Goal: Task Accomplishment & Management: Manage account settings

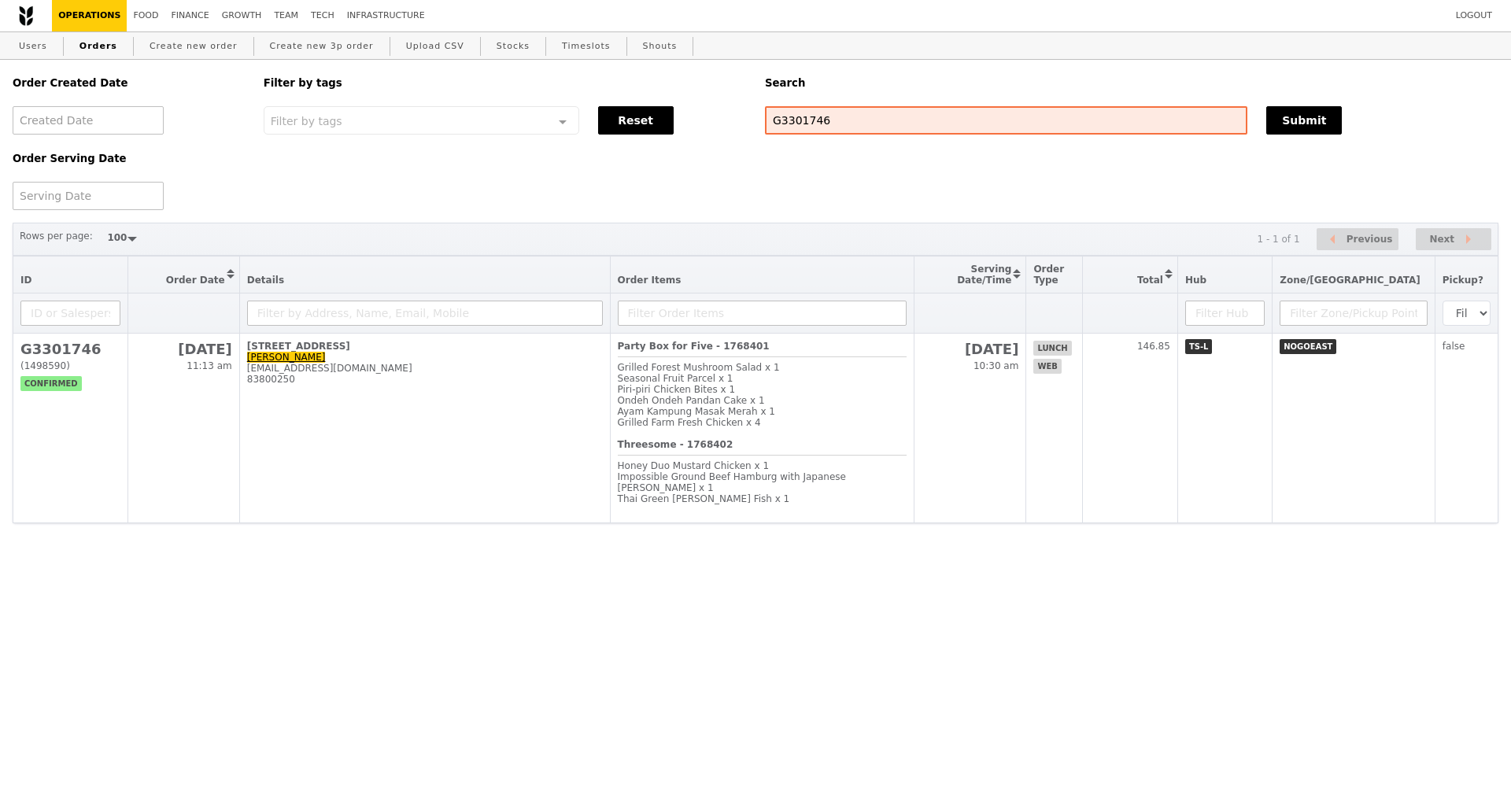
select select "100"
click at [38, 42] on link "Users" at bounding box center [33, 46] width 41 height 28
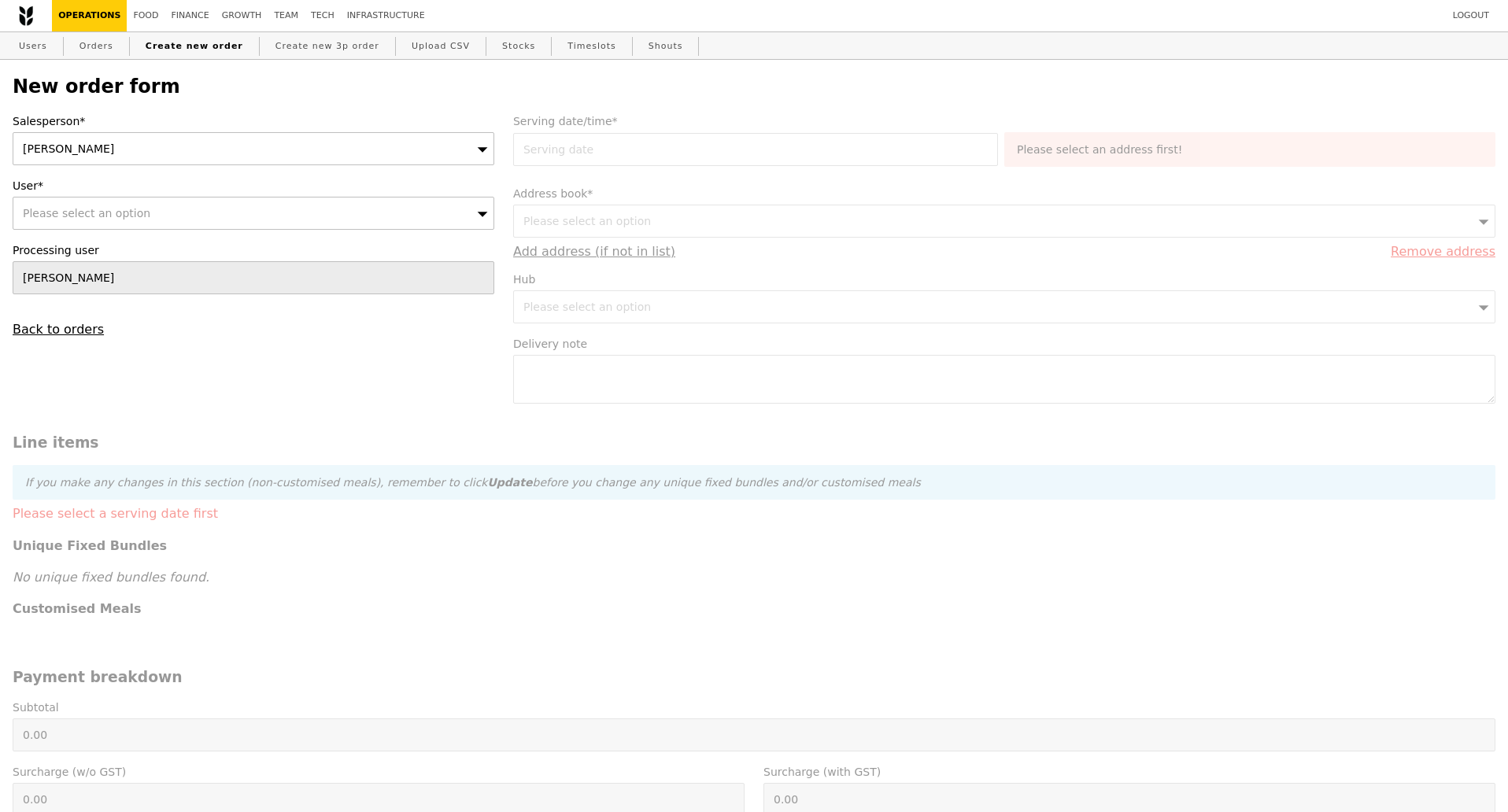
click at [341, 154] on div "Kathleen" at bounding box center [253, 148] width 482 height 33
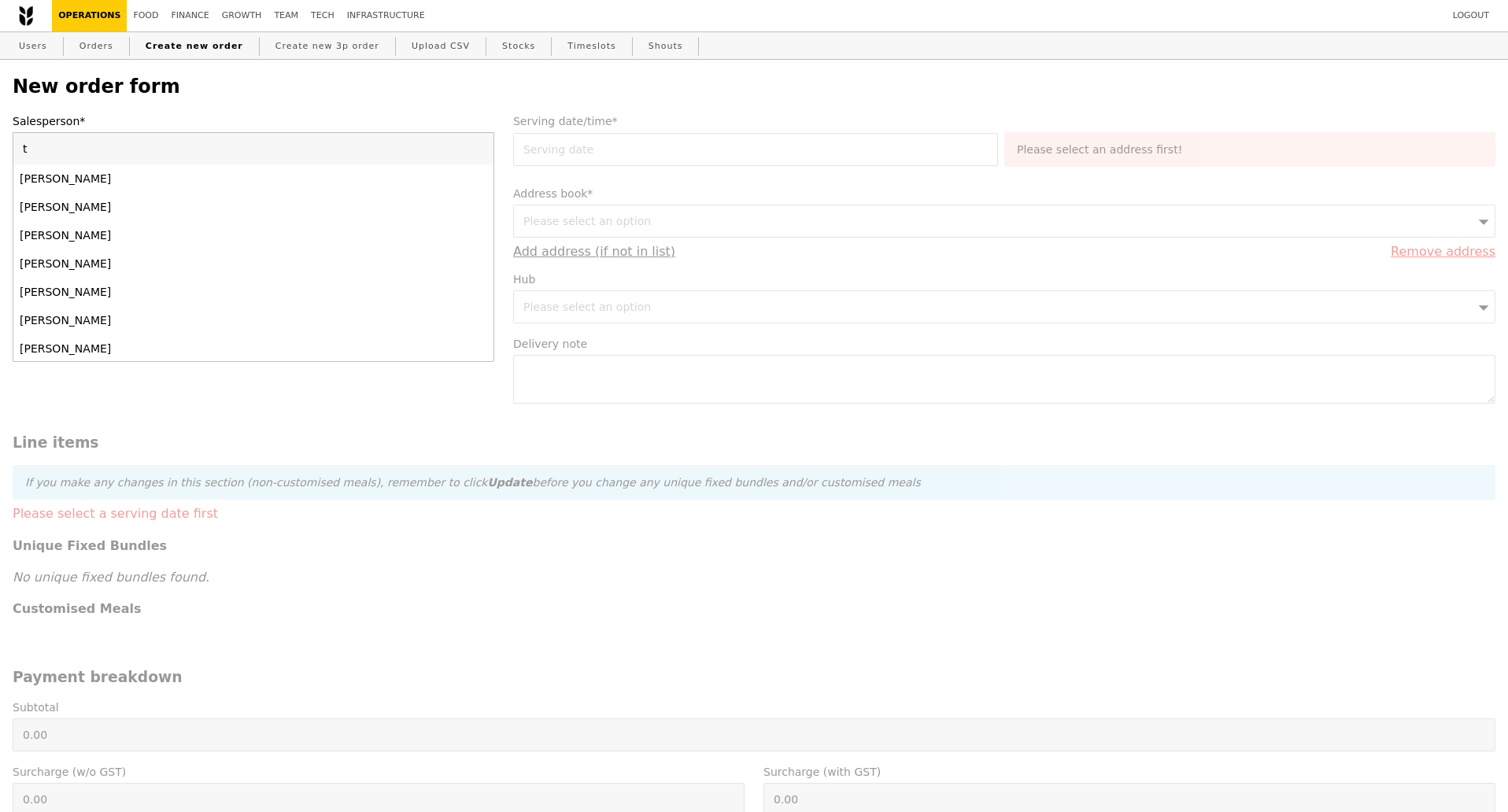
type input "ti"
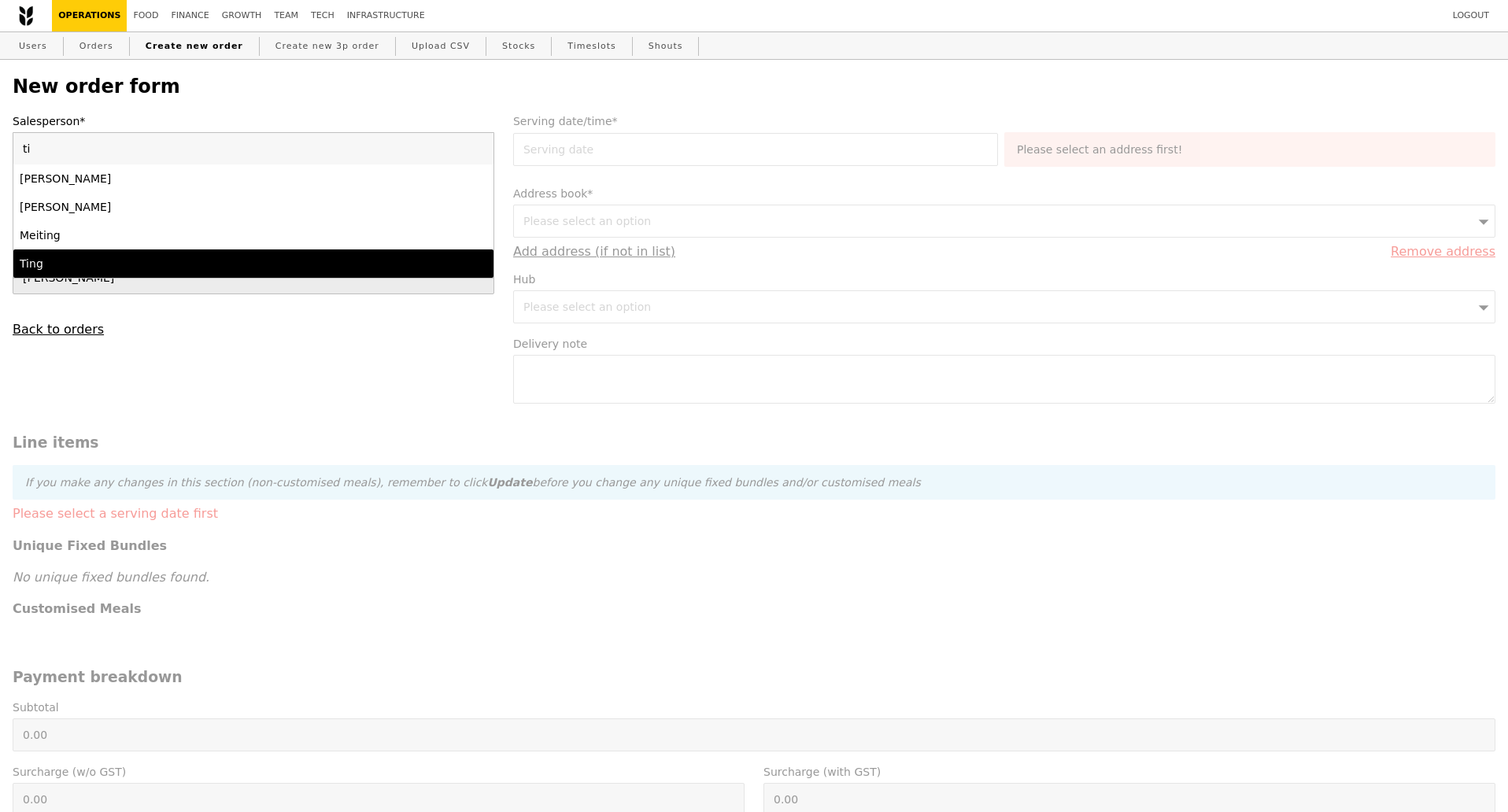
click at [176, 263] on div "Ting" at bounding box center [195, 263] width 350 height 16
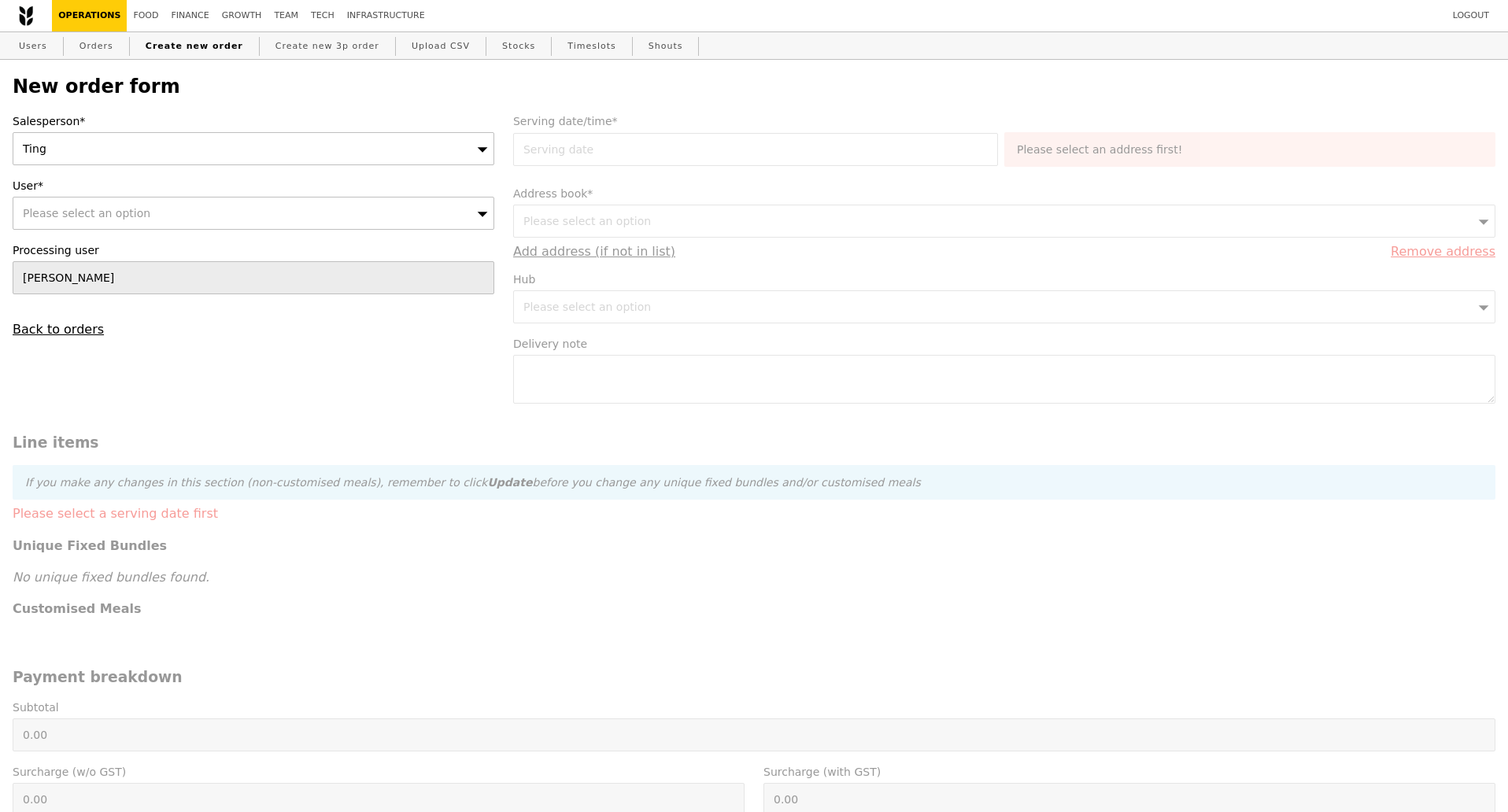
scroll to position [98, 0]
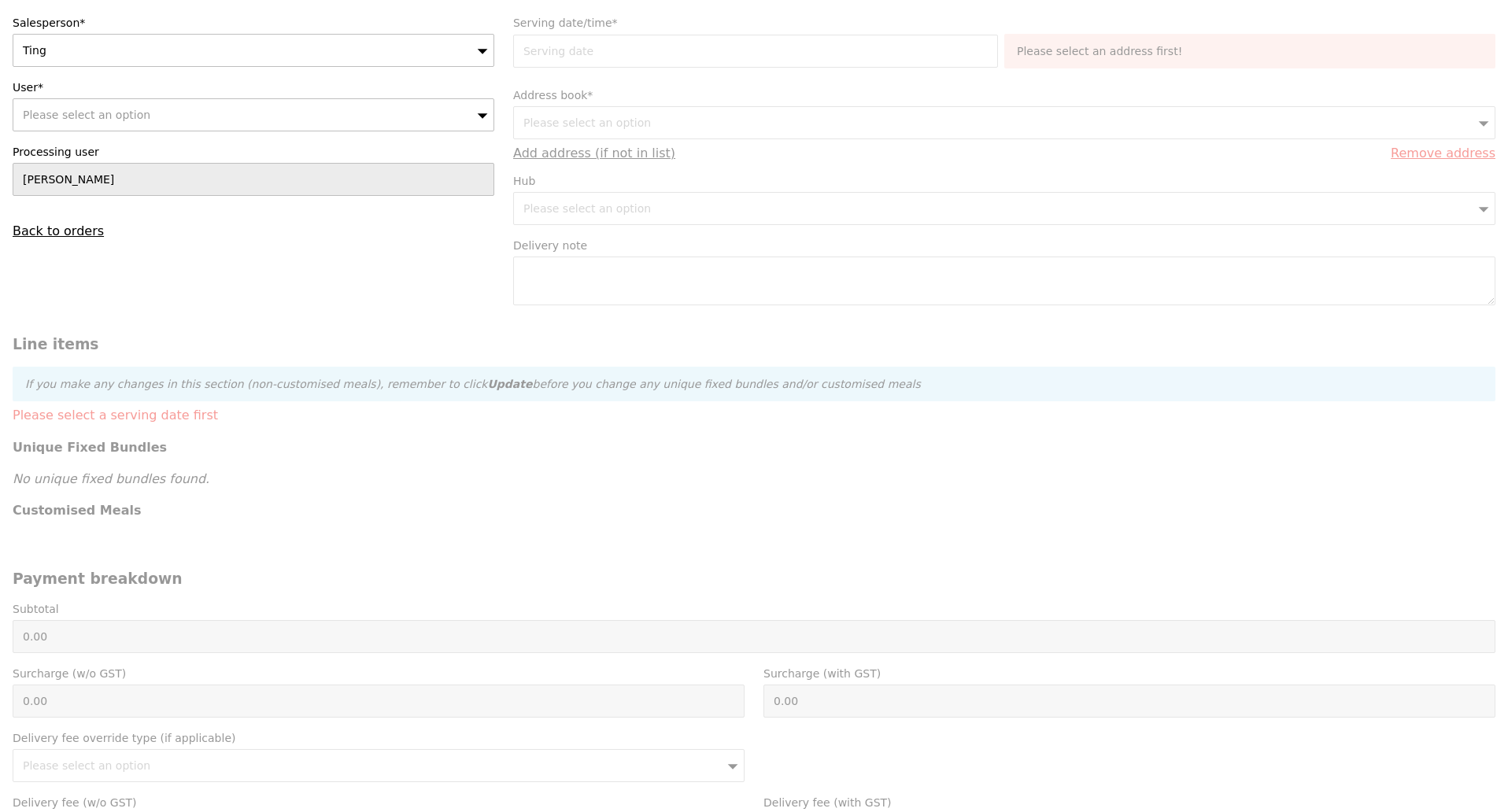
click at [223, 127] on div "Please select an option" at bounding box center [253, 115] width 482 height 33
type input "sandie.lim@clozette.co"
type input "Confirm"
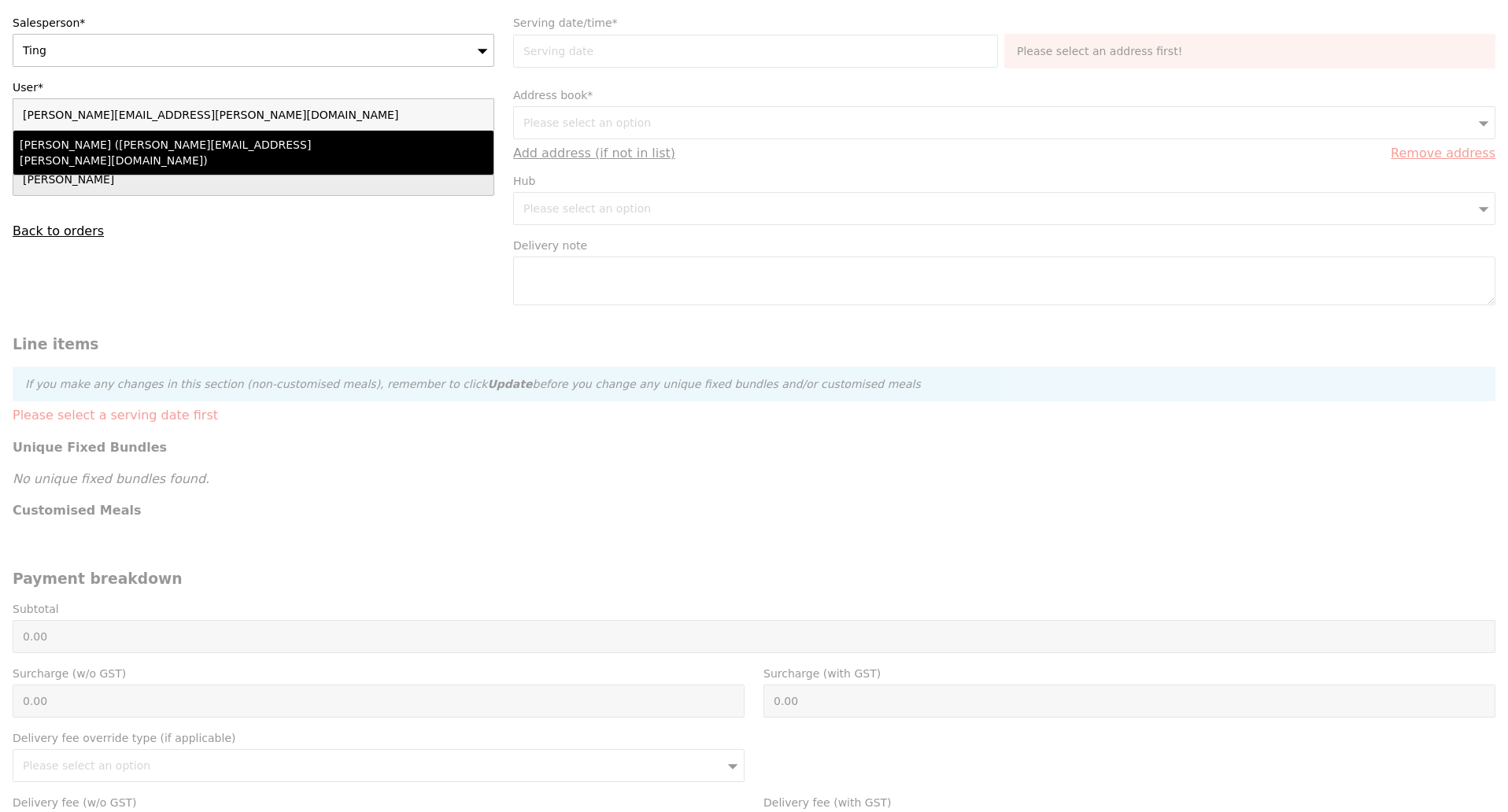
type input "sandie.lim@clozette.co"
click at [204, 148] on div "Sandie Lim (sandie.lim@clozette.co)" at bounding box center [195, 152] width 350 height 31
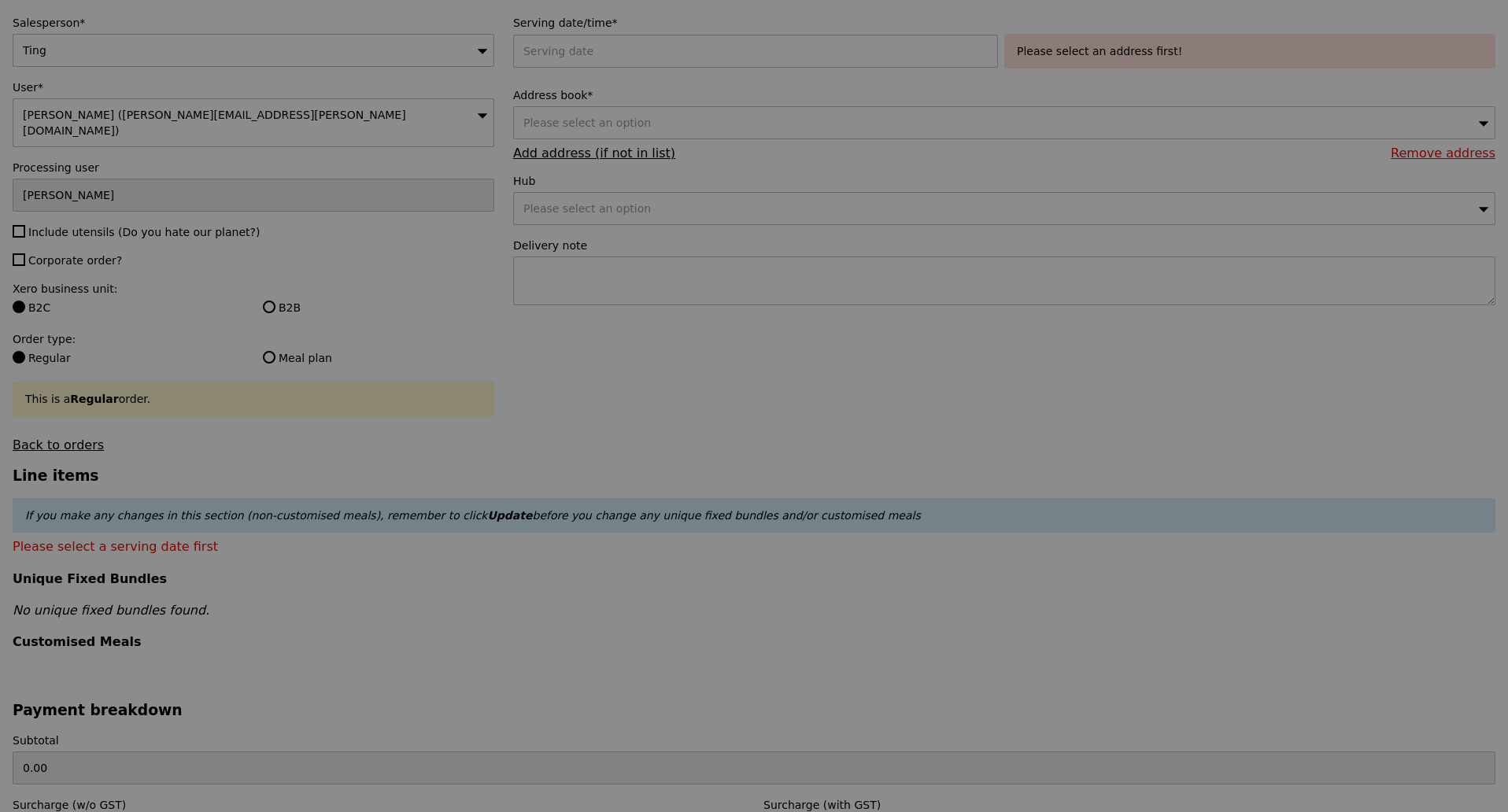
type input "Confirm"
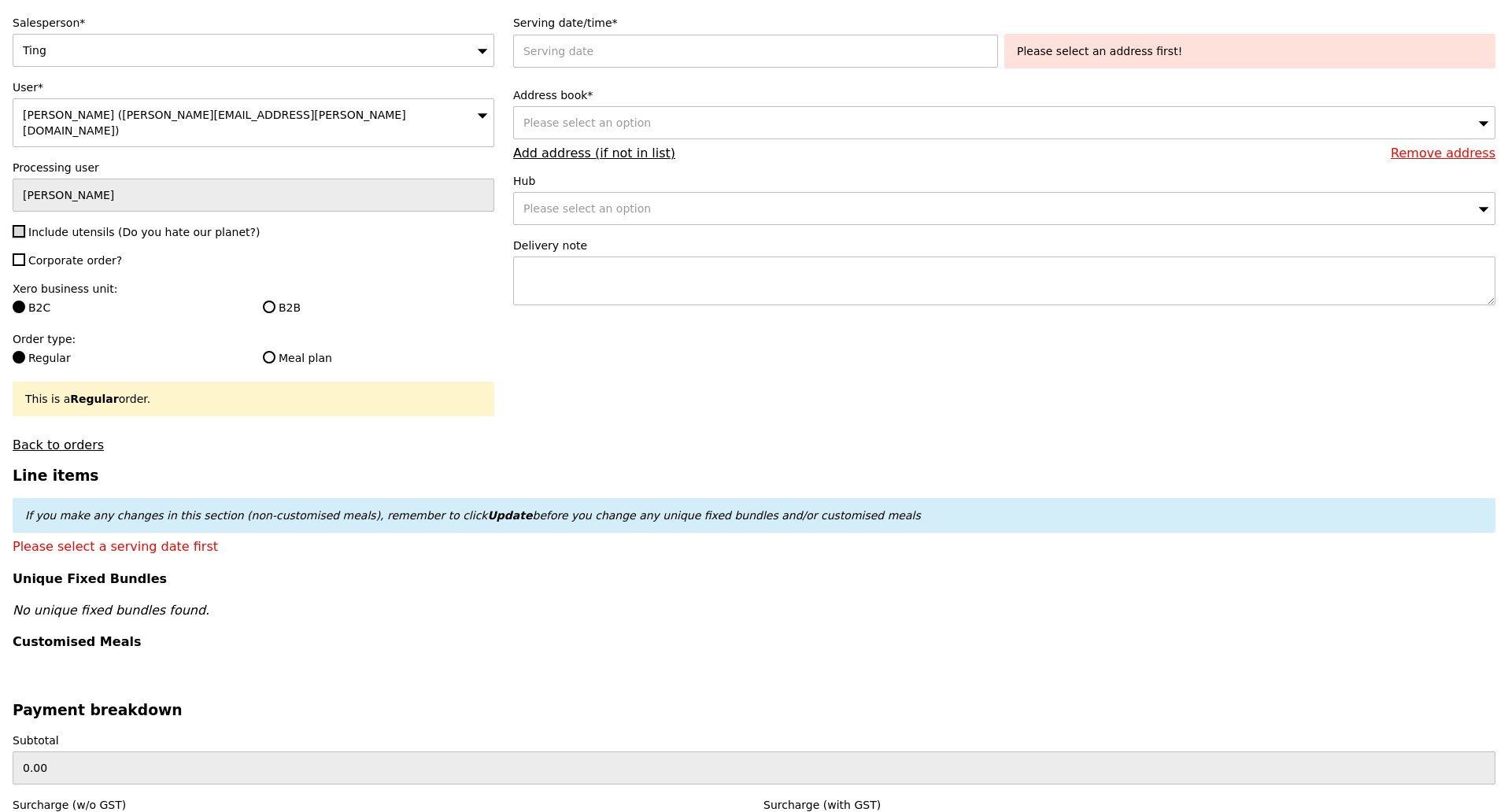
click at [17, 225] on input "Include utensils (Do you hate our planet?)" at bounding box center [19, 231] width 13 height 13
checkbox input "true"
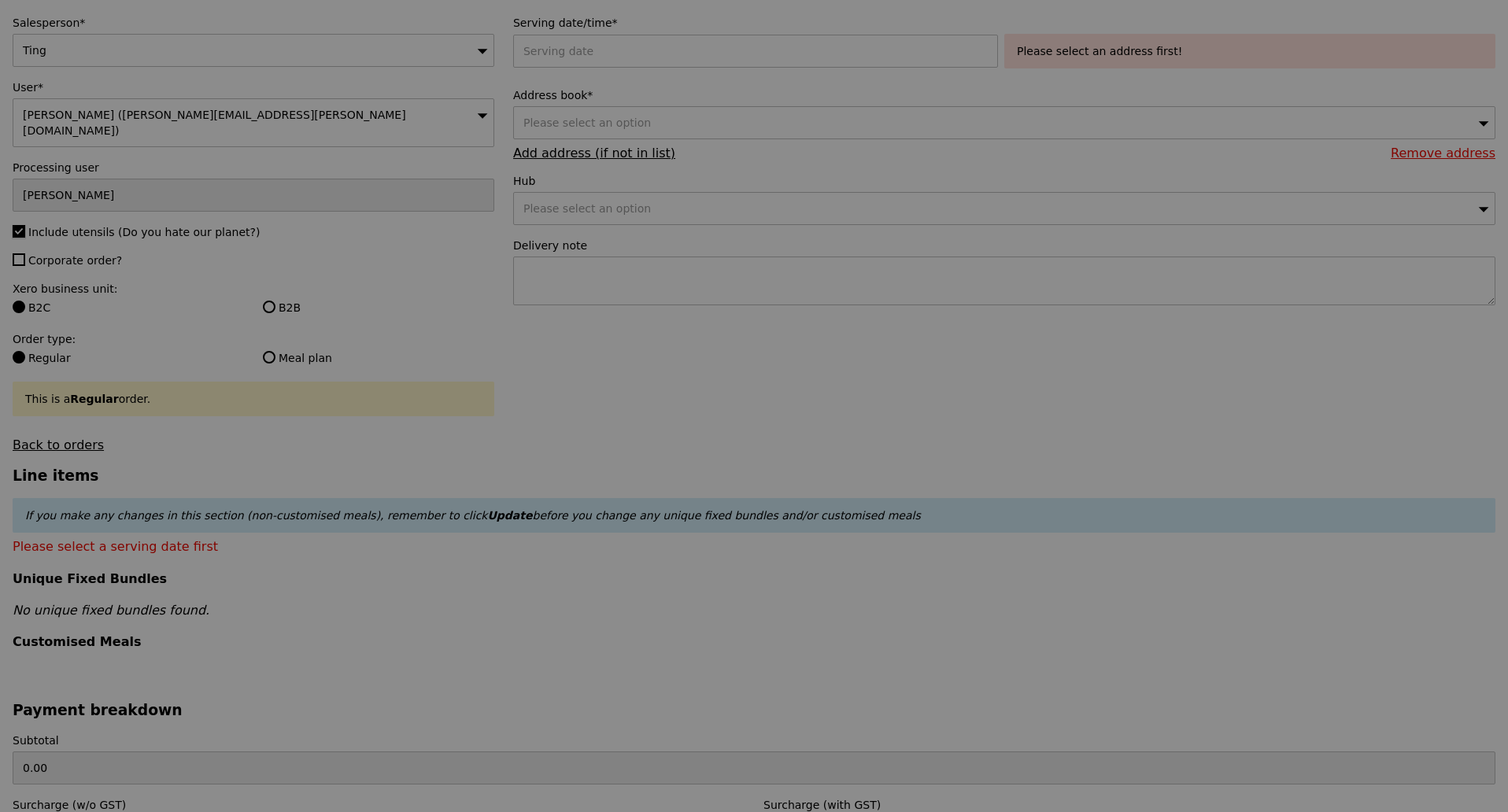
type input "Confirm"
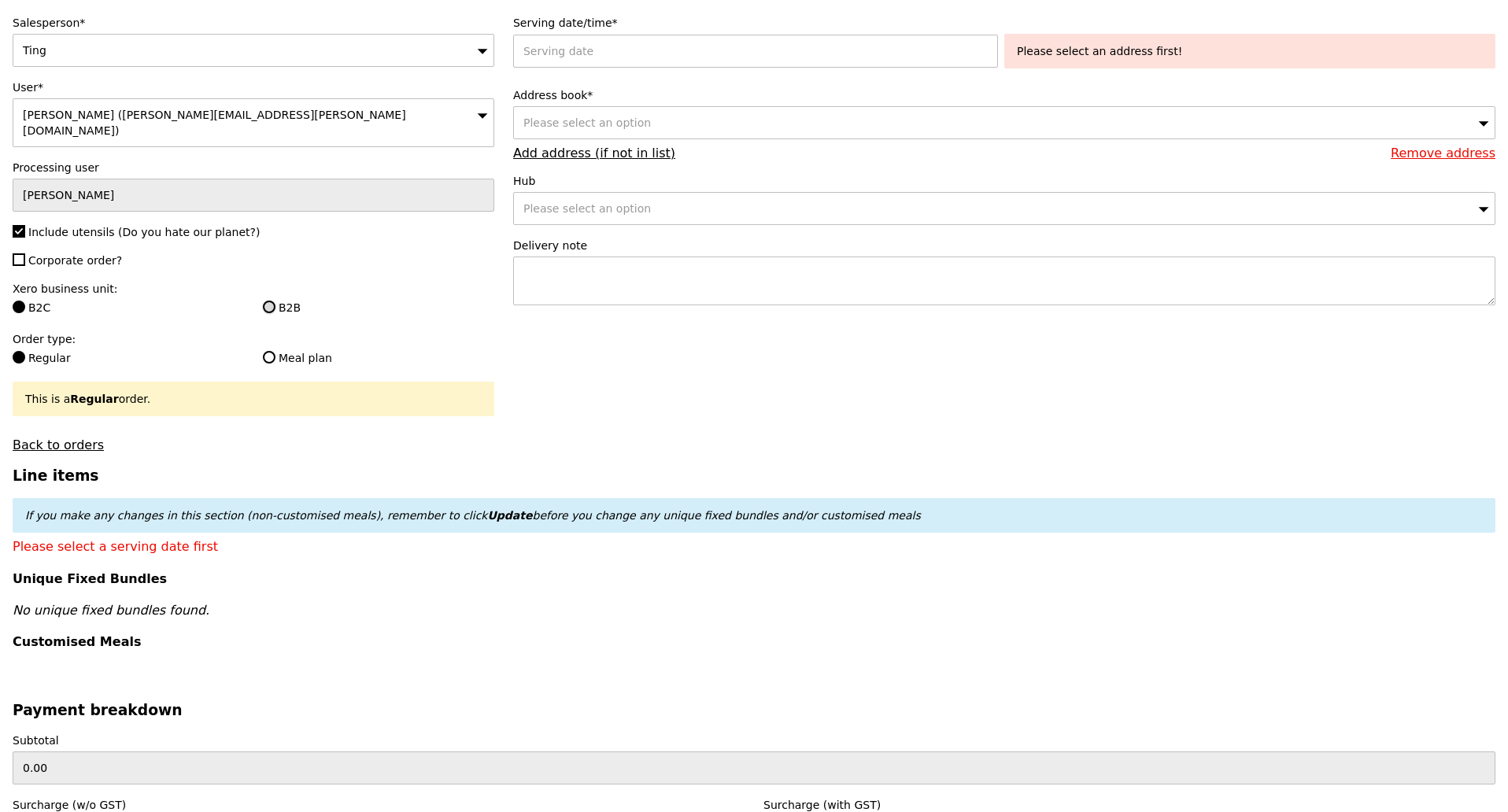
click at [271, 300] on input "B2B" at bounding box center [269, 307] width 13 height 13
radio input "true"
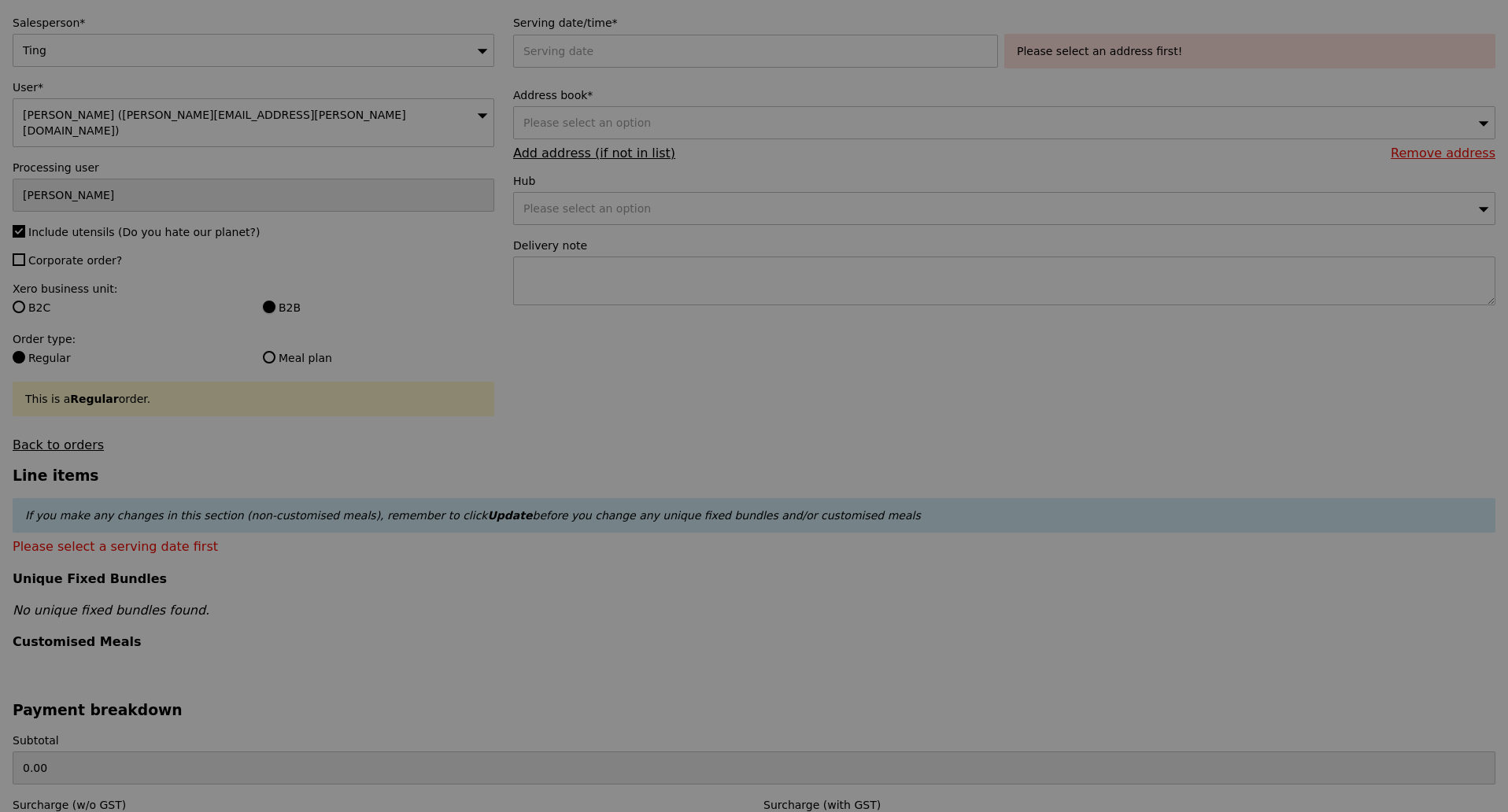
type input "Confirm"
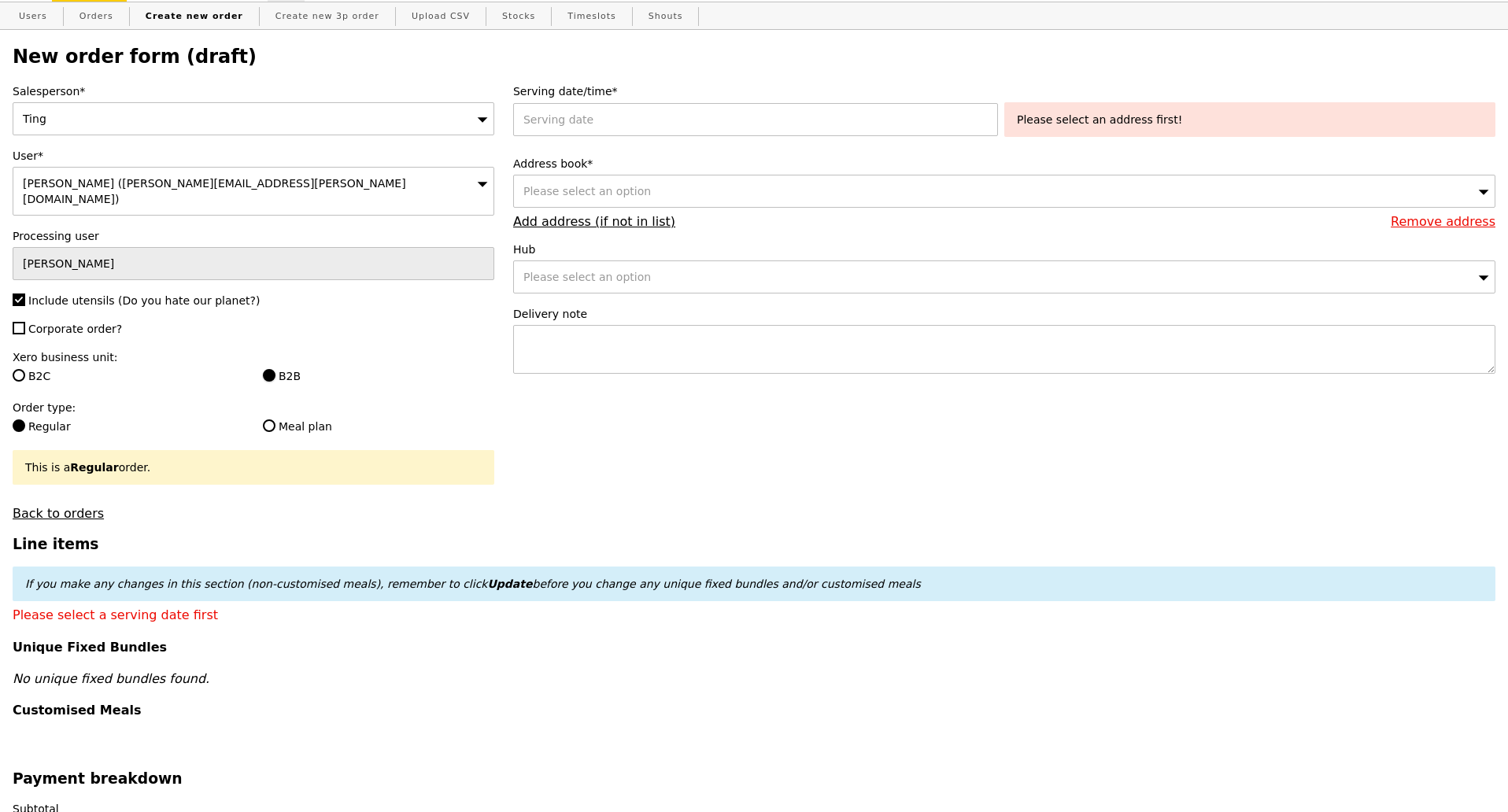
scroll to position [0, 0]
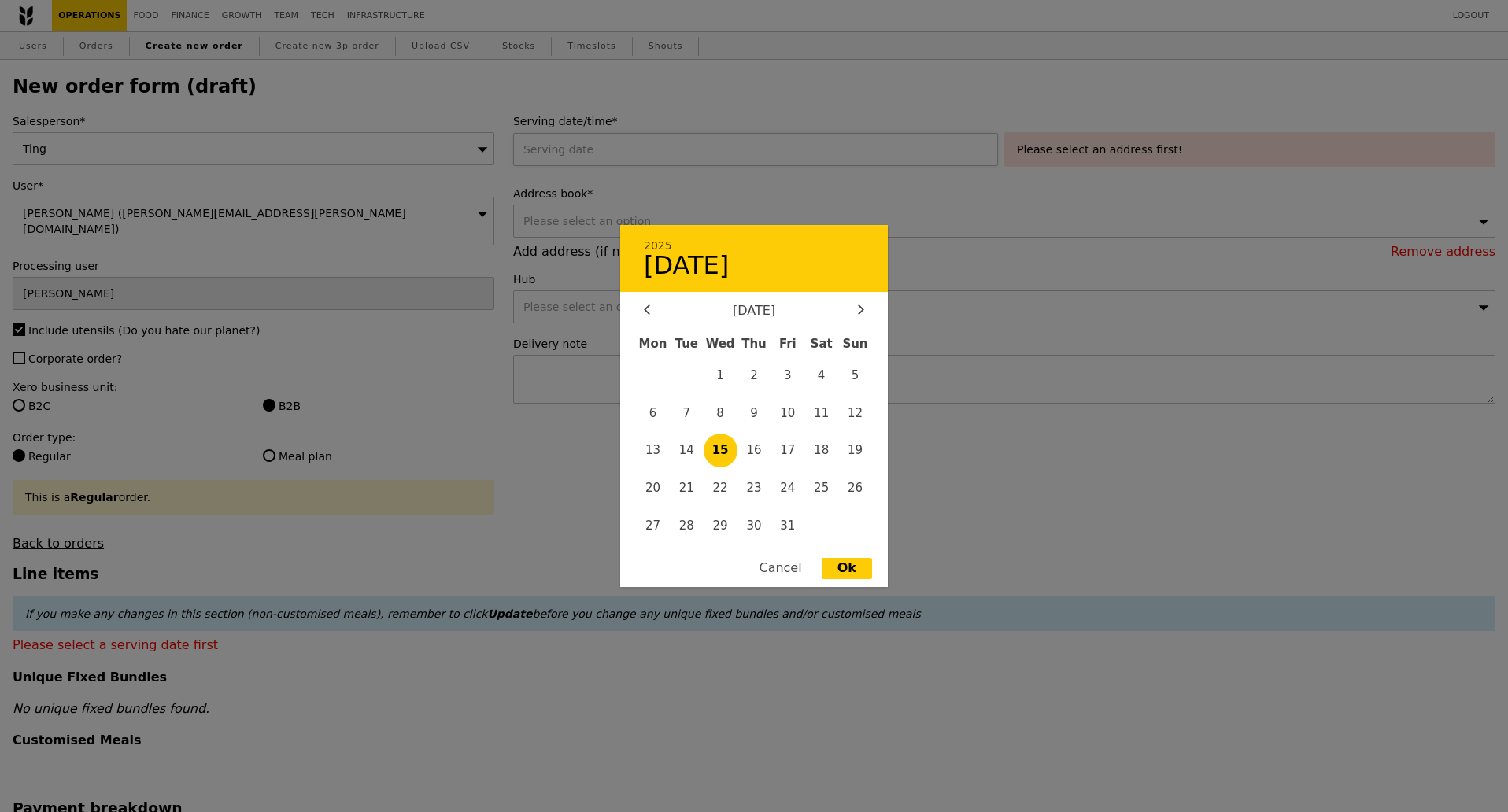
click at [754, 137] on div "2025 October 15 October 2025 Mon Tue Wed Thu Fri Sat Sun 1 2 3 4 5 6 7 8 9 10 1…" at bounding box center [759, 149] width 491 height 33
click at [756, 446] on span "16" at bounding box center [754, 450] width 34 height 34
type input "16 Oct 2025"
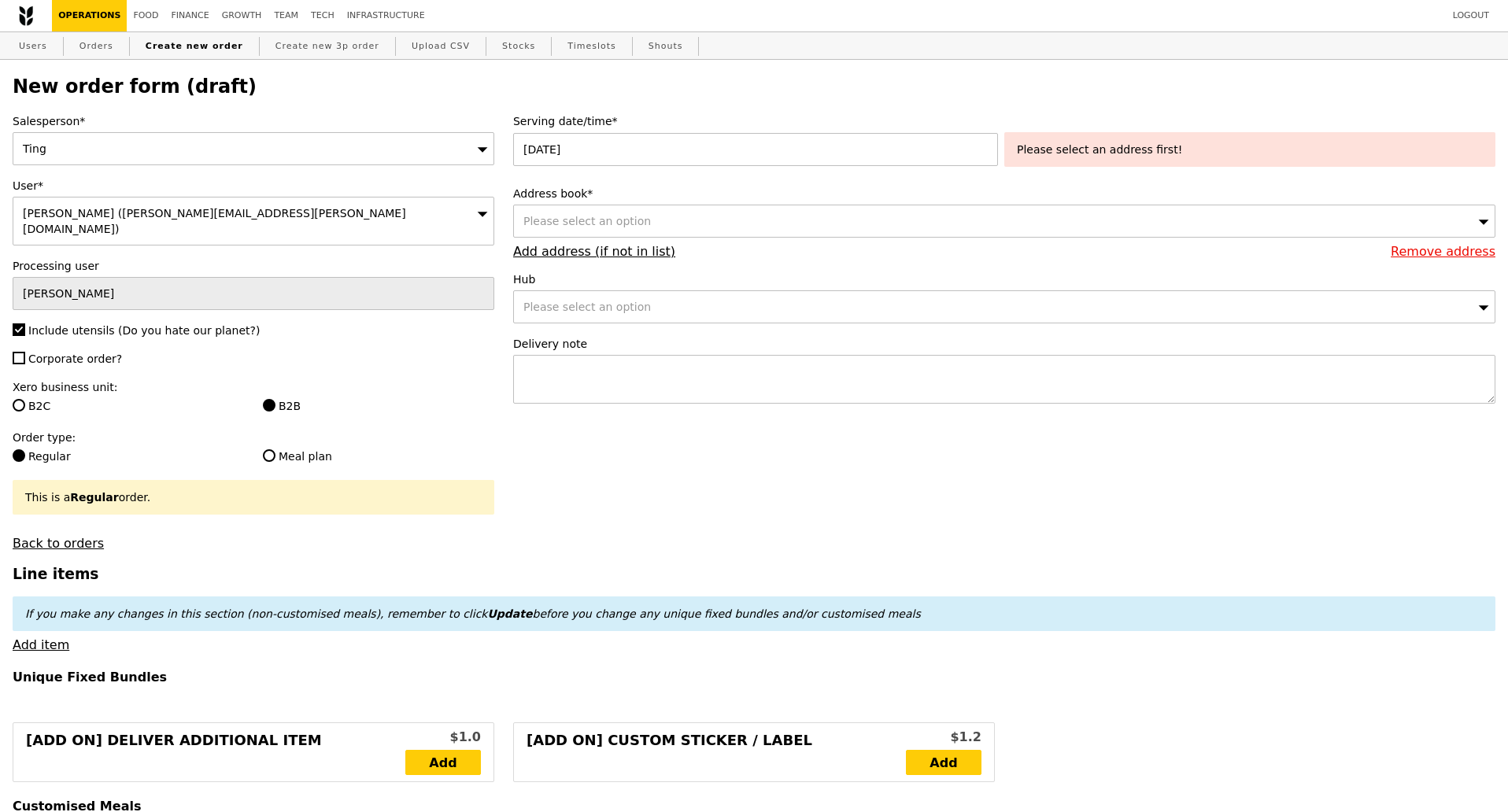
click at [800, 219] on div "Please select an option" at bounding box center [1005, 220] width 982 height 33
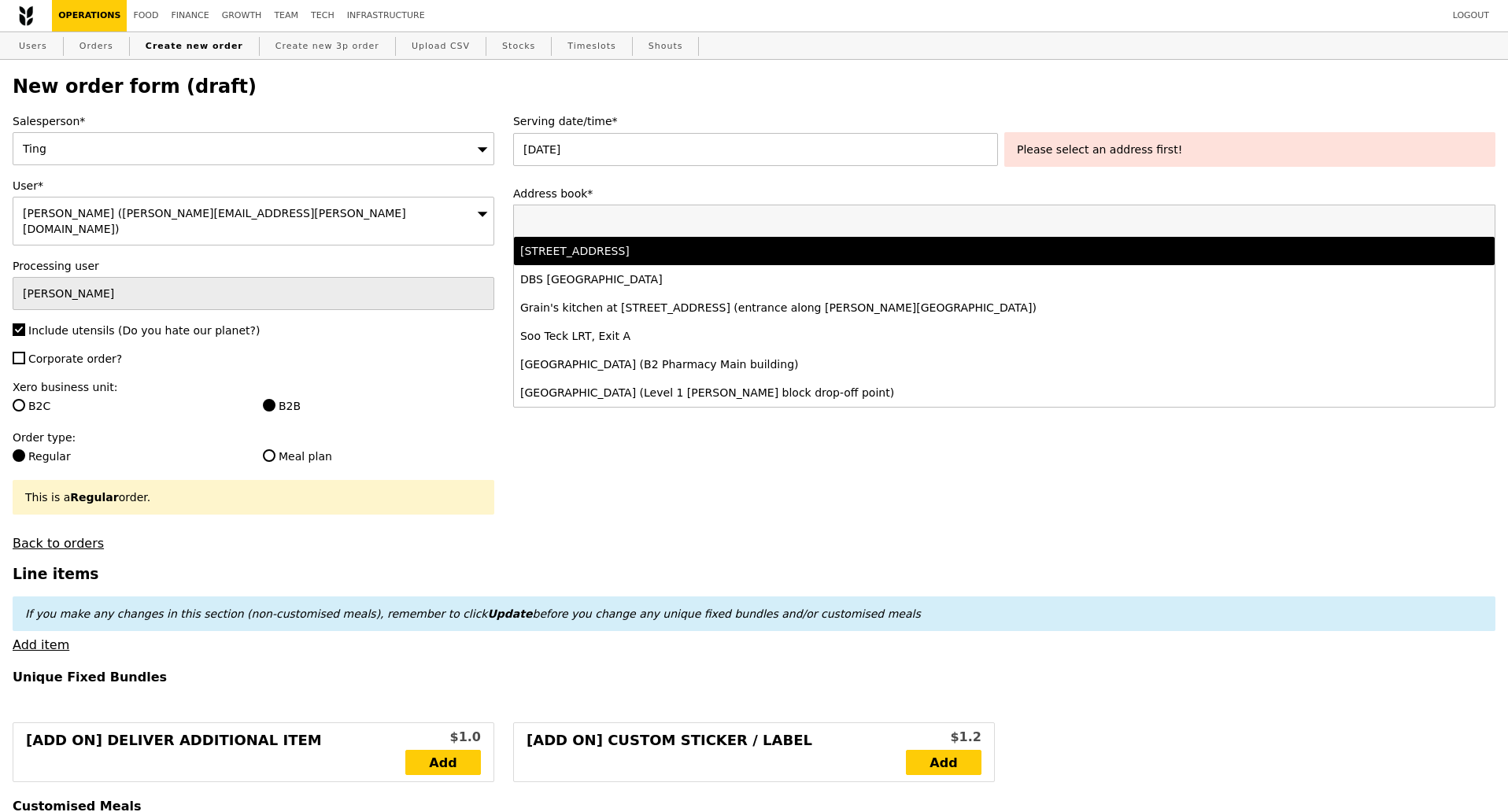
click at [784, 254] on div "11 North Buona Vista Drive, #21-, Singapore 138589" at bounding box center [883, 251] width 727 height 16
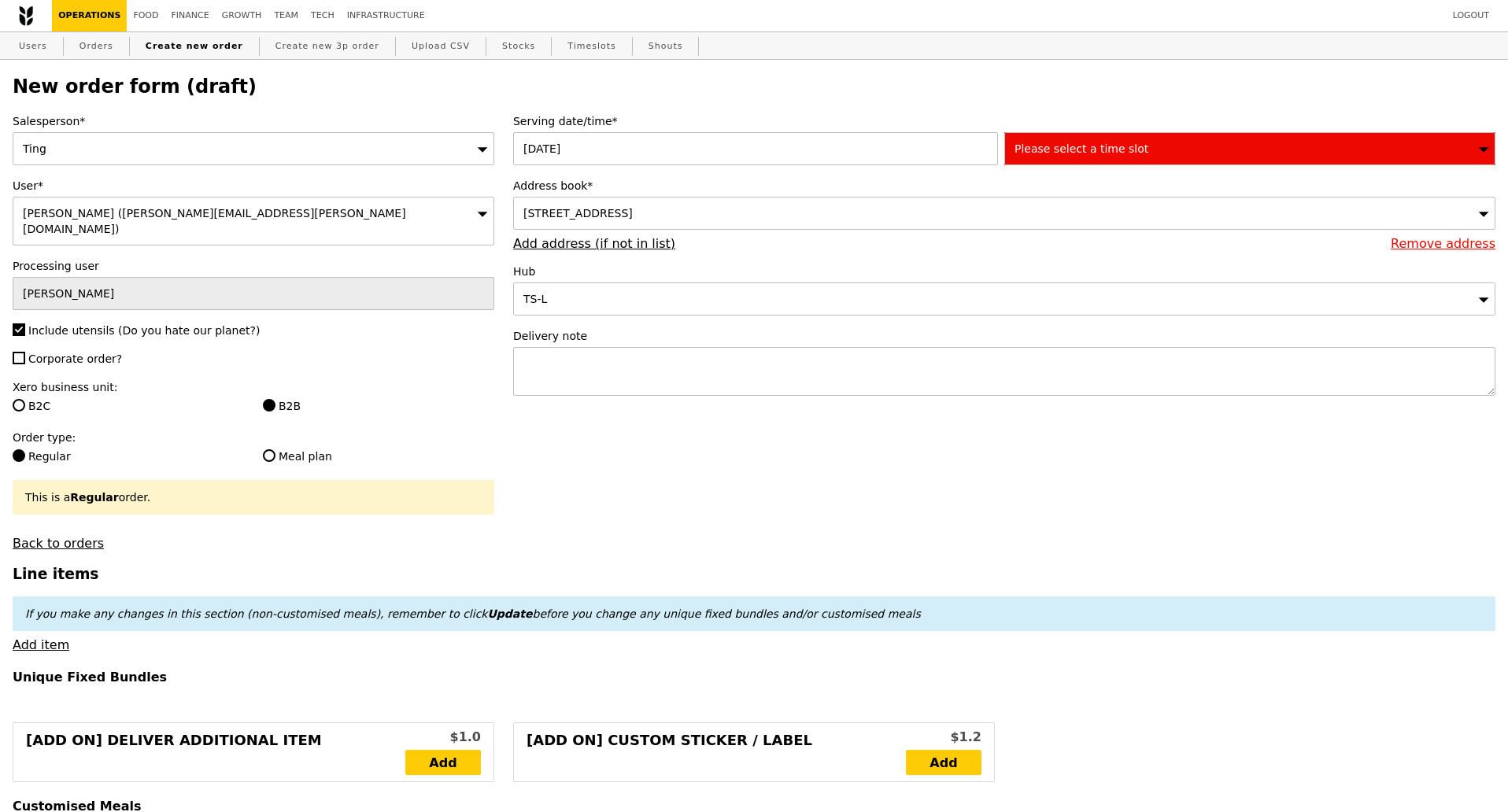
click at [1170, 150] on div "Please select a time slot" at bounding box center [1250, 148] width 491 height 33
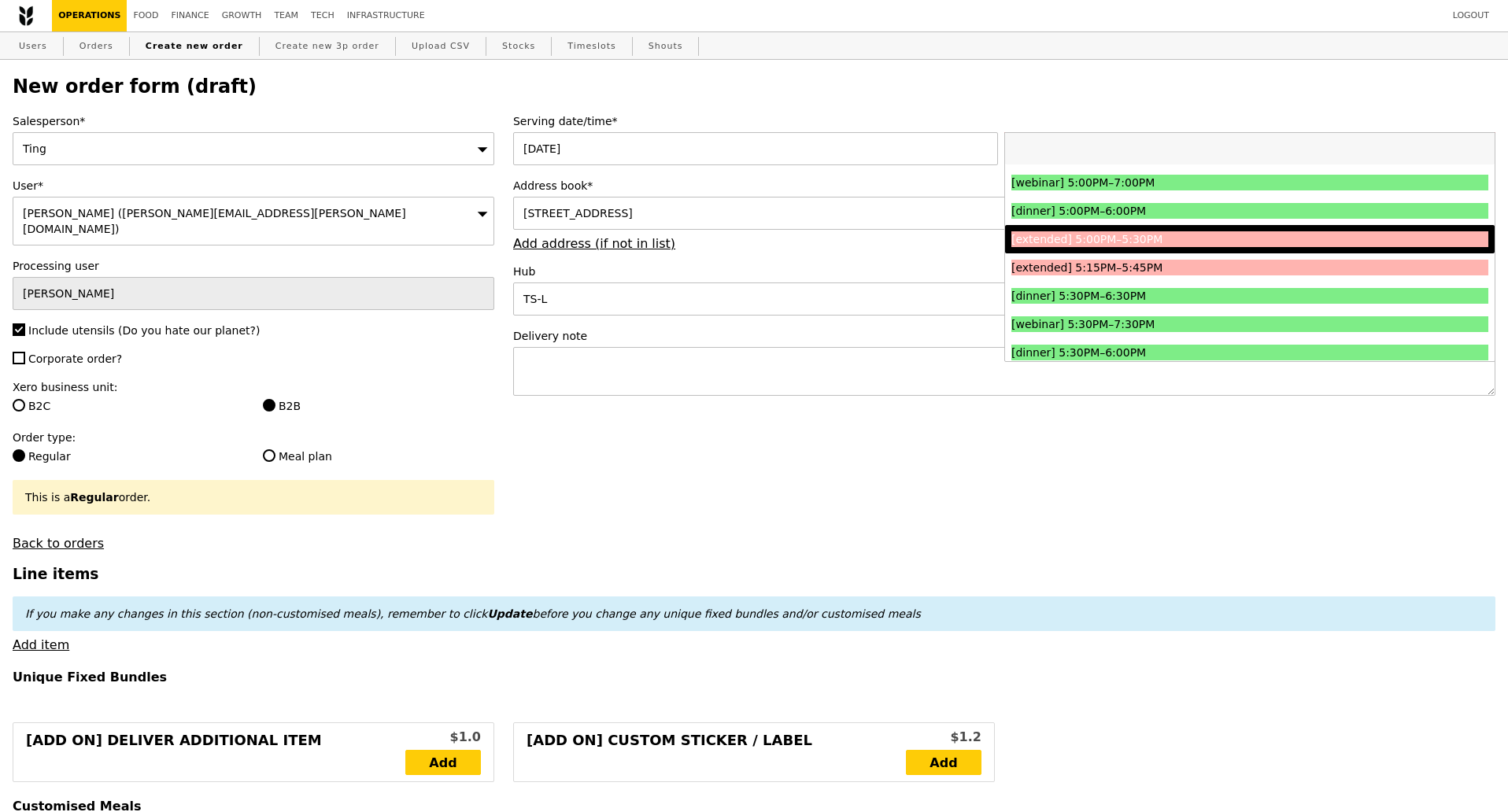
scroll to position [1672, 0]
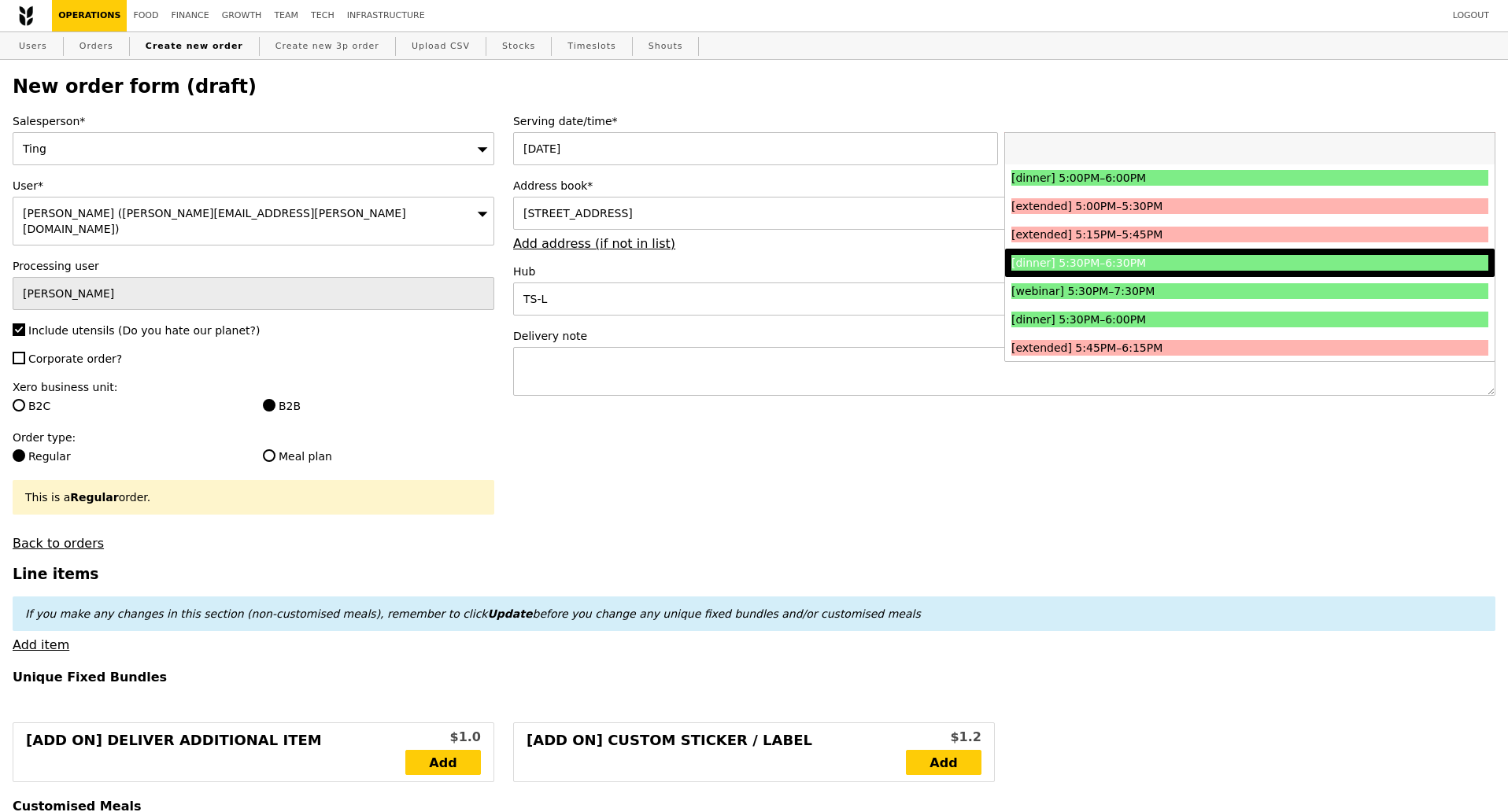
click at [1217, 270] on div "[dinner] 5:30PM–6:30PM" at bounding box center [1190, 263] width 358 height 16
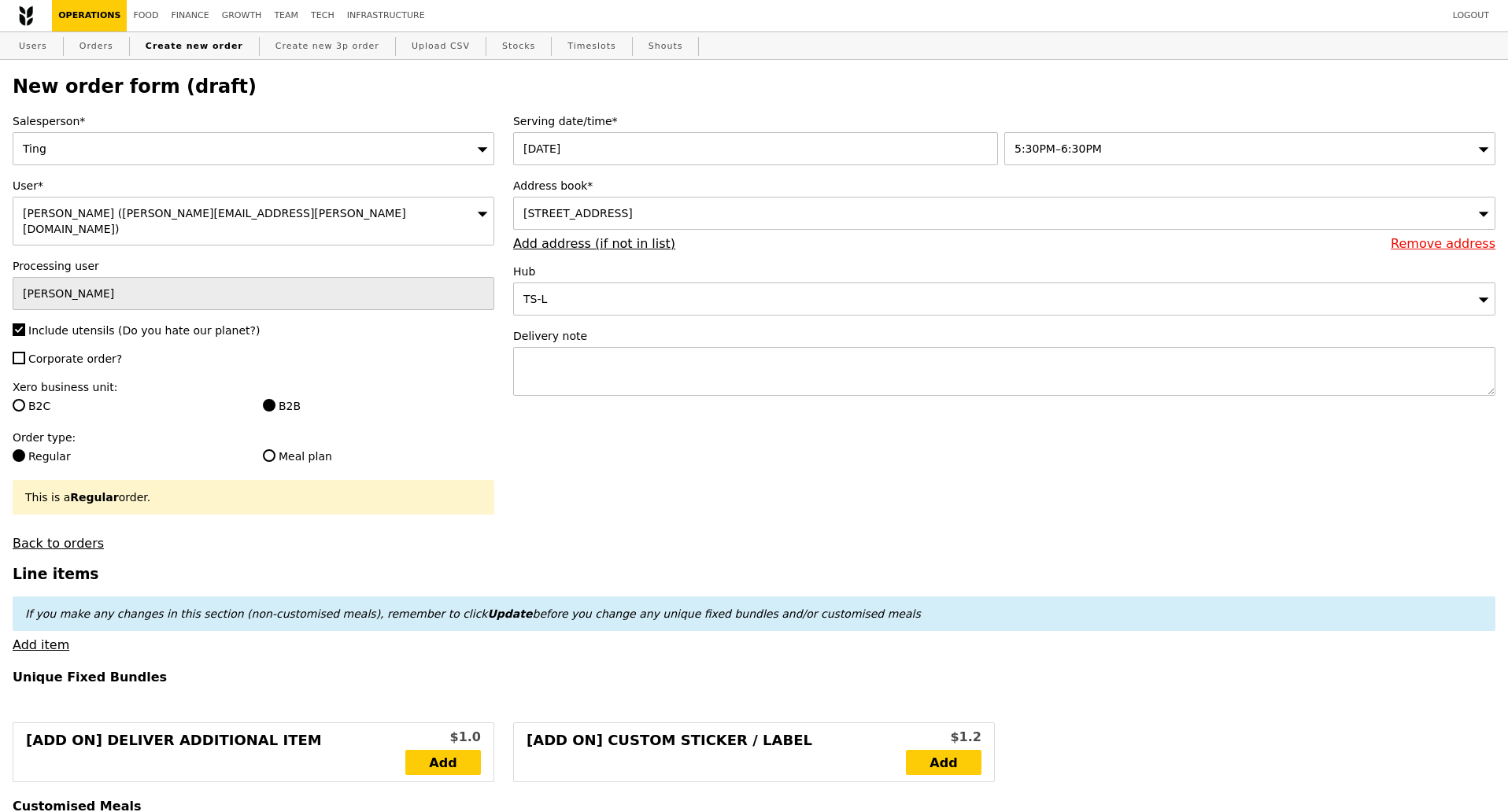
type input "Confirm"
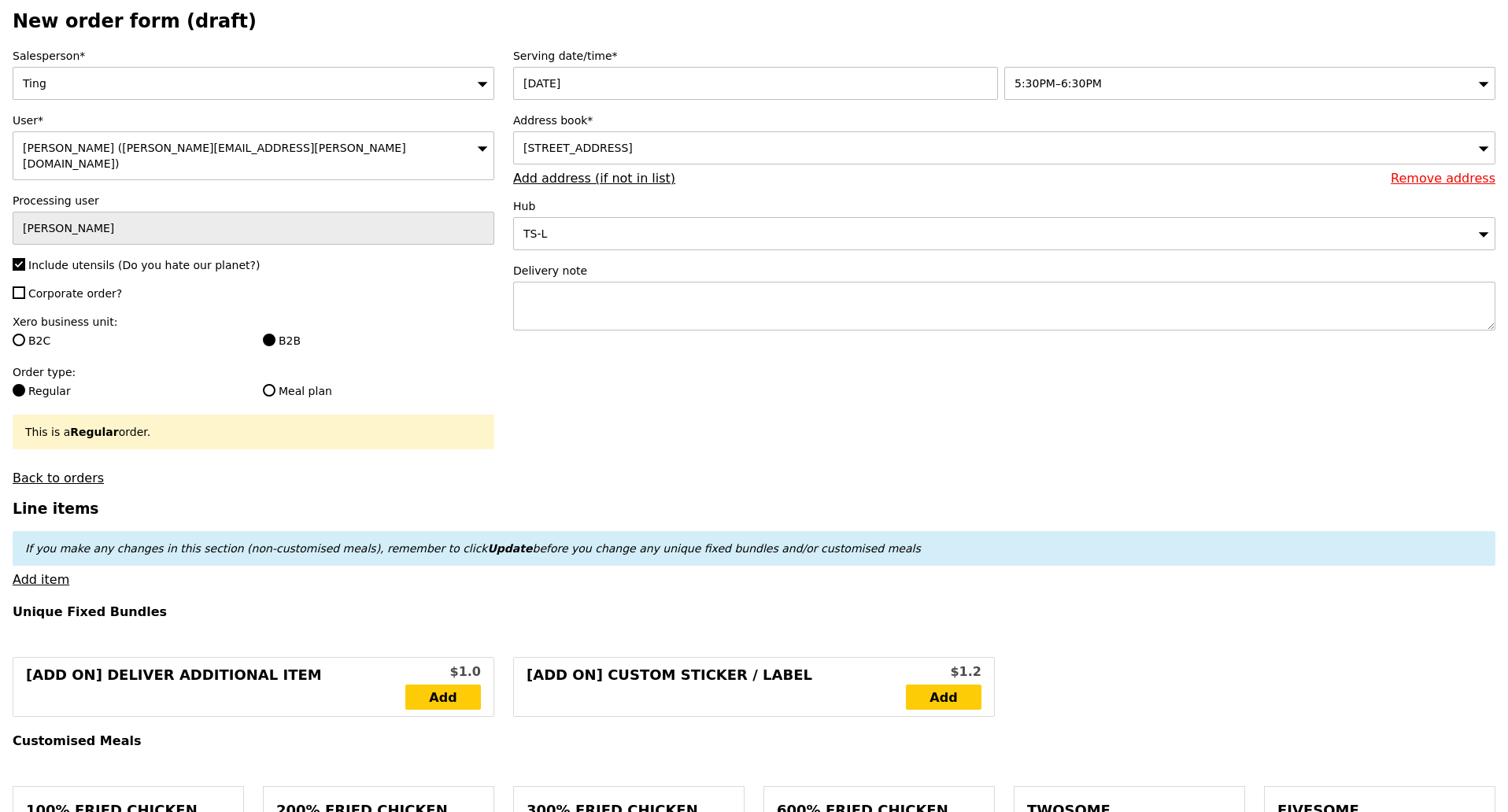
scroll to position [98, 0]
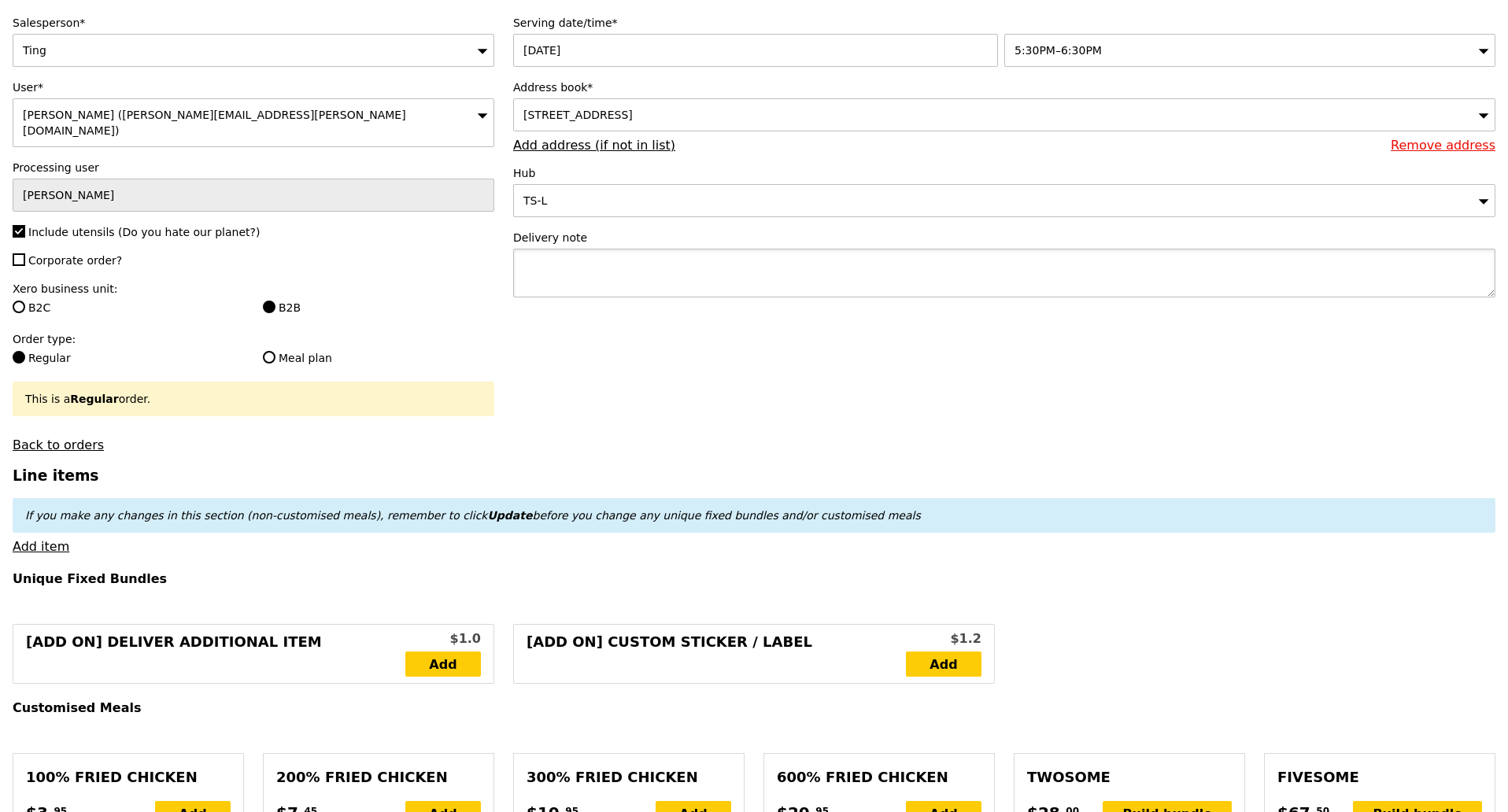
click at [638, 279] on textarea at bounding box center [1005, 272] width 982 height 49
paste textarea "Address: 11 North Buona Vista, The Metropolis, Tower 2, 138589, c/o Reception o…"
type textarea "Address: 11 North Buona Vista, The Metropolis, Tower 2, 138589, c/o Reception o…"
type input "Confirm"
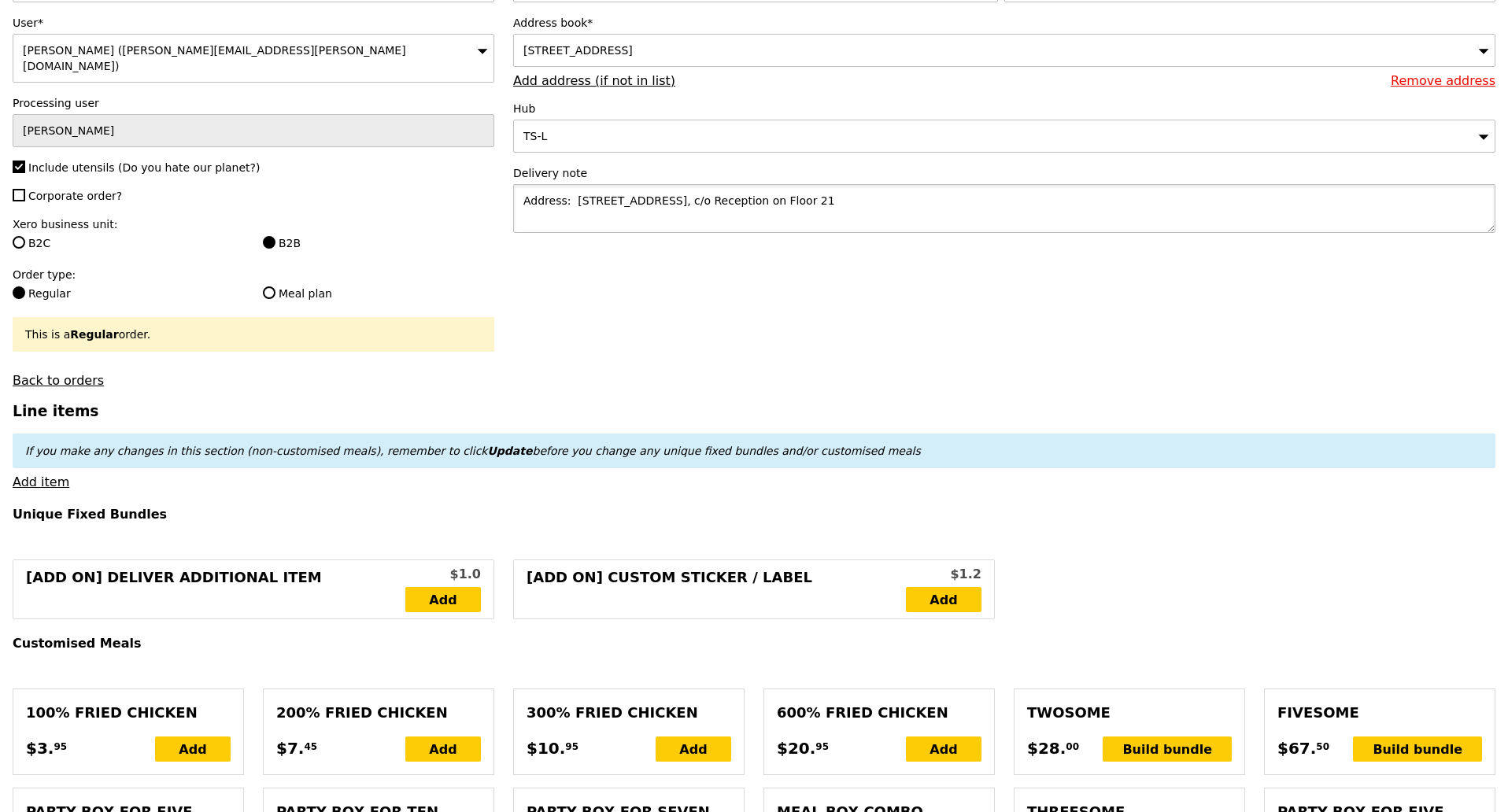
scroll to position [197, 0]
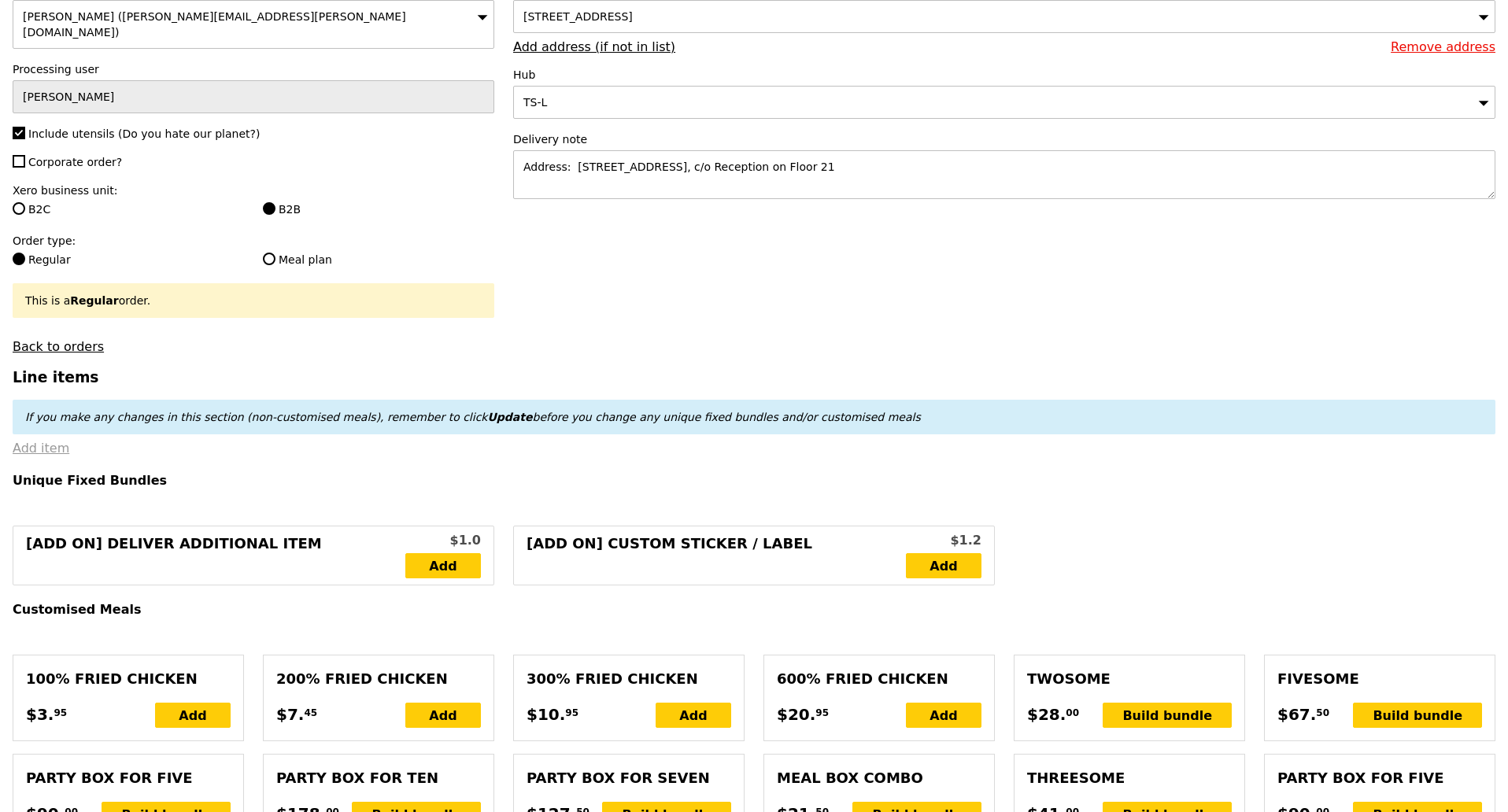
click at [54, 443] on link "Add item" at bounding box center [41, 448] width 57 height 15
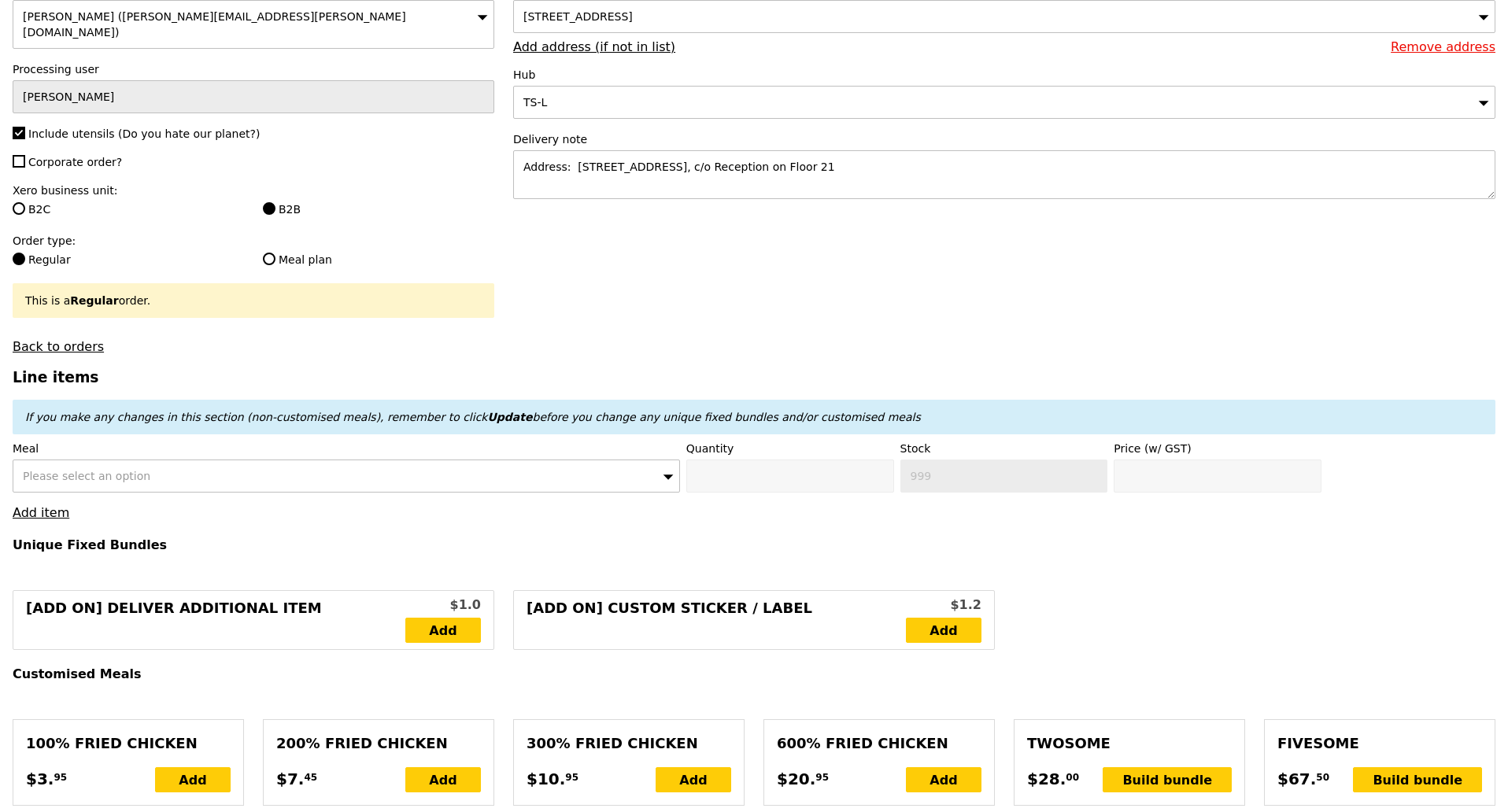
click at [148, 464] on div "Please select an option" at bounding box center [346, 476] width 667 height 33
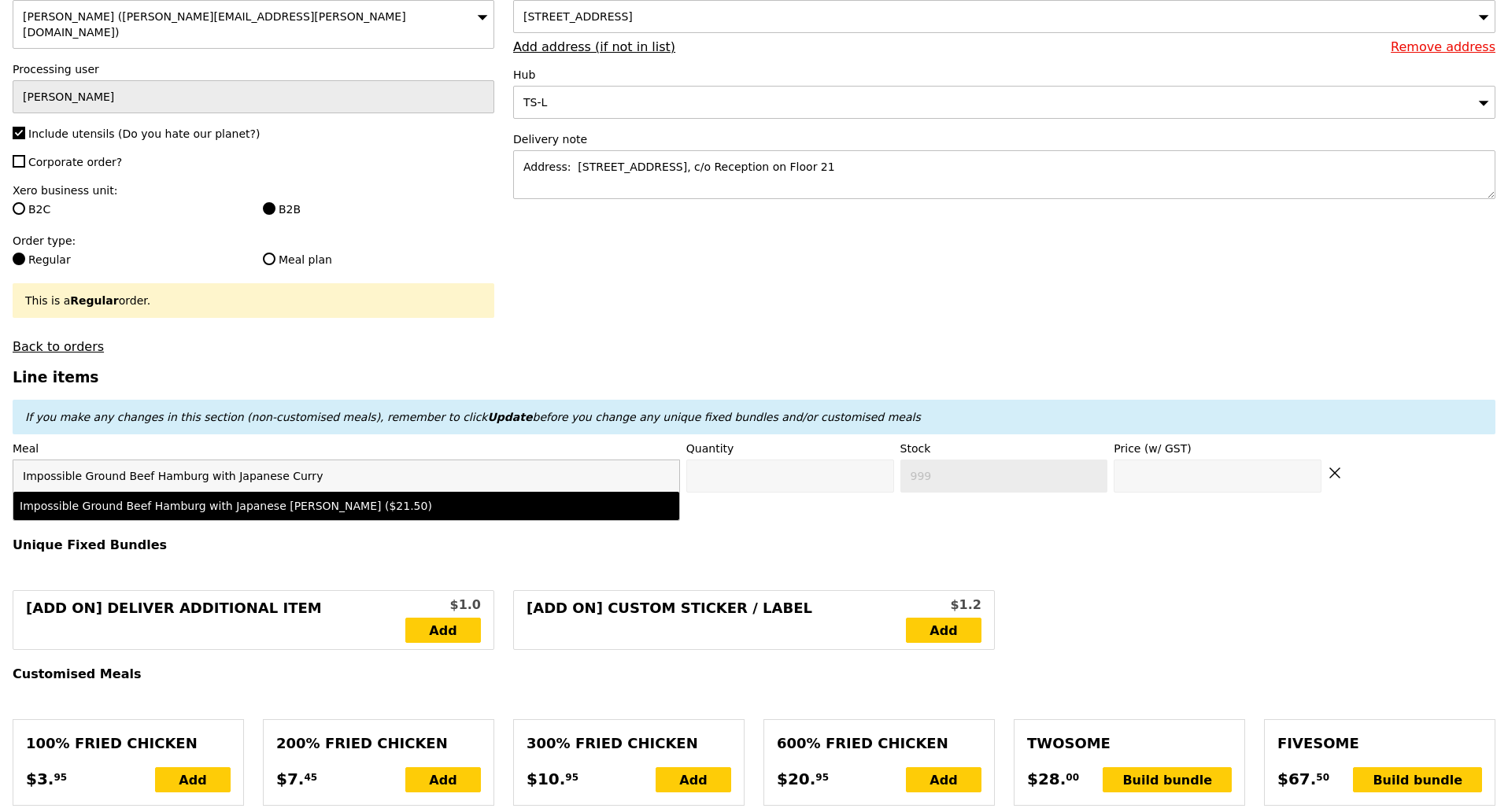
type input "Impossible Ground Beef Hamburg with Japanese Curry"
click at [414, 492] on li "Impossible Ground Beef Hamburg with Japanese Curry ($21.50)" at bounding box center [346, 505] width 666 height 28
type input "Confirm anyway"
type input "0"
type input "482"
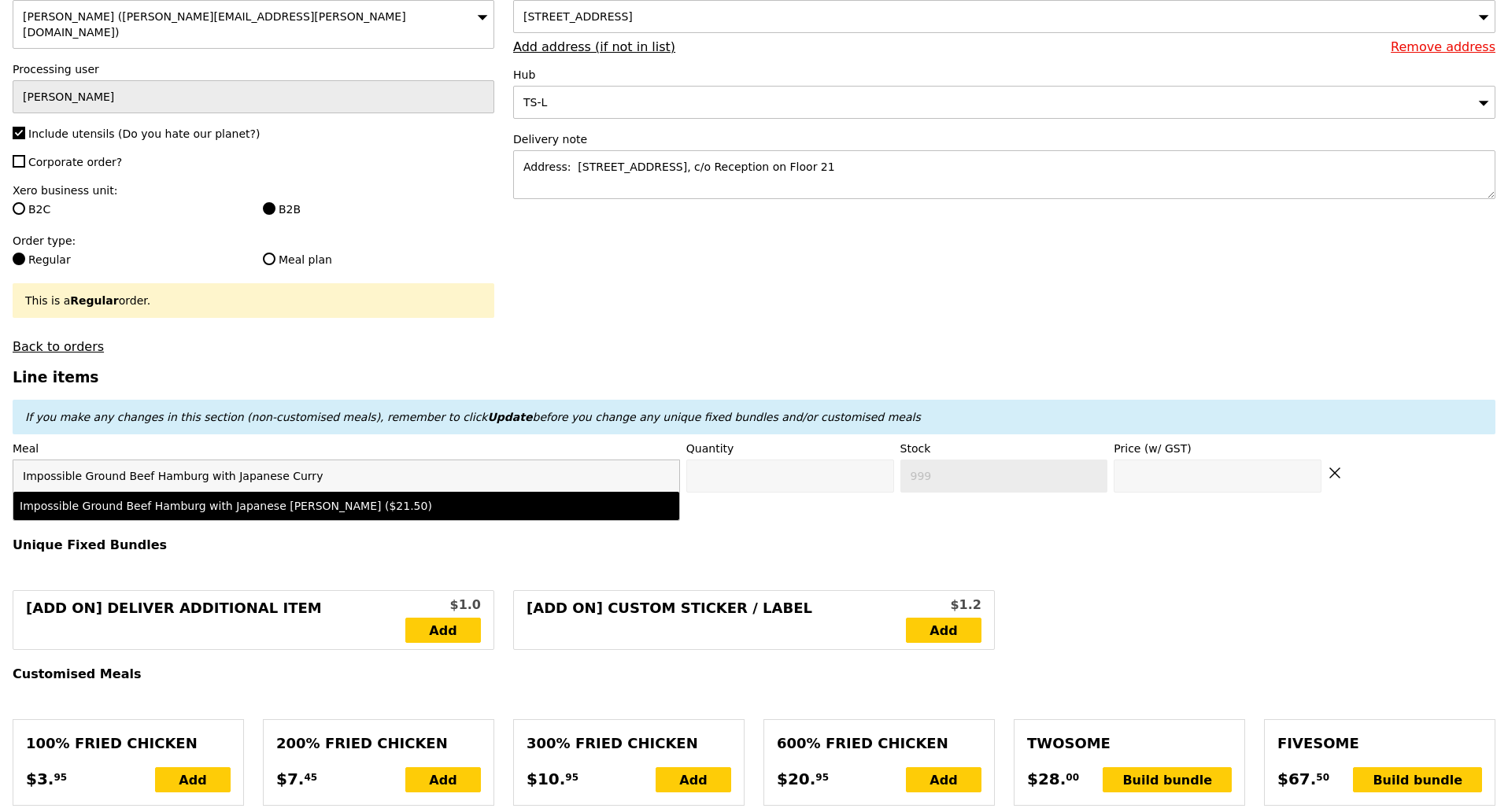
type input "21.5"
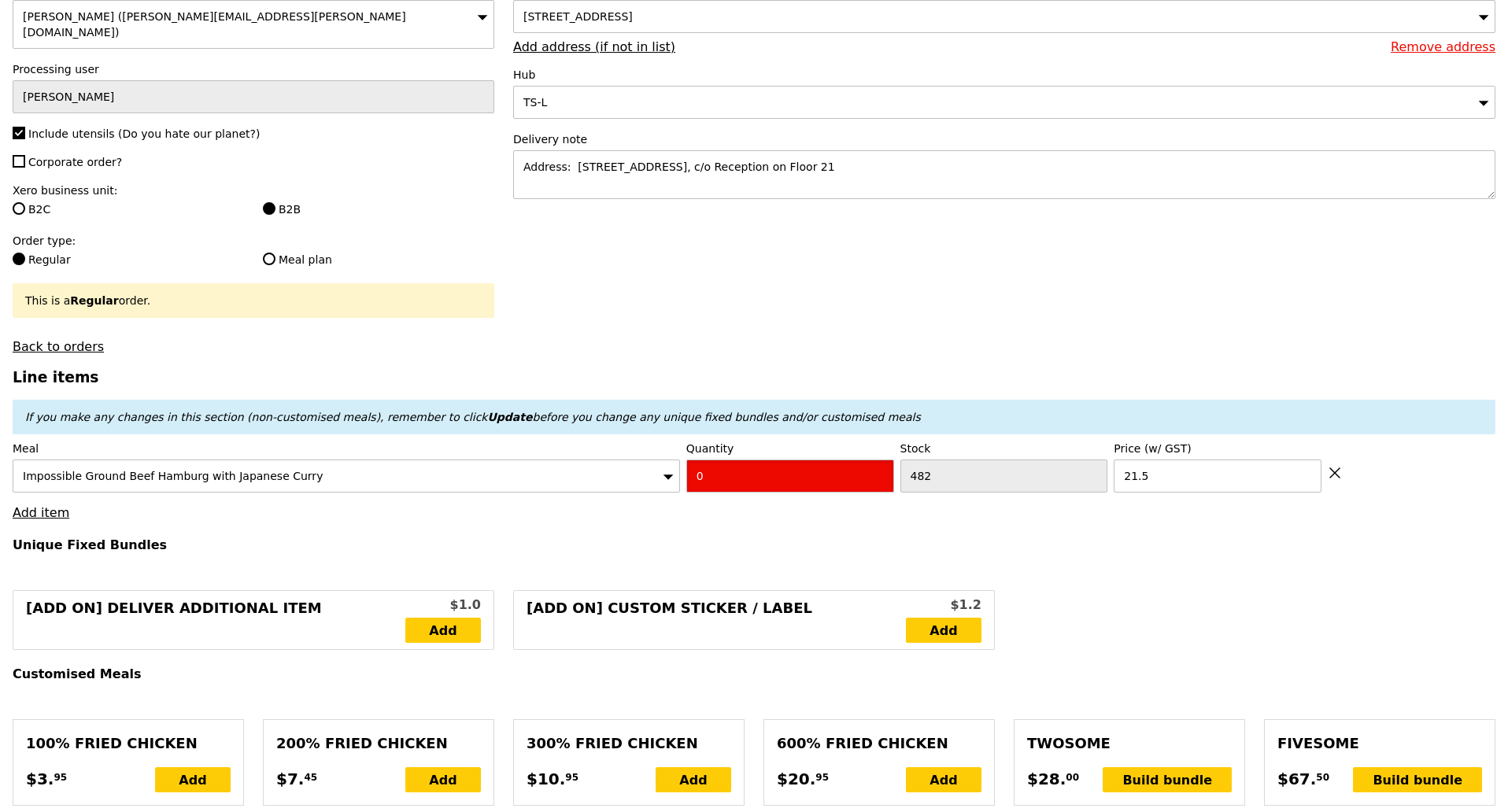
click at [763, 460] on input "0" at bounding box center [790, 476] width 208 height 33
type input "Confirm"
type input "2"
type input "Loading..."
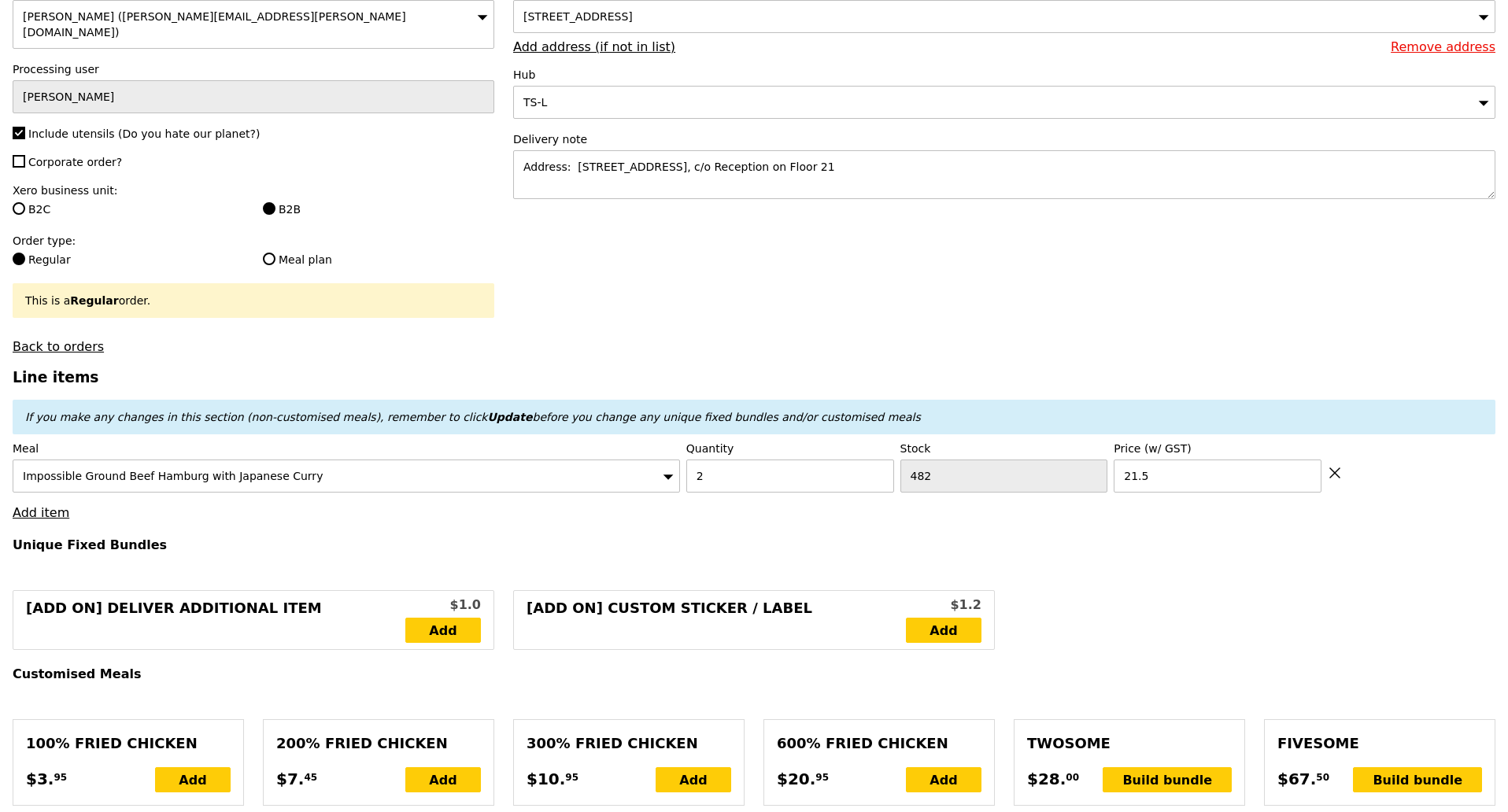
type input "43.00"
type input "10.14"
type input "11.05"
type input "54.05"
type input "Confirm"
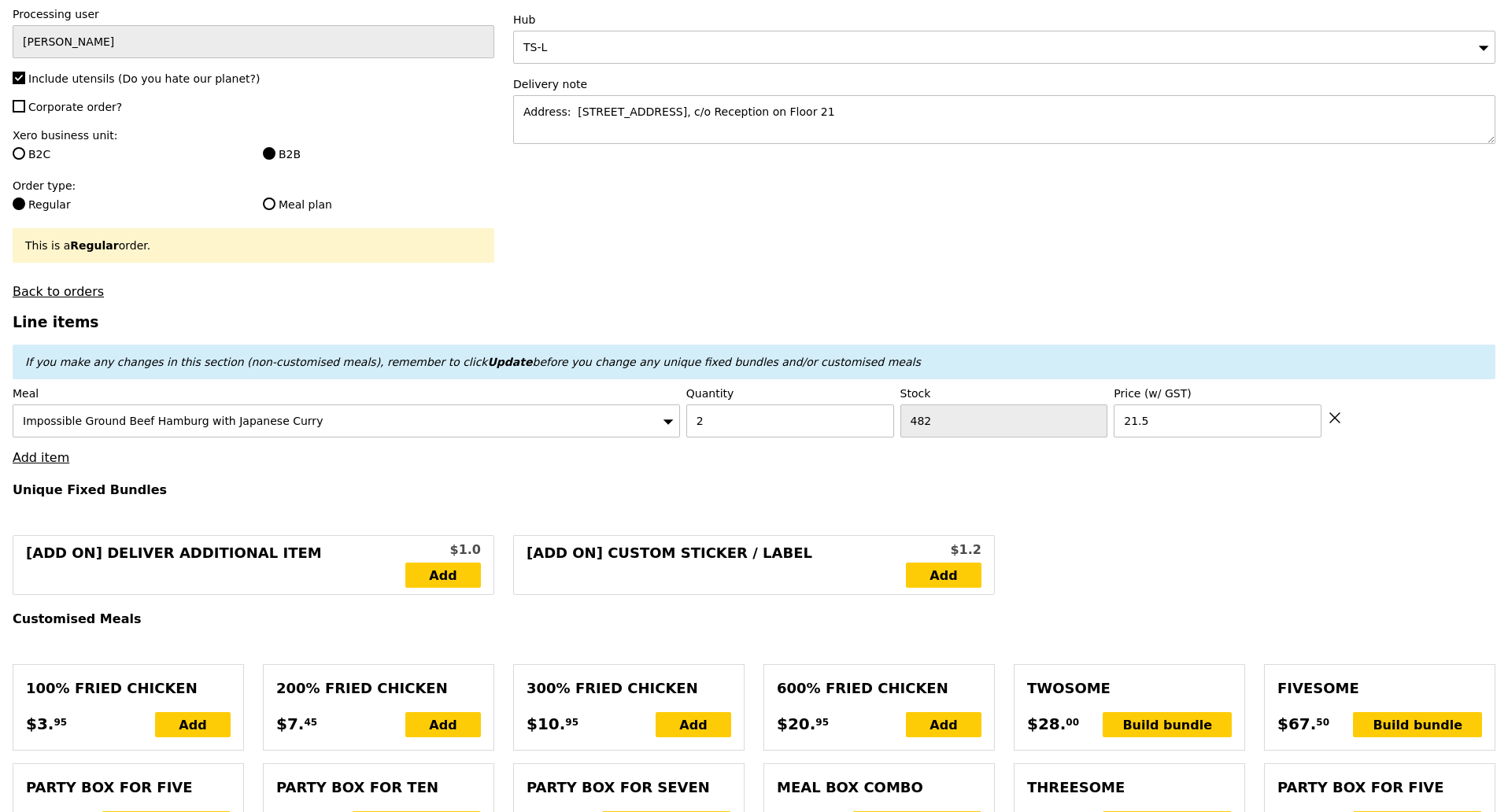
scroll to position [295, 0]
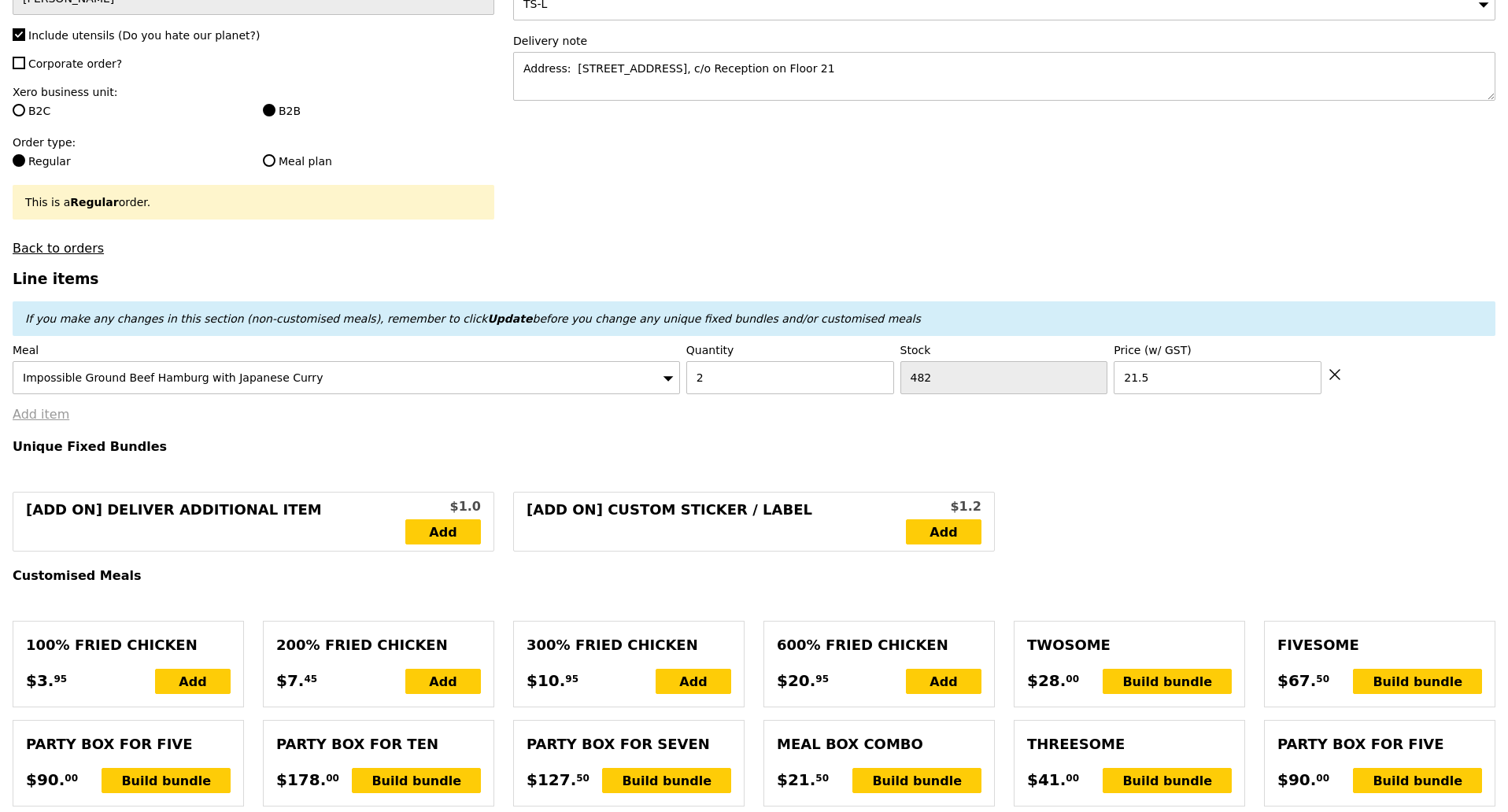
click at [43, 407] on link "Add item" at bounding box center [41, 414] width 57 height 15
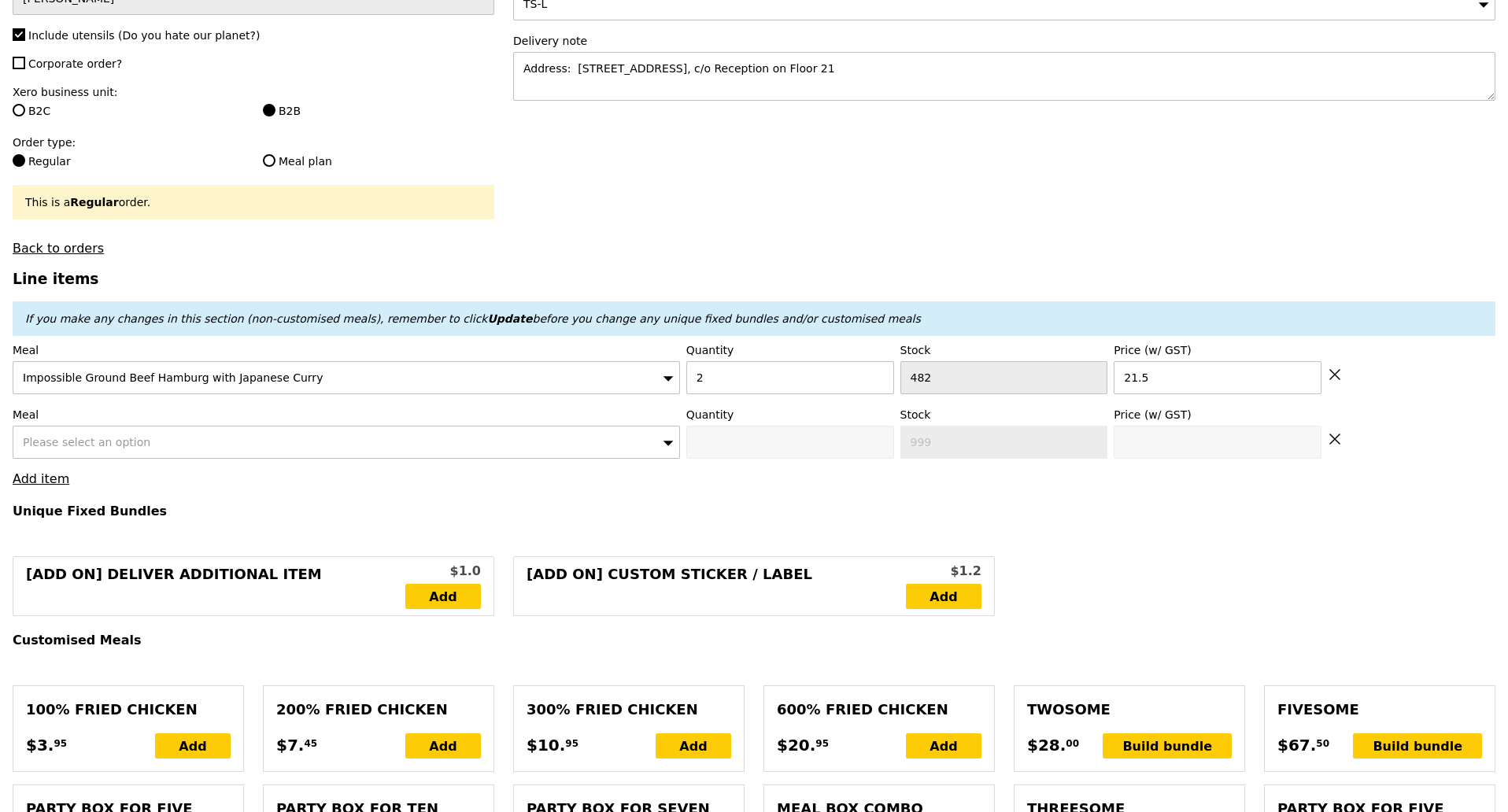
click at [58, 436] on span "Please select an option" at bounding box center [86, 442] width 127 height 13
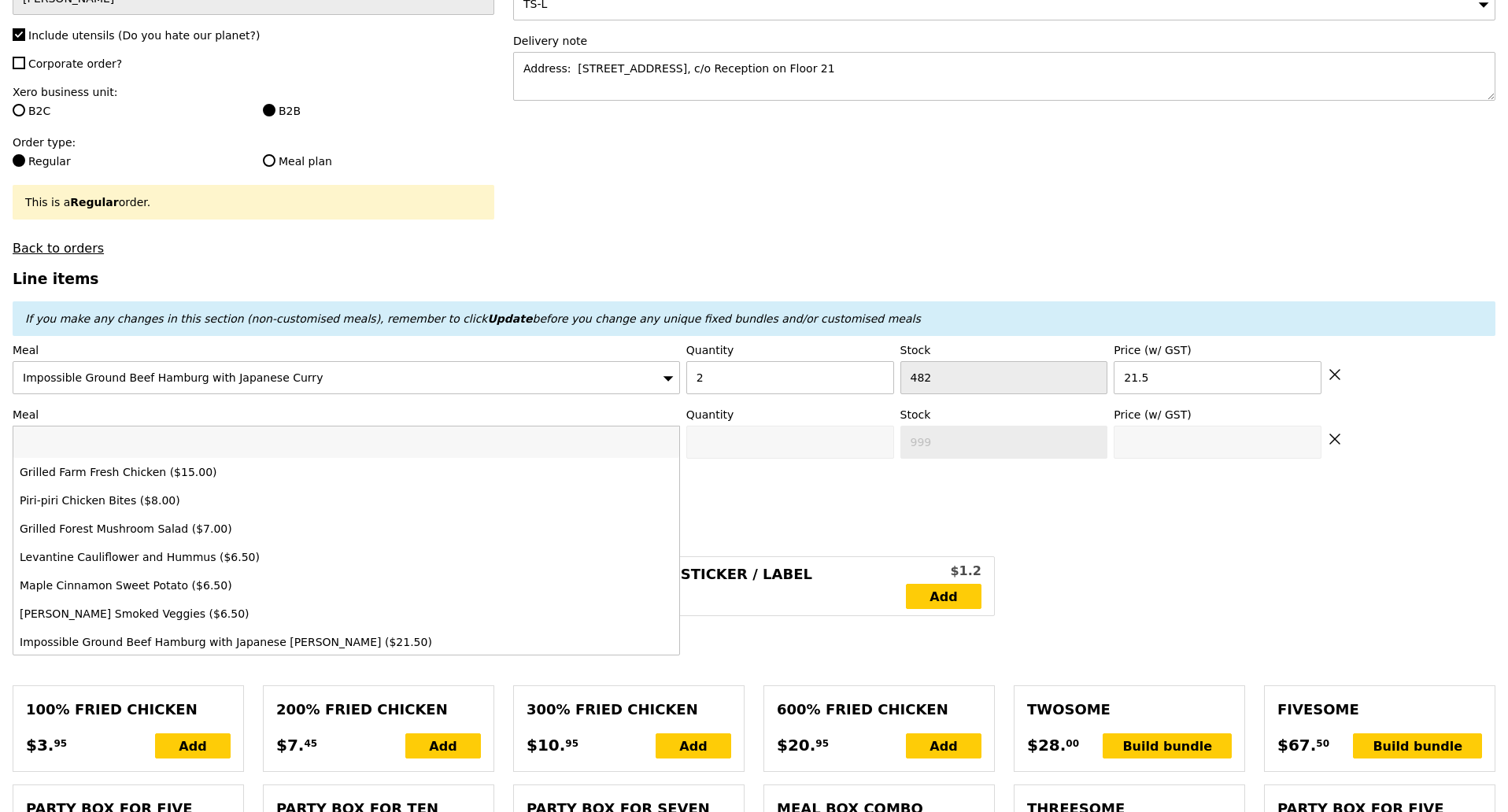
type input "v"
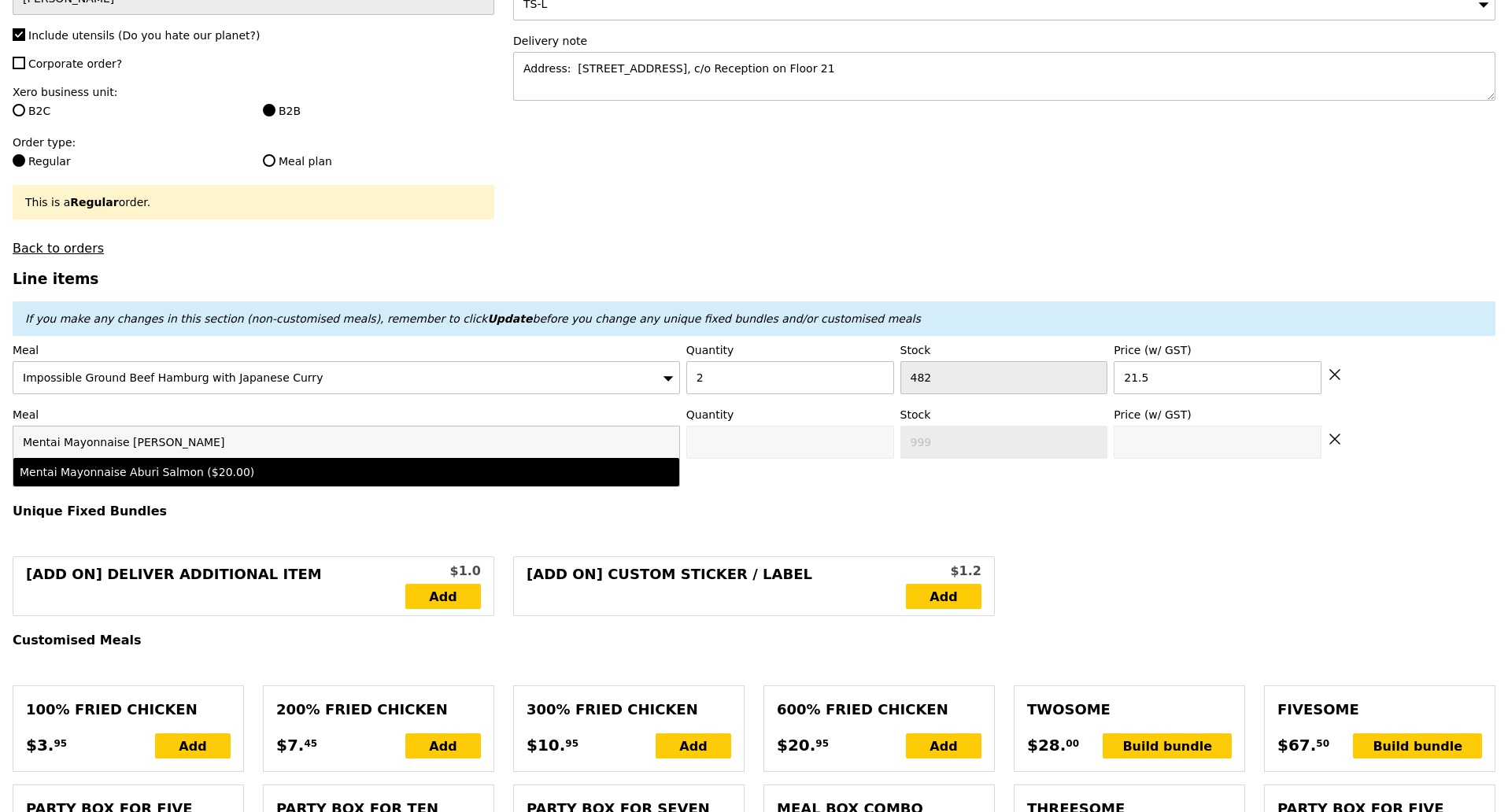
type input "Mentai Mayonnaise Aburi Salmon"
click at [175, 464] on div "Mentai Mayonnaise Aburi Salmon ($20.00)" at bounding box center [264, 472] width 490 height 16
type input "Confirm anyway"
type input "0"
type input "461"
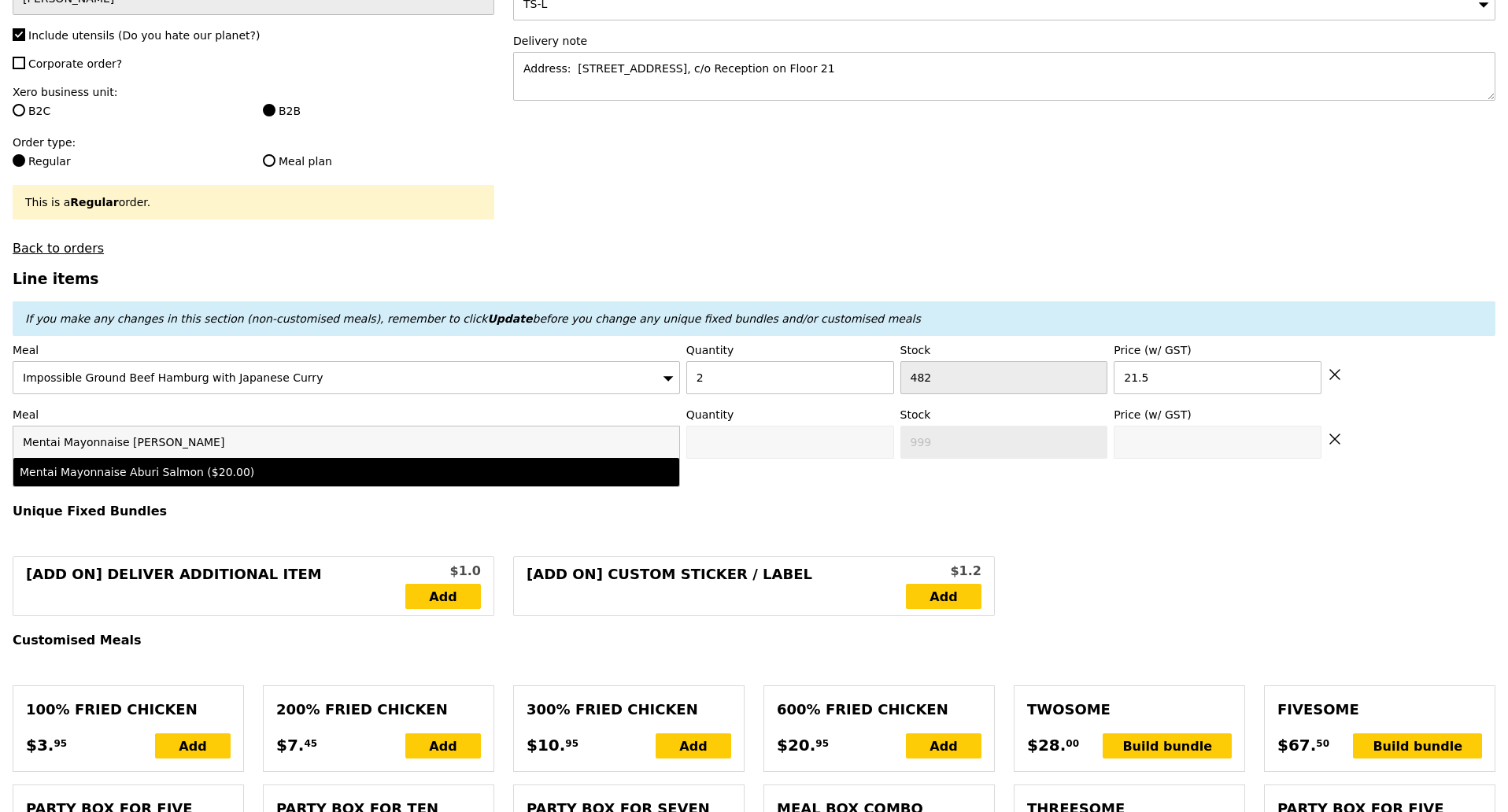
type input "20.0"
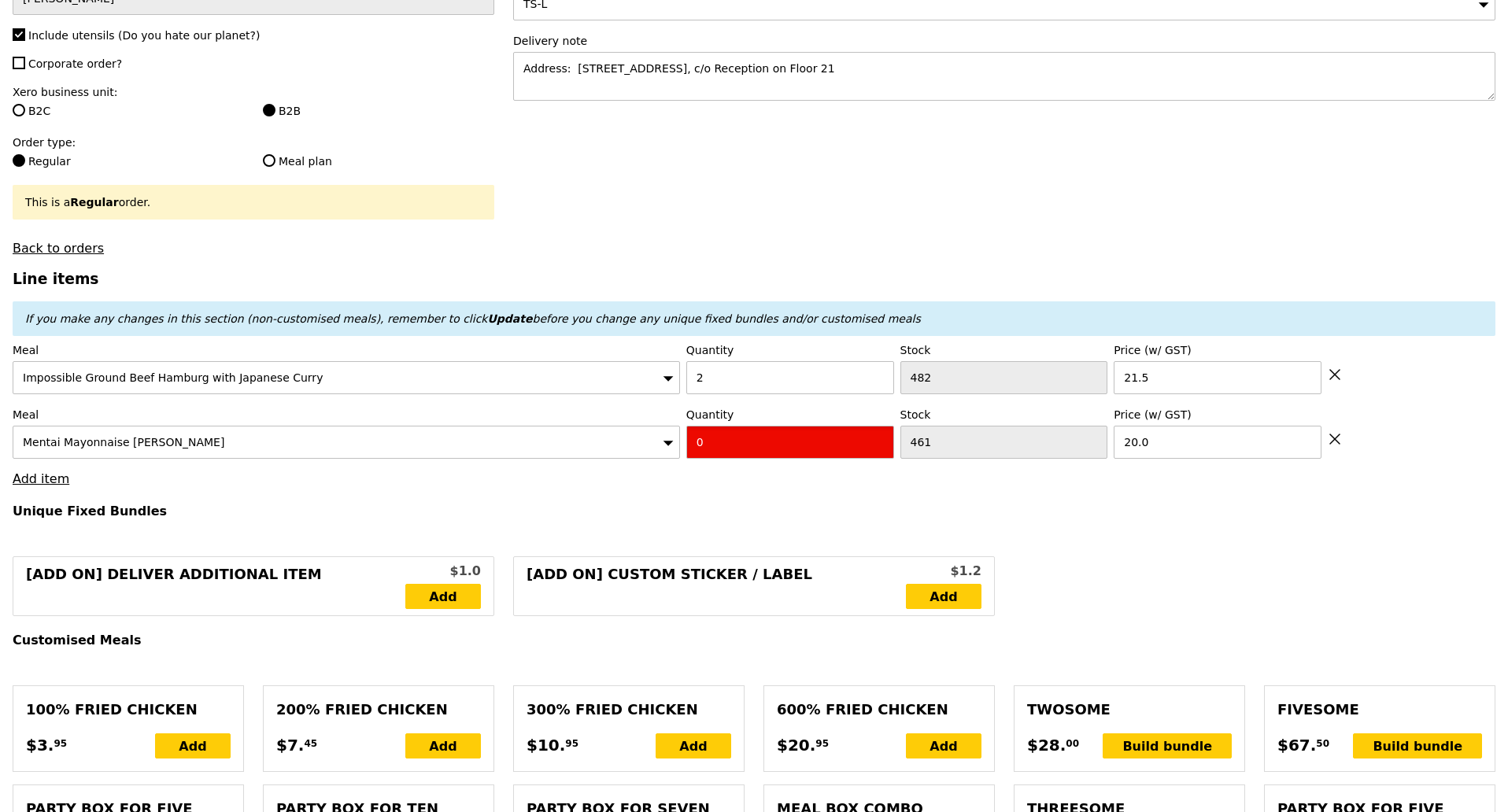
click at [765, 434] on input "0" at bounding box center [790, 441] width 208 height 33
type input "Confirm"
type input "8"
type input "Loading..."
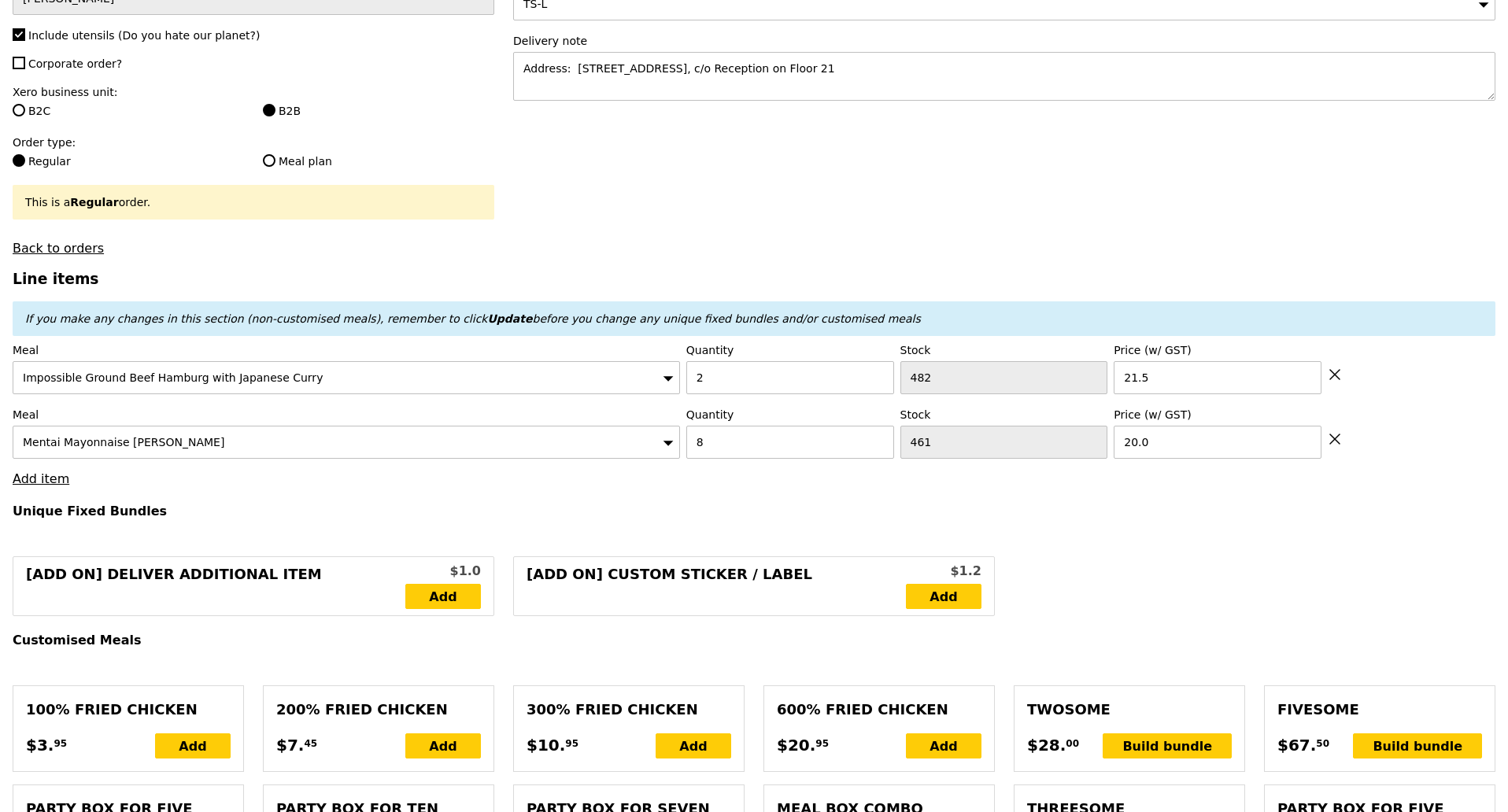
type input "203.00"
type input "3.62"
type input "3.95"
type input "206.95"
type input "Confirm"
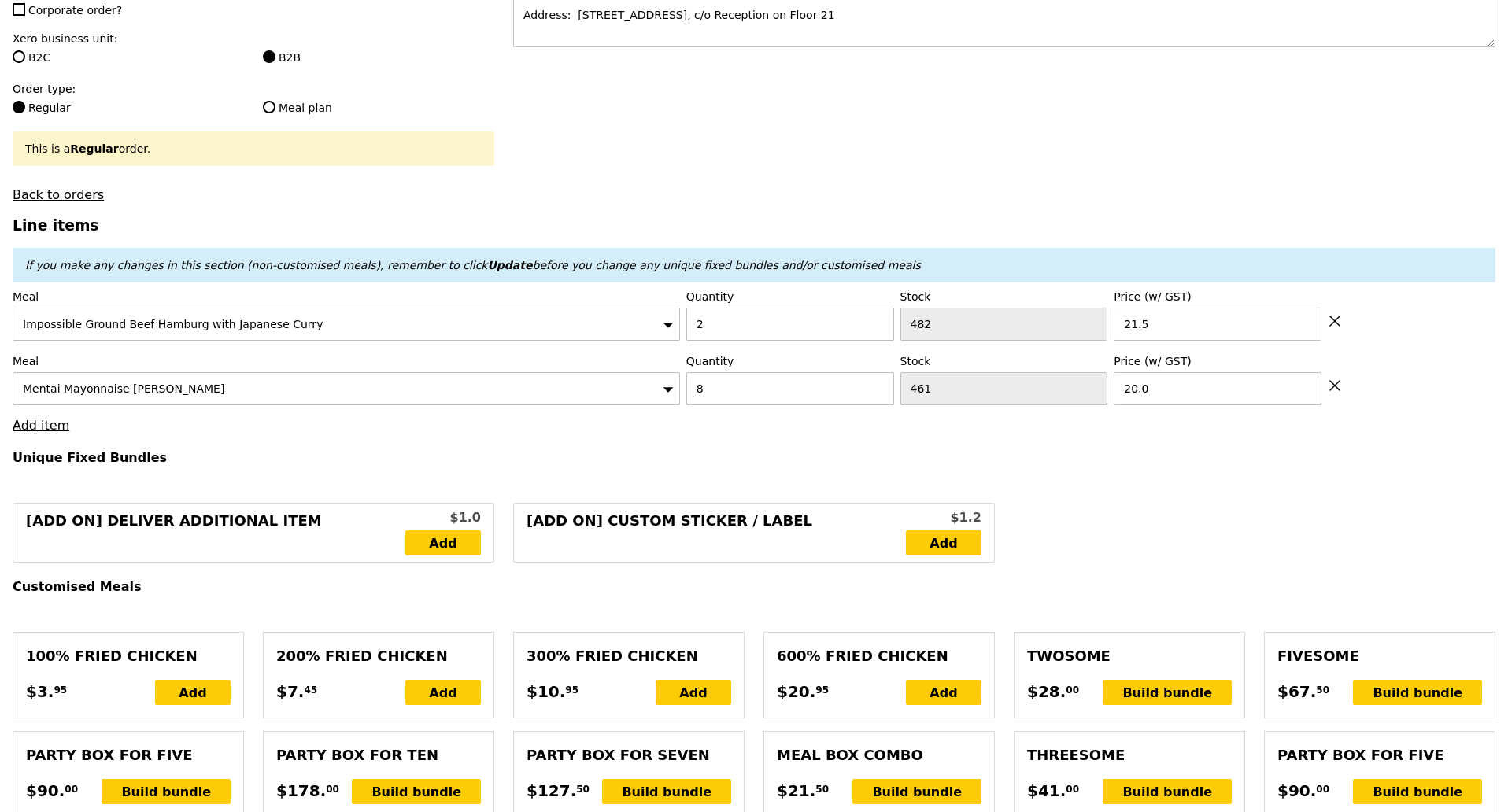
scroll to position [393, 0]
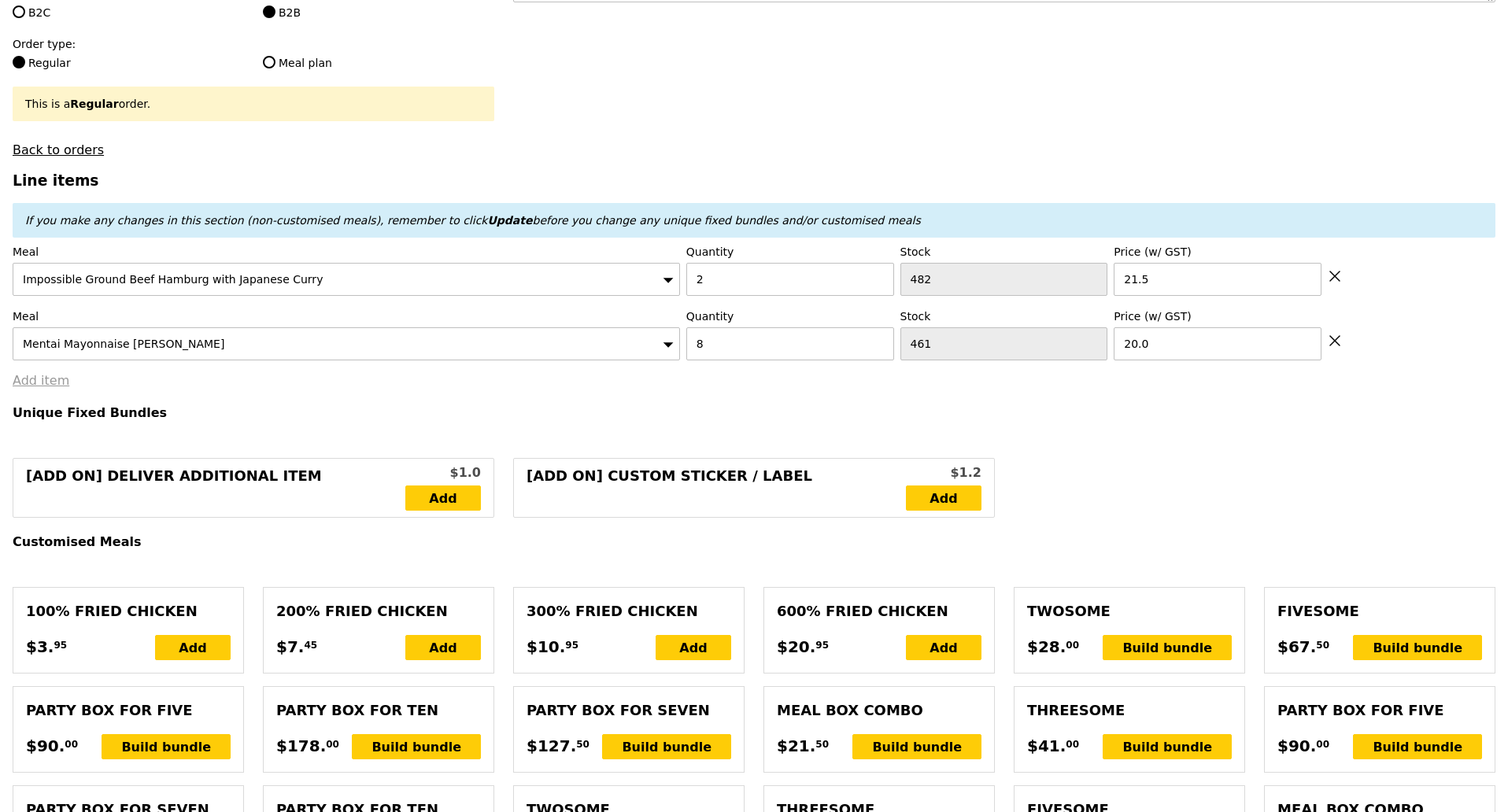
click at [54, 376] on link "Add item" at bounding box center [41, 380] width 57 height 15
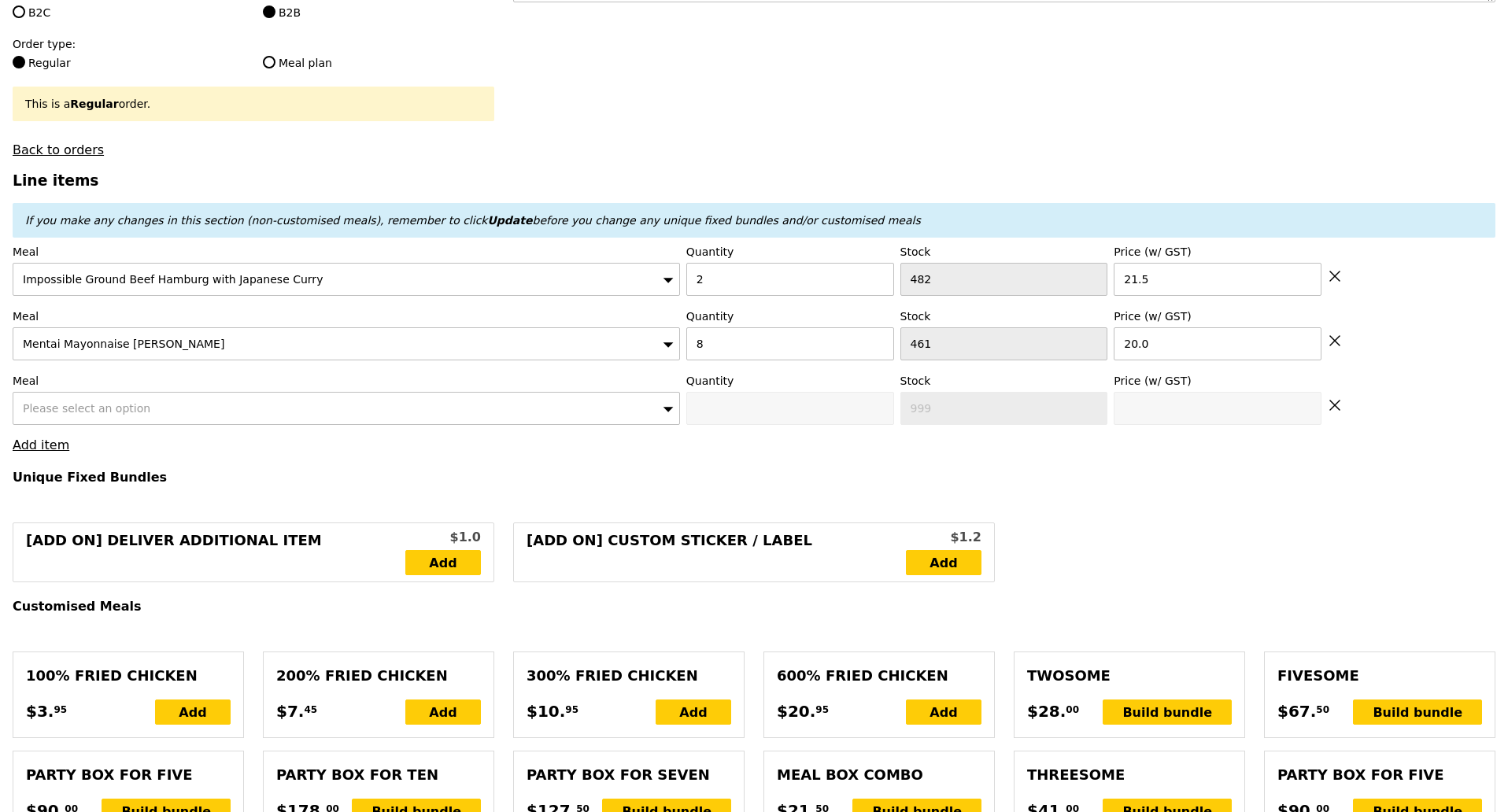
click at [104, 405] on span "Please select an option" at bounding box center [86, 408] width 127 height 13
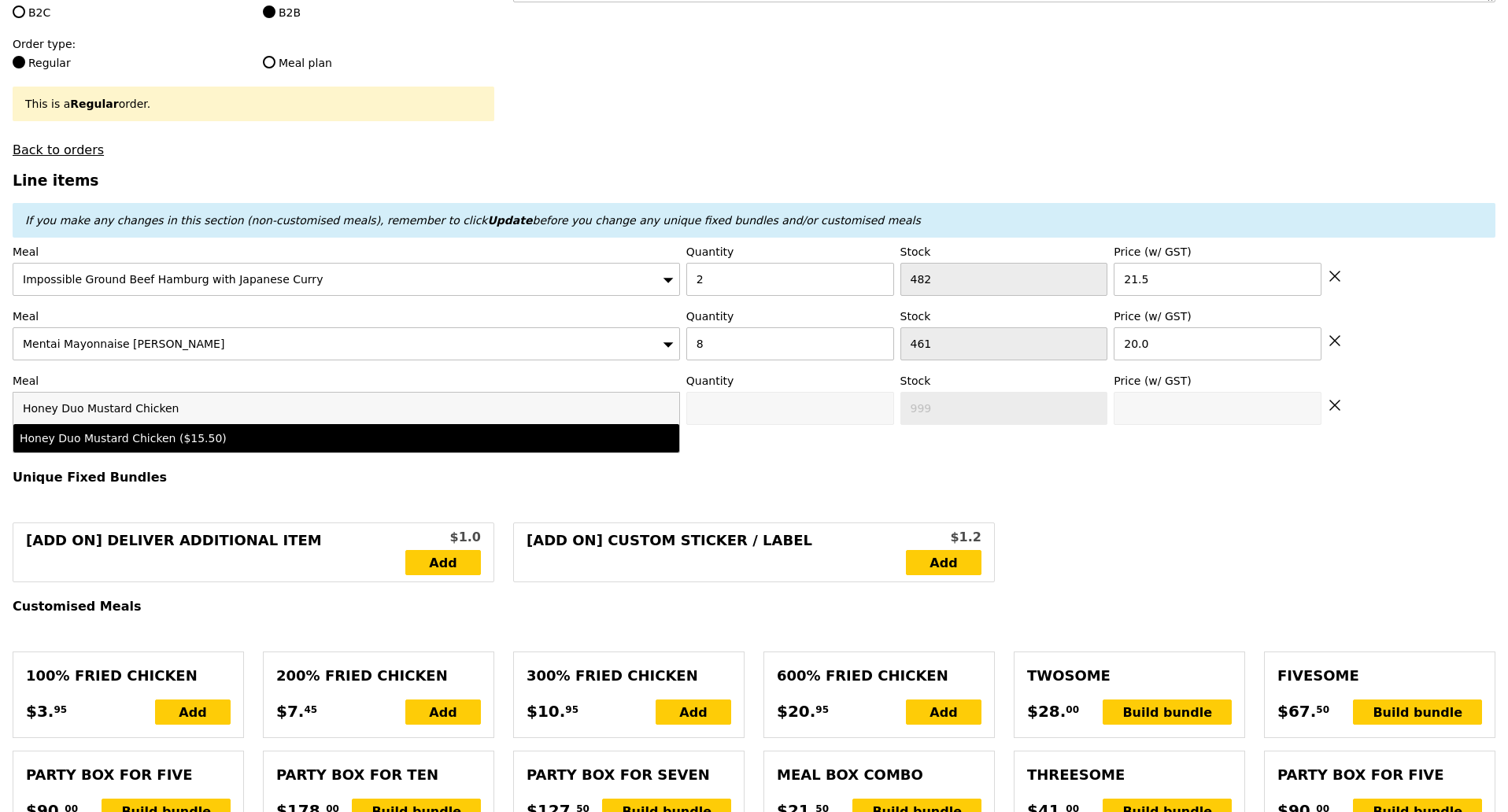
type input "Honey Duo Mustard Chicken"
click at [114, 424] on li "Honey Duo Mustard Chicken ($15.50)" at bounding box center [346, 438] width 666 height 28
type input "Confirm anyway"
type input "0"
type input "395"
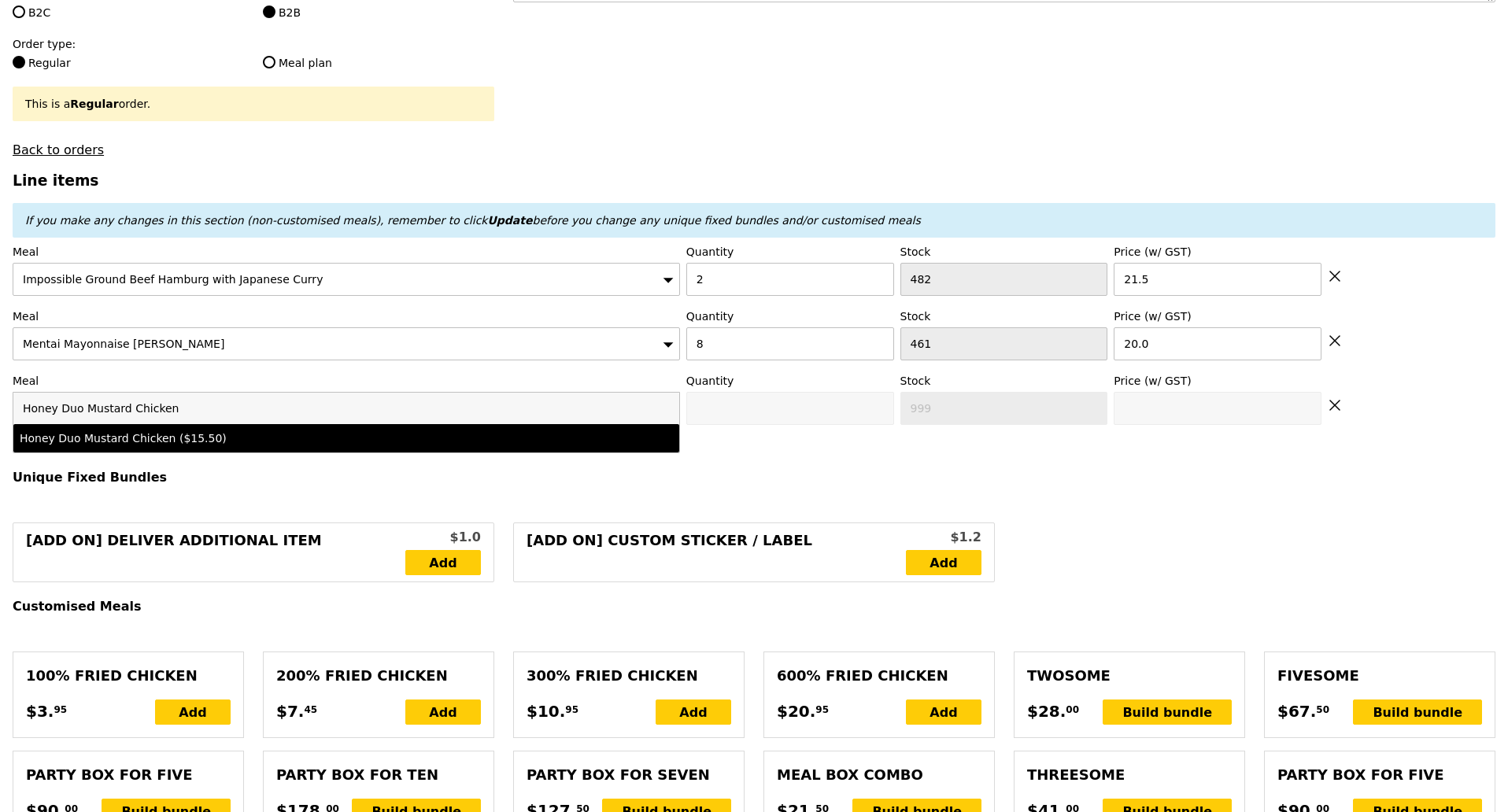
type input "15.5"
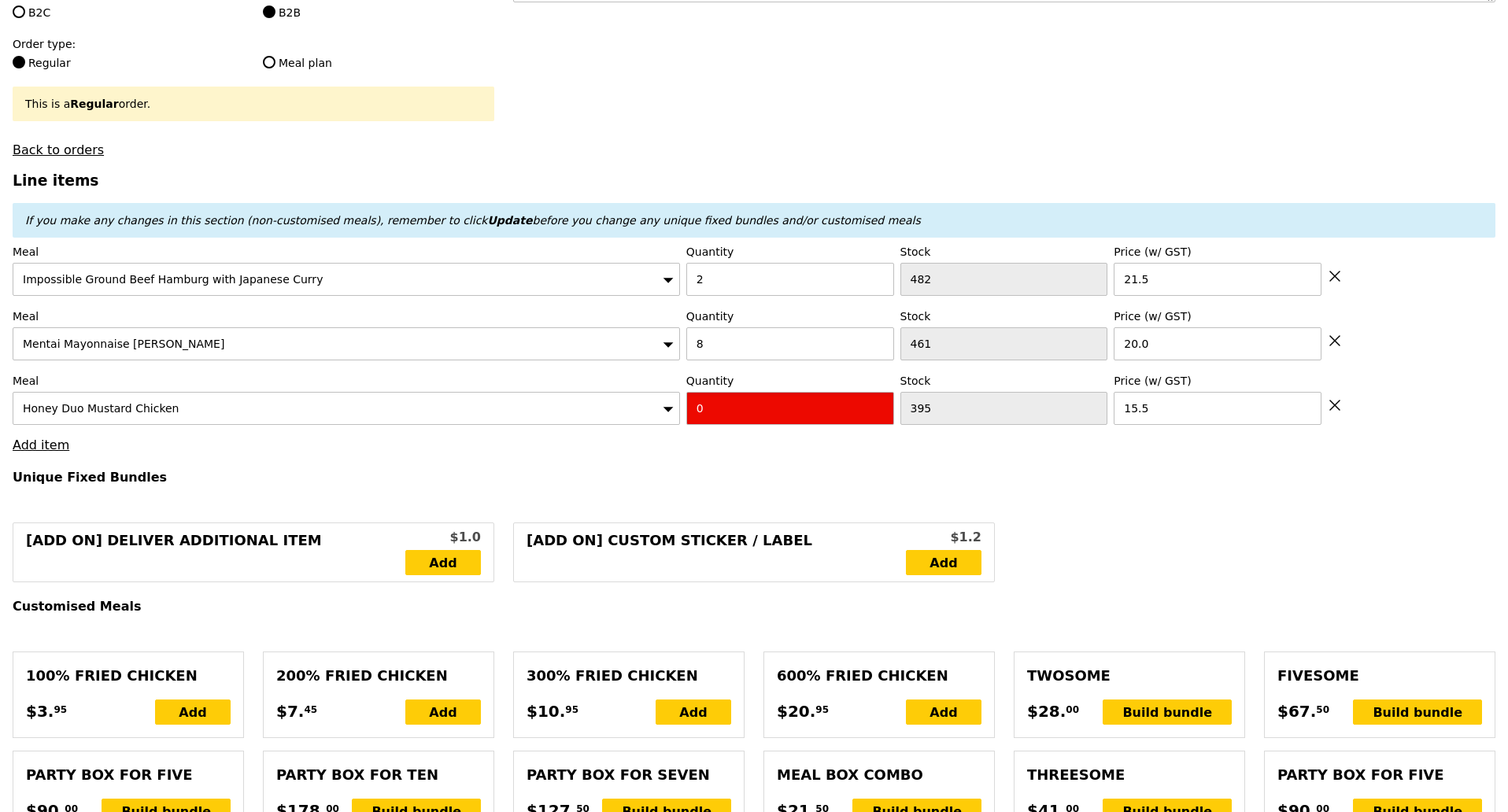
click at [768, 409] on input "0" at bounding box center [790, 408] width 208 height 33
type input "Confirm"
type input "5"
type input "Loading..."
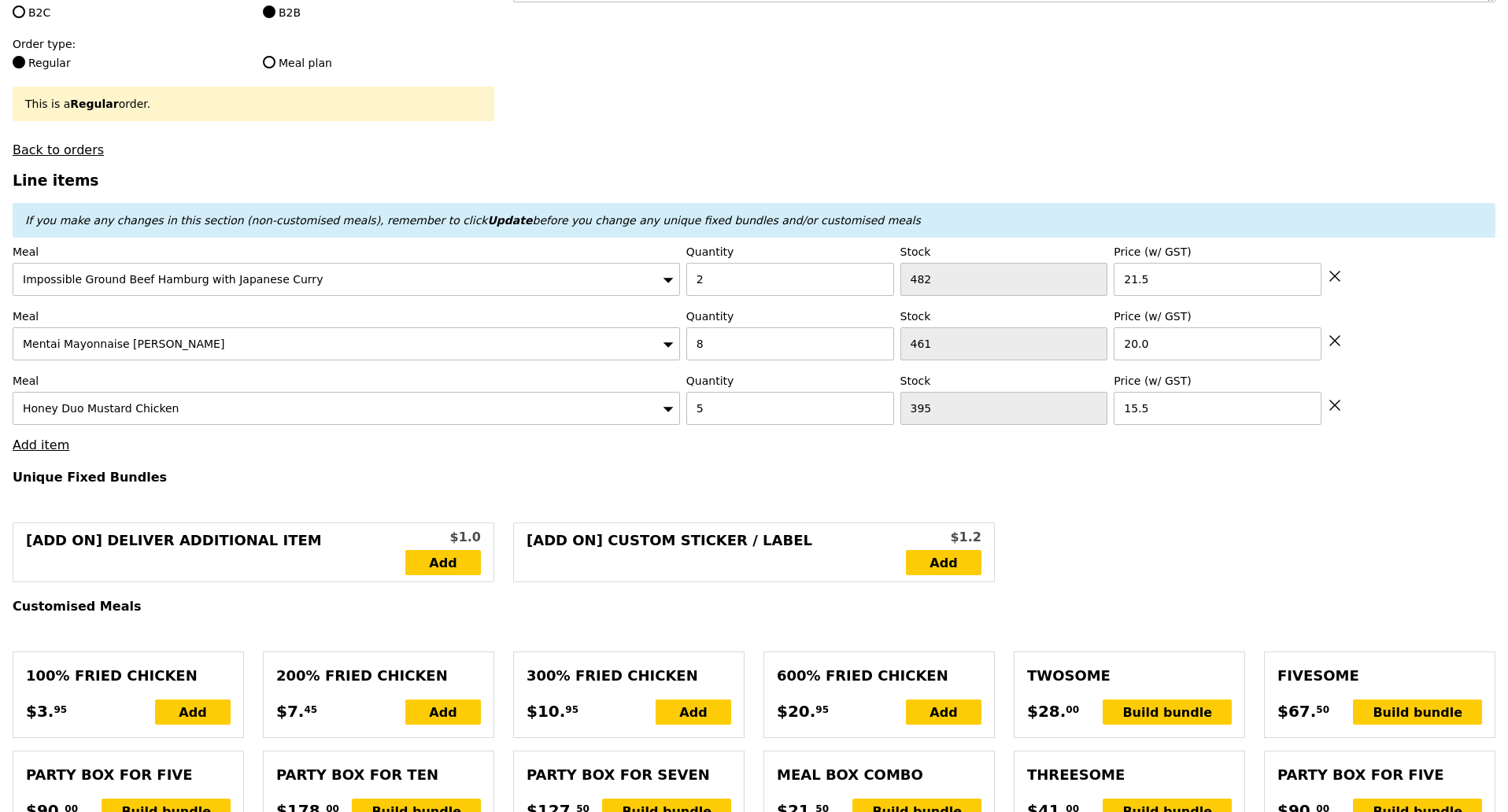
type input "280.50"
type input "284.45"
type input "Confirm"
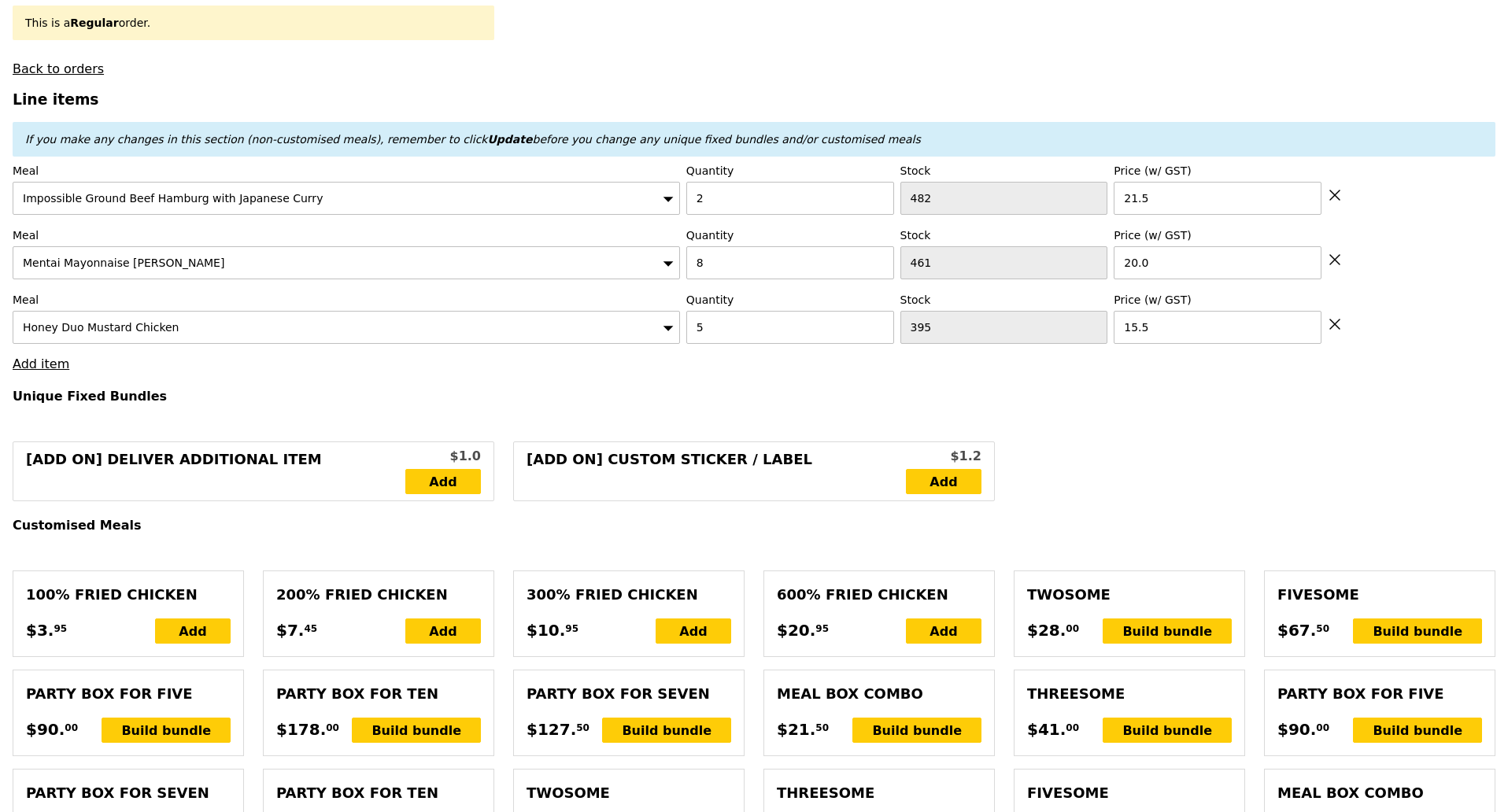
scroll to position [590, 0]
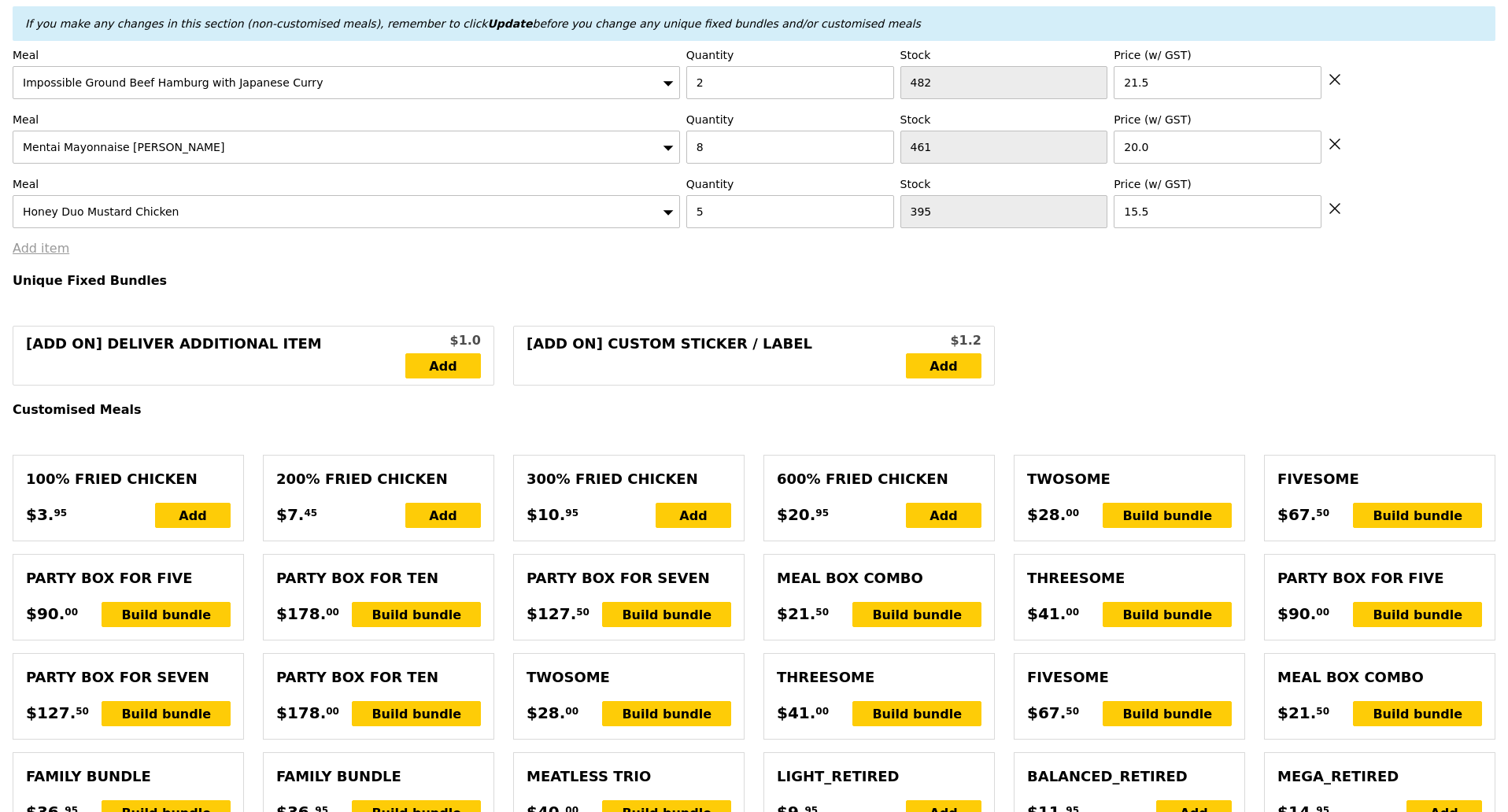
click at [47, 245] on link "Add item" at bounding box center [41, 248] width 57 height 15
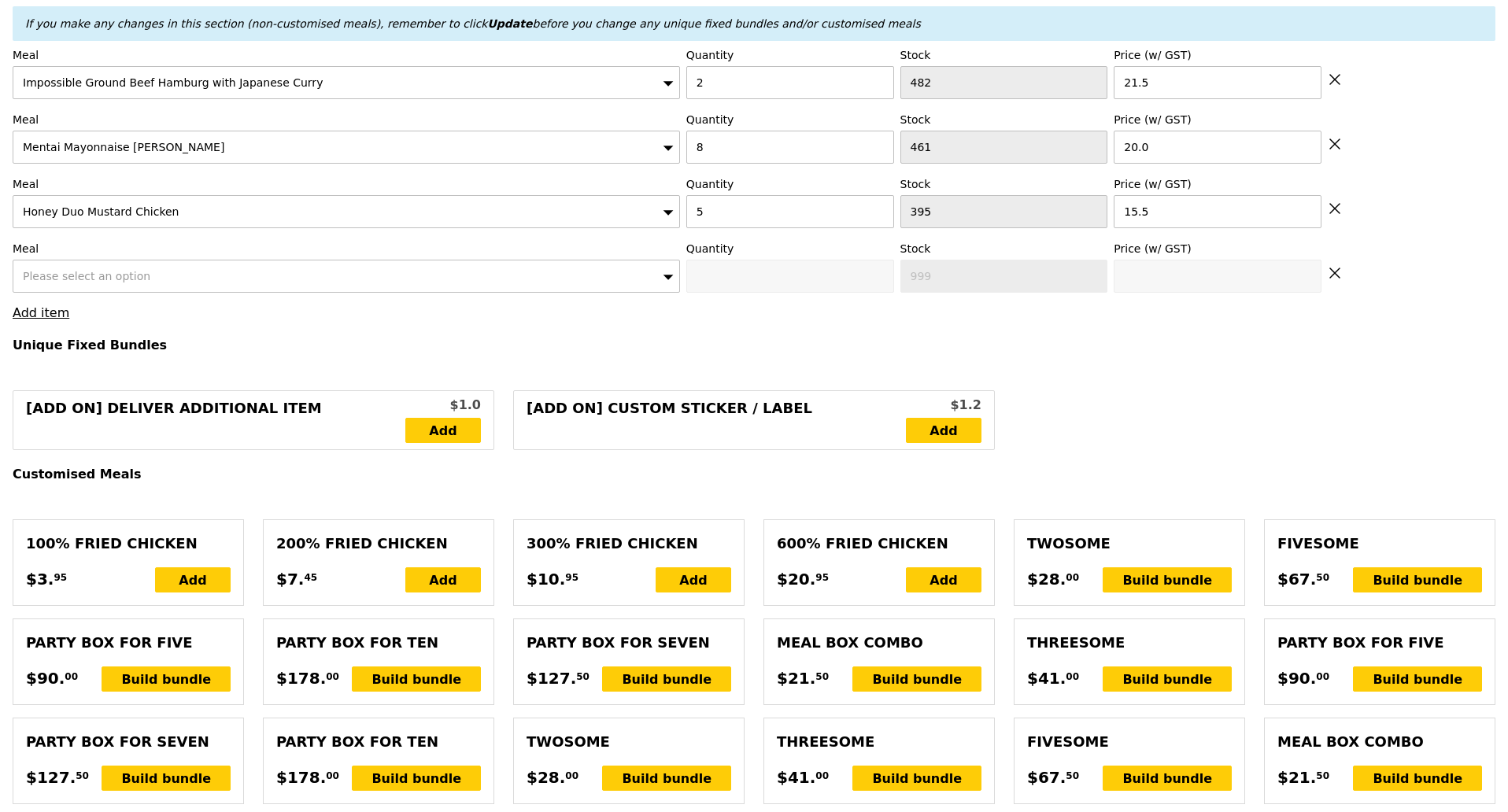
click at [134, 270] on span "Please select an option" at bounding box center [86, 276] width 127 height 13
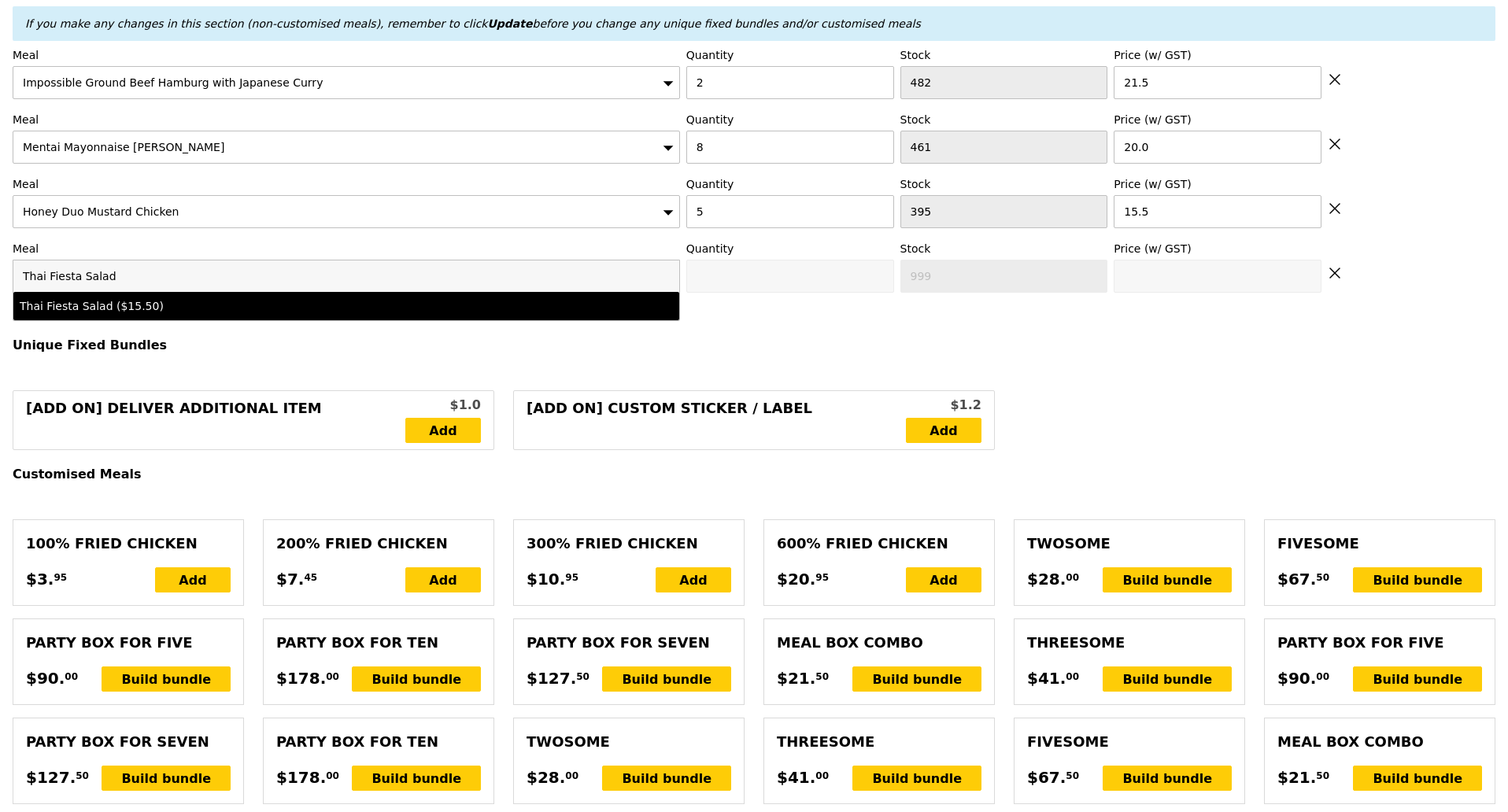
type input "Thai Fiesta Salad"
click at [137, 298] on div "Thai Fiesta Salad ($15.50)" at bounding box center [264, 306] width 490 height 16
type input "Confirm anyway"
type input "0"
type input "496"
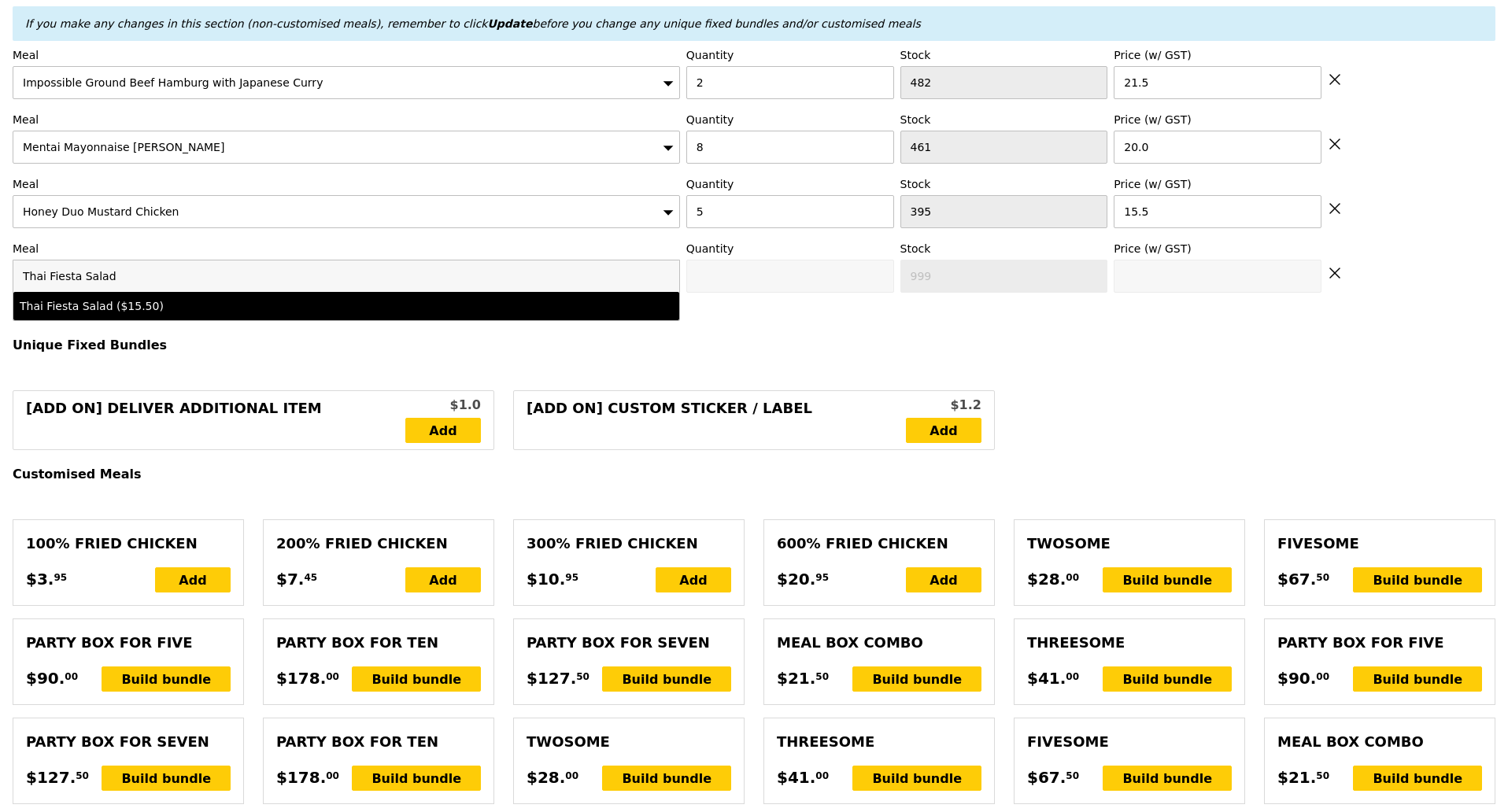
type input "15.5"
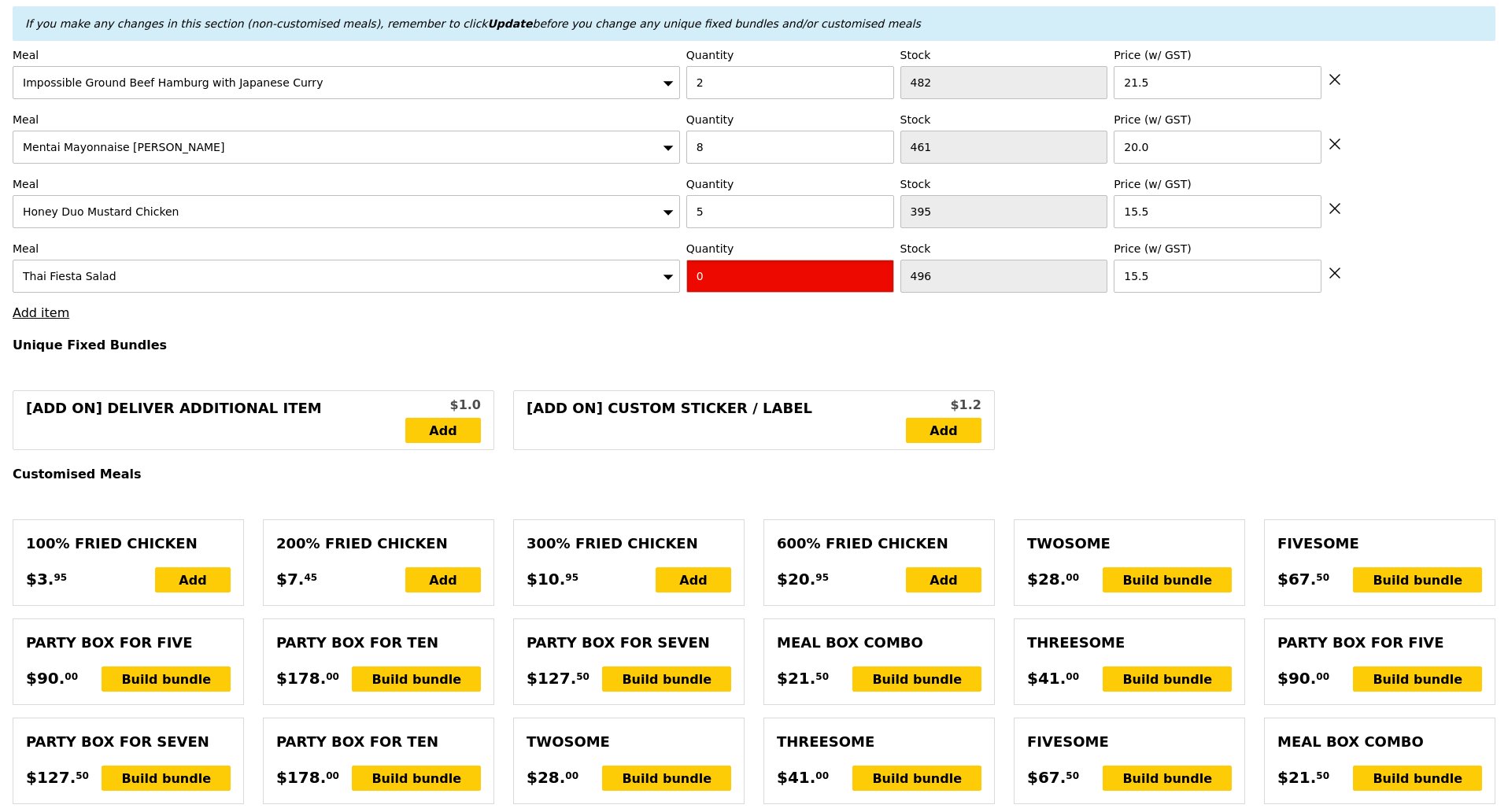
click at [796, 271] on input "0" at bounding box center [790, 275] width 208 height 33
type input "Confirm"
type input "2"
click at [744, 339] on h4 "Unique Fixed Bundles" at bounding box center [754, 344] width 1483 height 15
type input "Loading..."
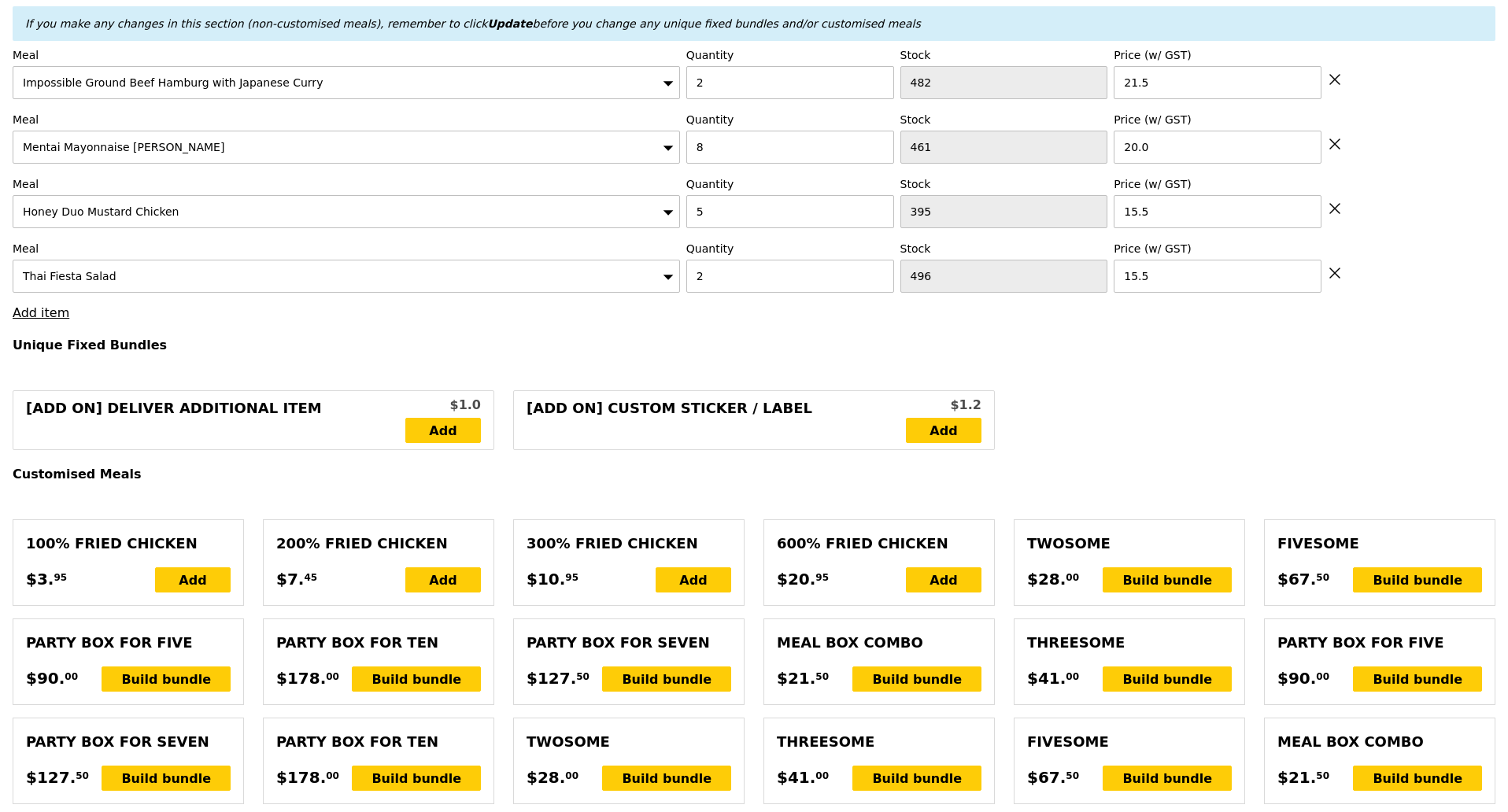
type input "311.50"
type input "315.45"
type input "Confirm"
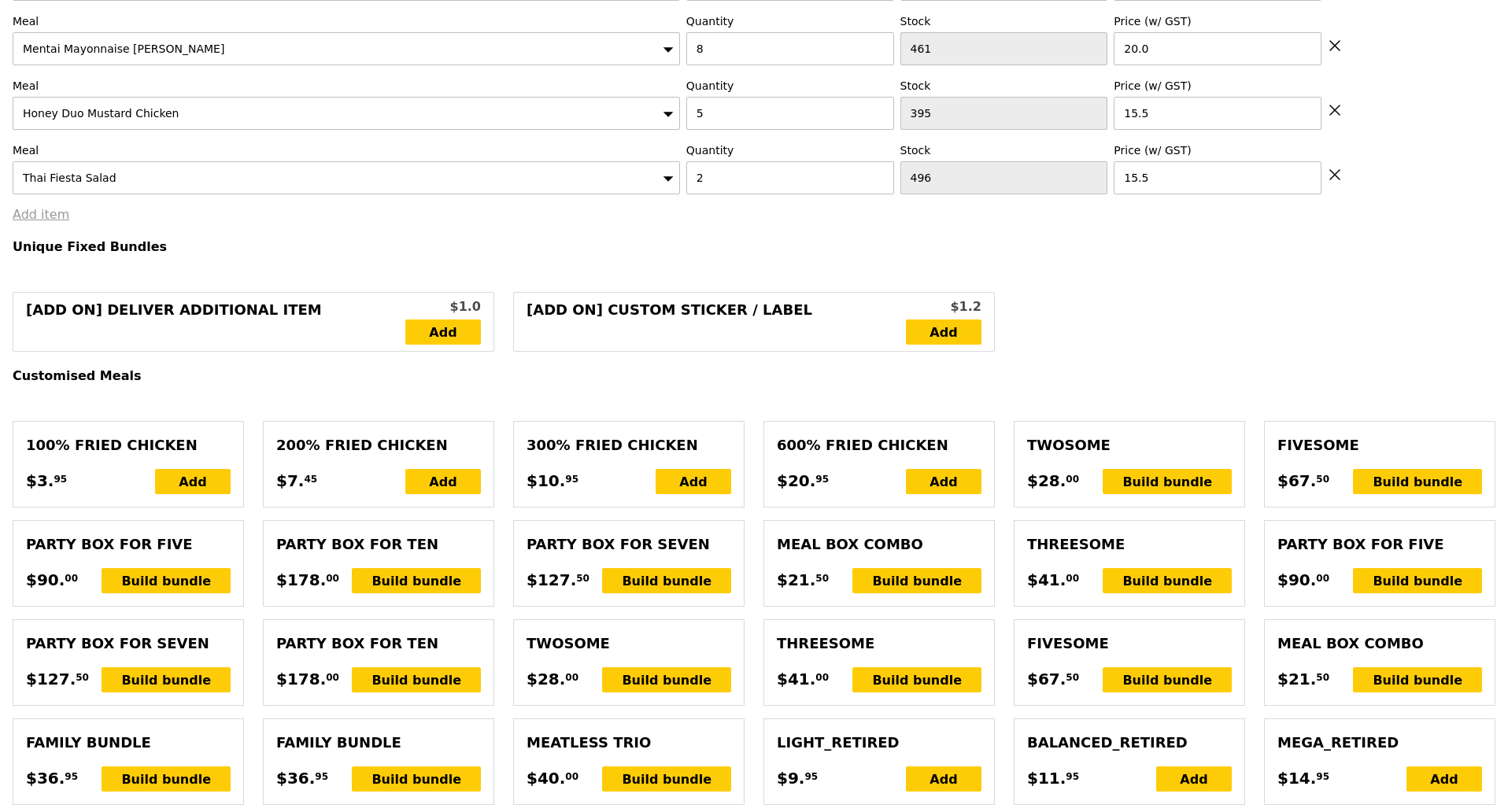
click at [58, 207] on link "Add item" at bounding box center [41, 214] width 57 height 15
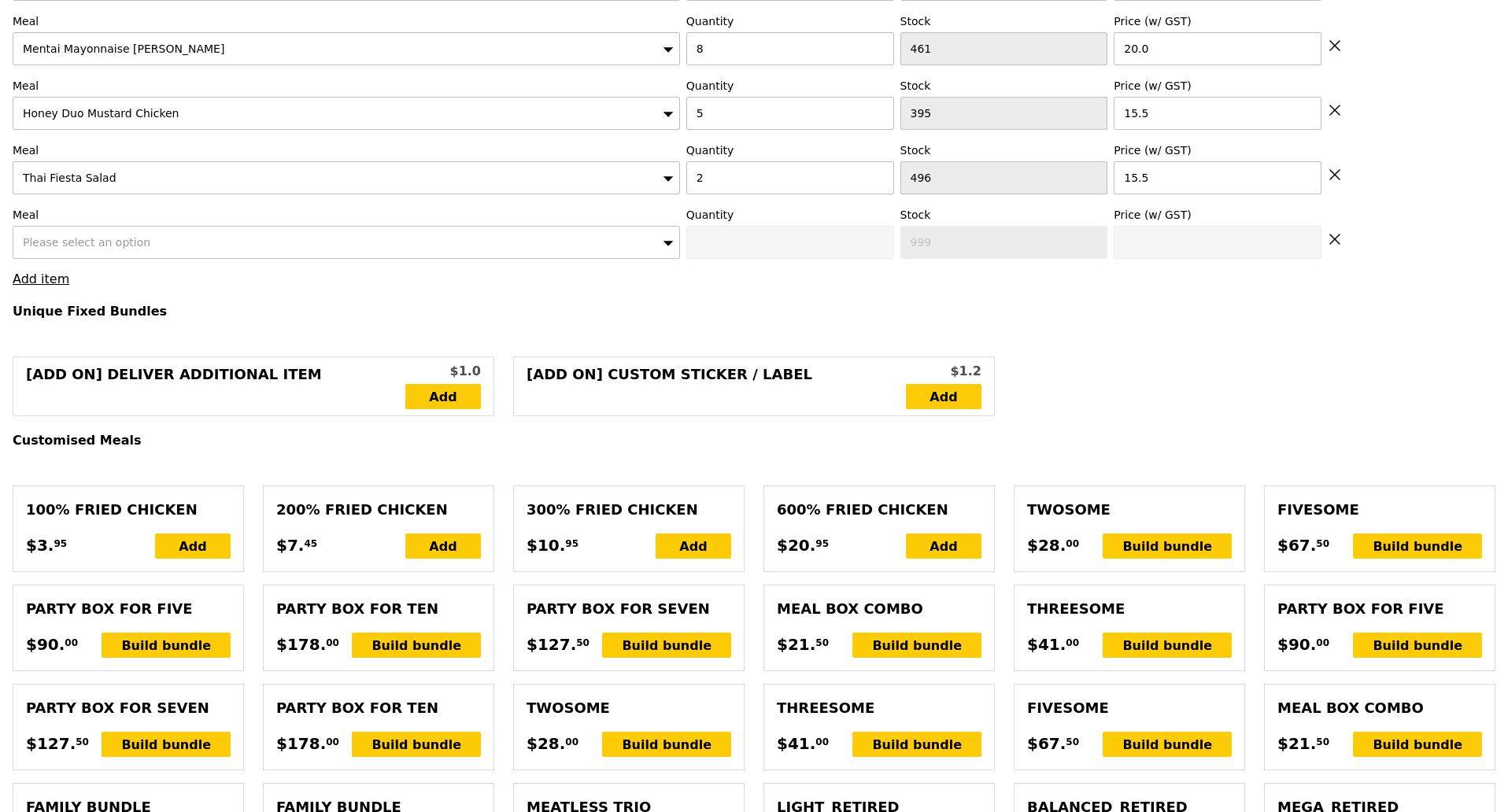
click at [123, 241] on span "Please select an option" at bounding box center [86, 243] width 127 height 13
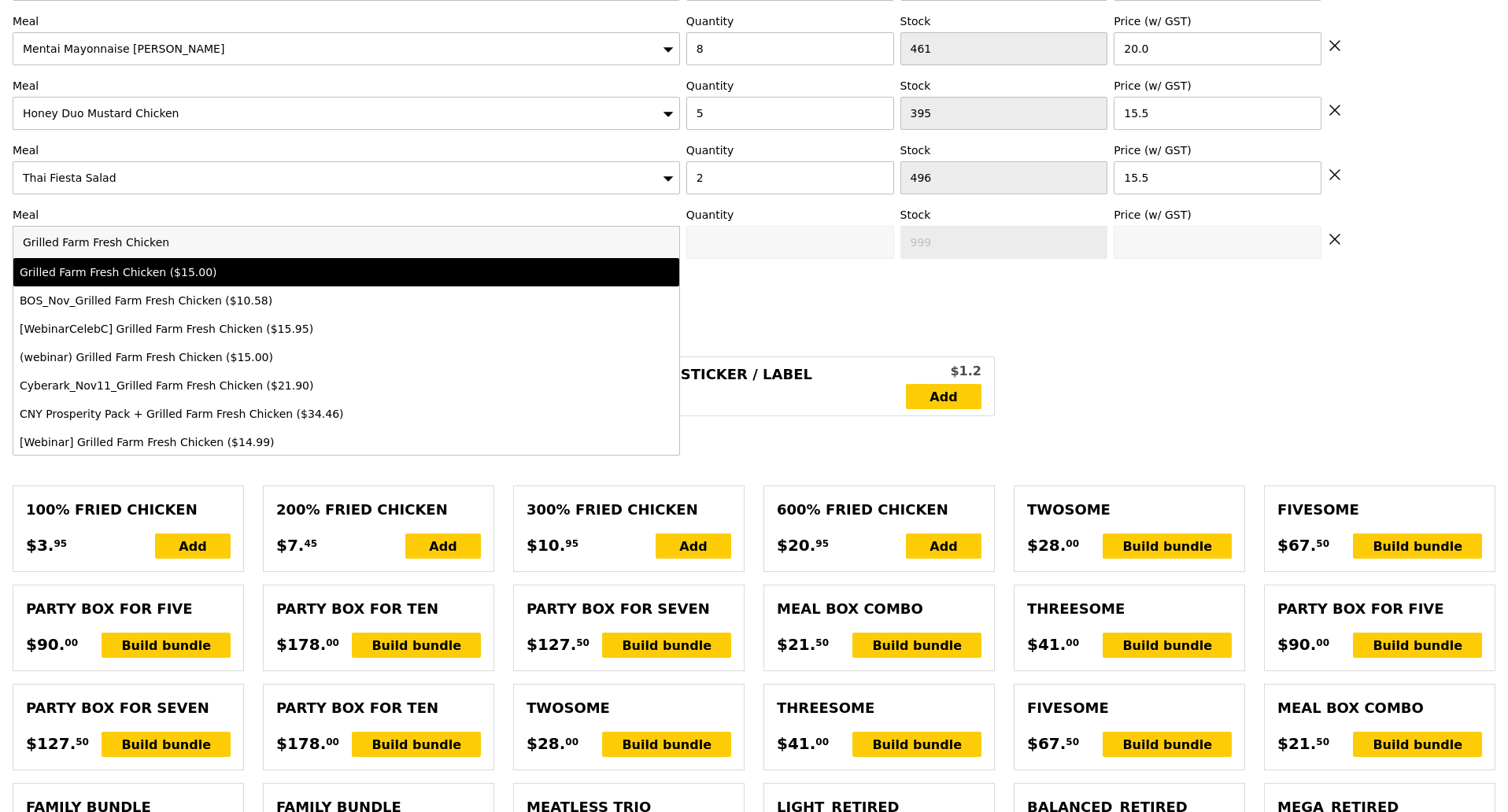
type input "Grilled Farm Fresh Chicken"
click at [151, 264] on div "Grilled Farm Fresh Chicken ($15.00)" at bounding box center [264, 272] width 490 height 16
type input "Confirm anyway"
type input "0"
type input "395"
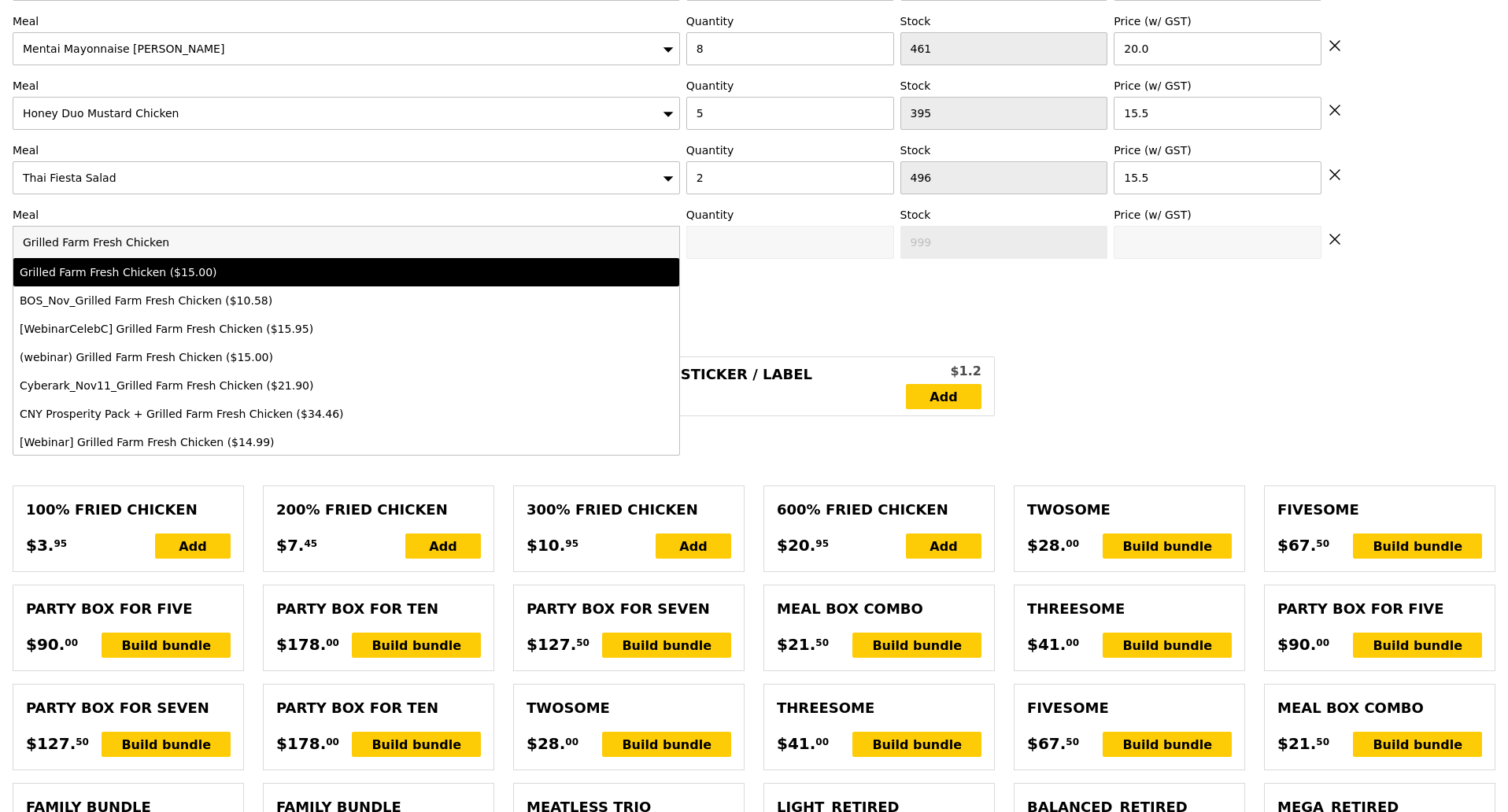
type input "15.0"
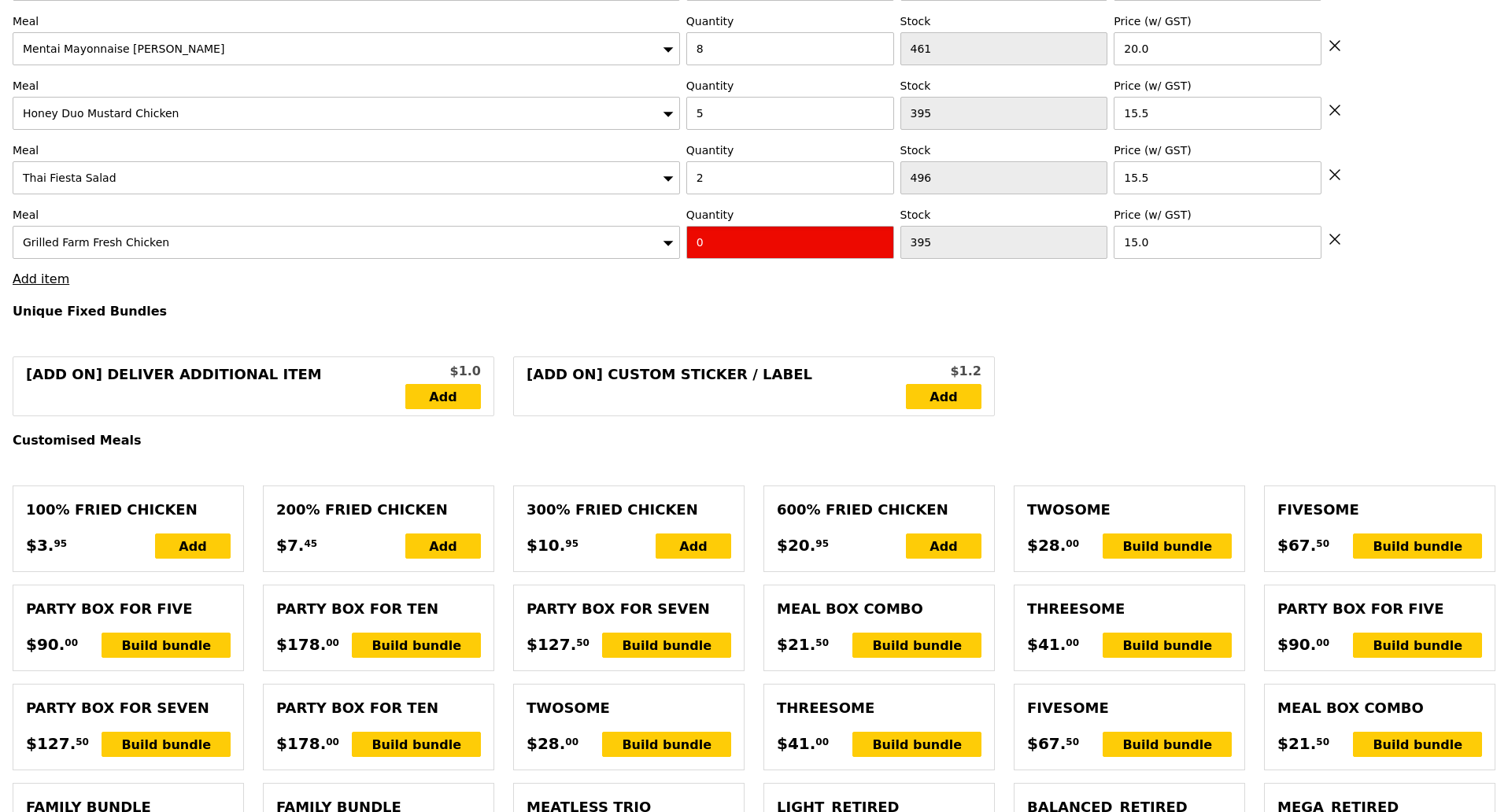
click at [726, 226] on input "0" at bounding box center [790, 242] width 208 height 33
type input "Confirm"
type input "2"
type input "Loading..."
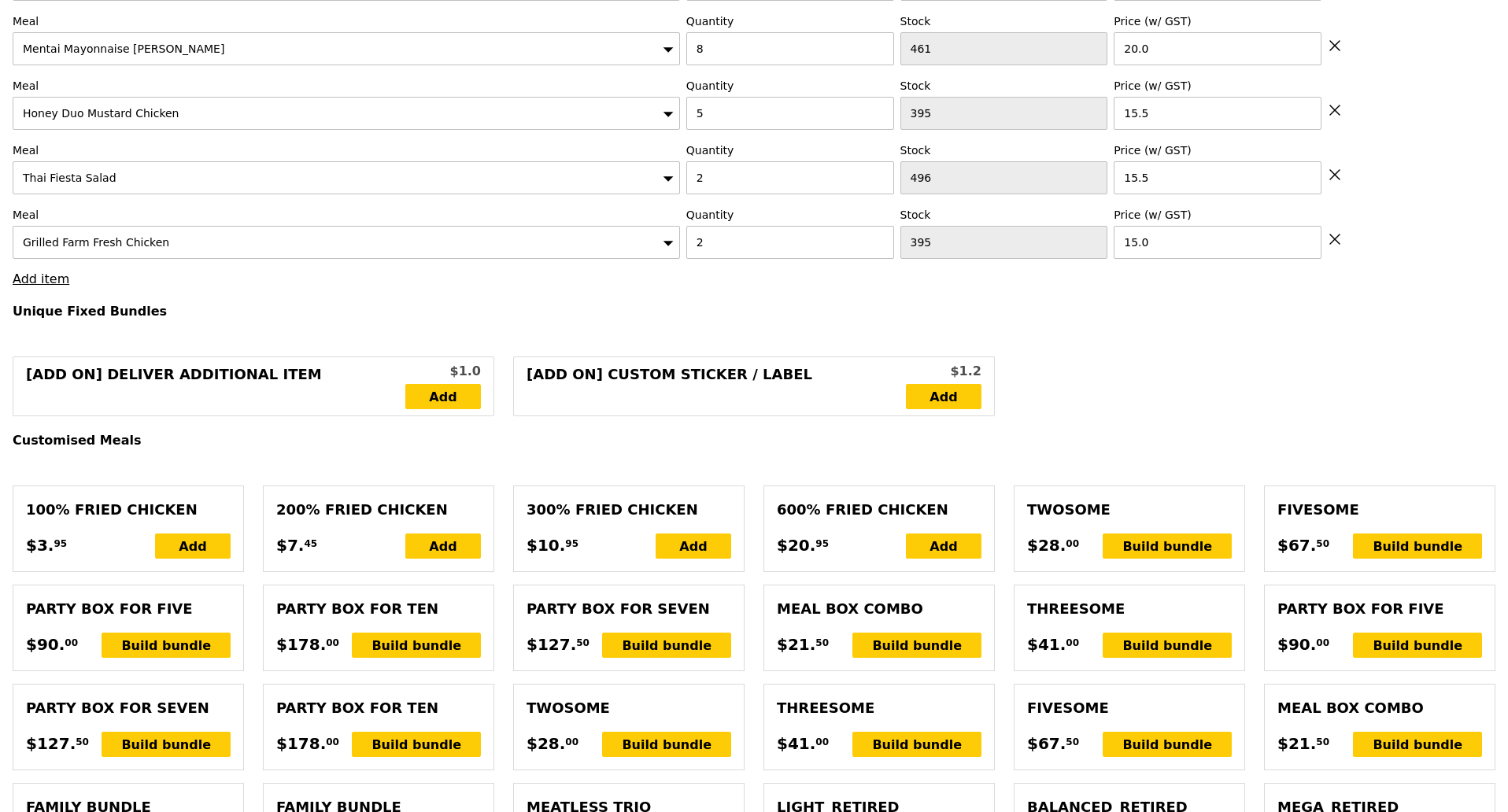
type input "341.50"
type input "345.45"
type input "Confirm"
click at [52, 271] on link "Add item" at bounding box center [41, 279] width 57 height 15
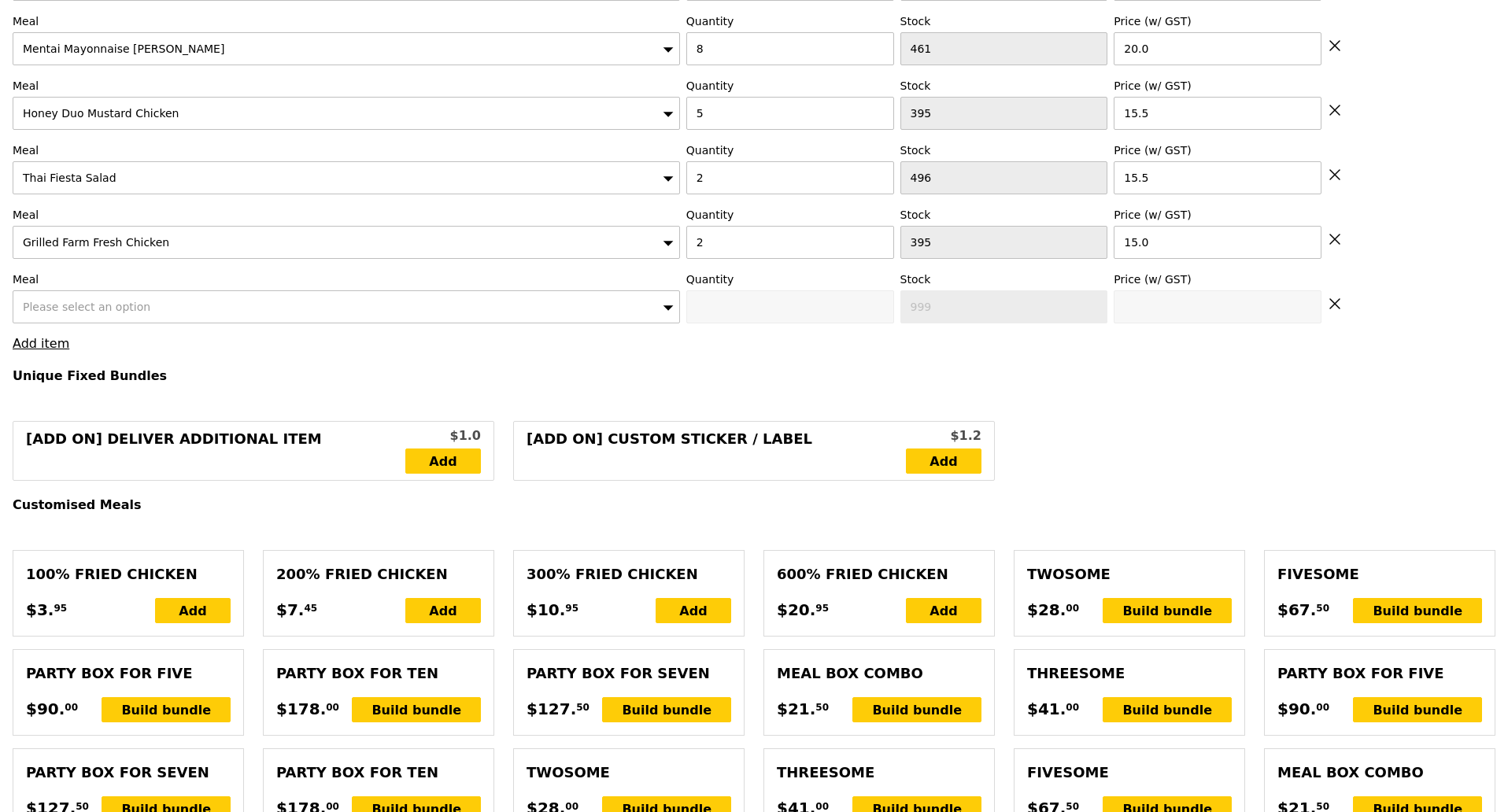
click at [111, 302] on span "Please select an option" at bounding box center [86, 307] width 127 height 13
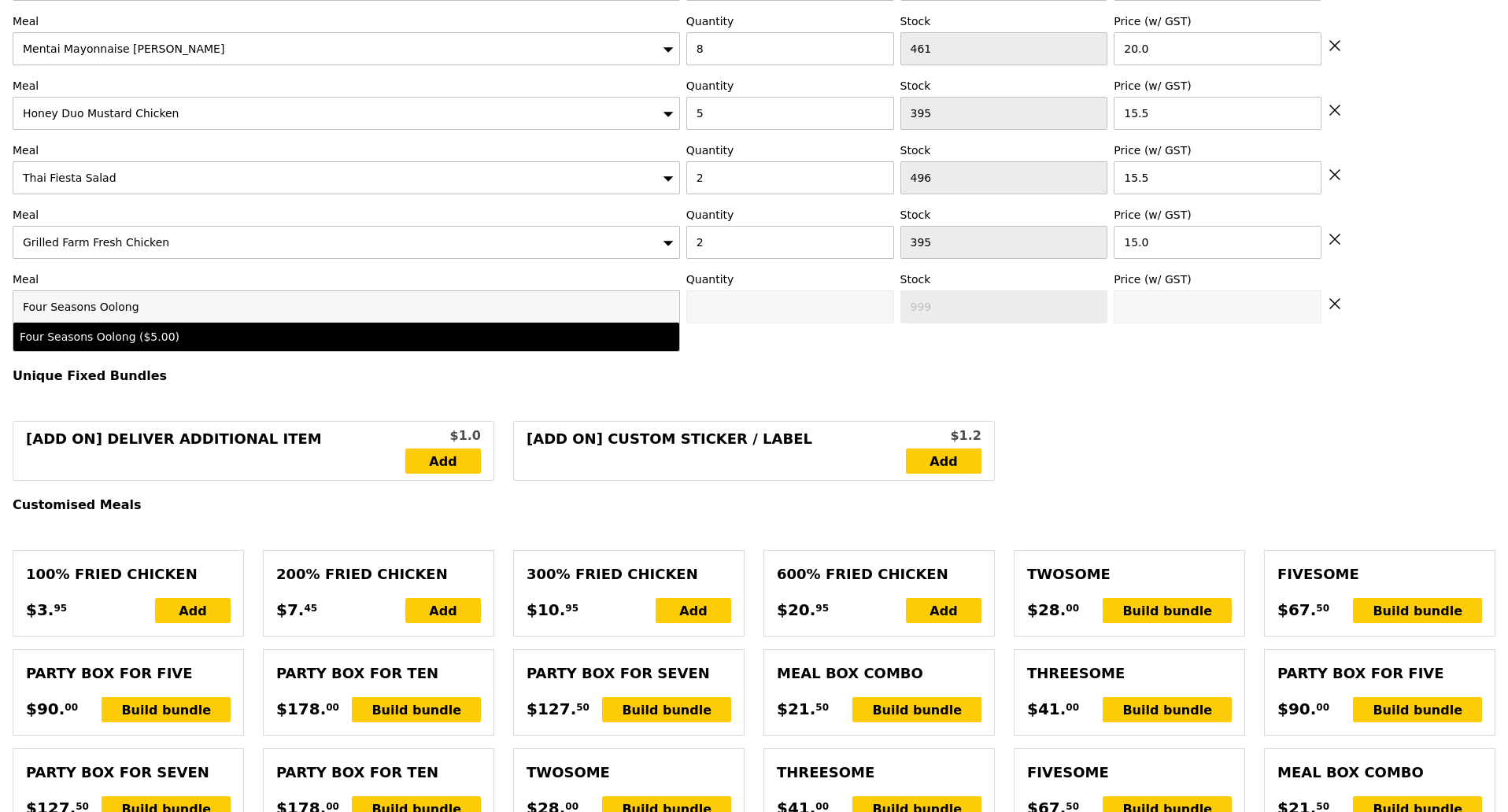
type input "Four Seasons Oolong"
click at [117, 323] on li "Four Seasons Oolong ($5.00)" at bounding box center [346, 336] width 666 height 28
type input "Confirm anyway"
type input "0"
type input "496"
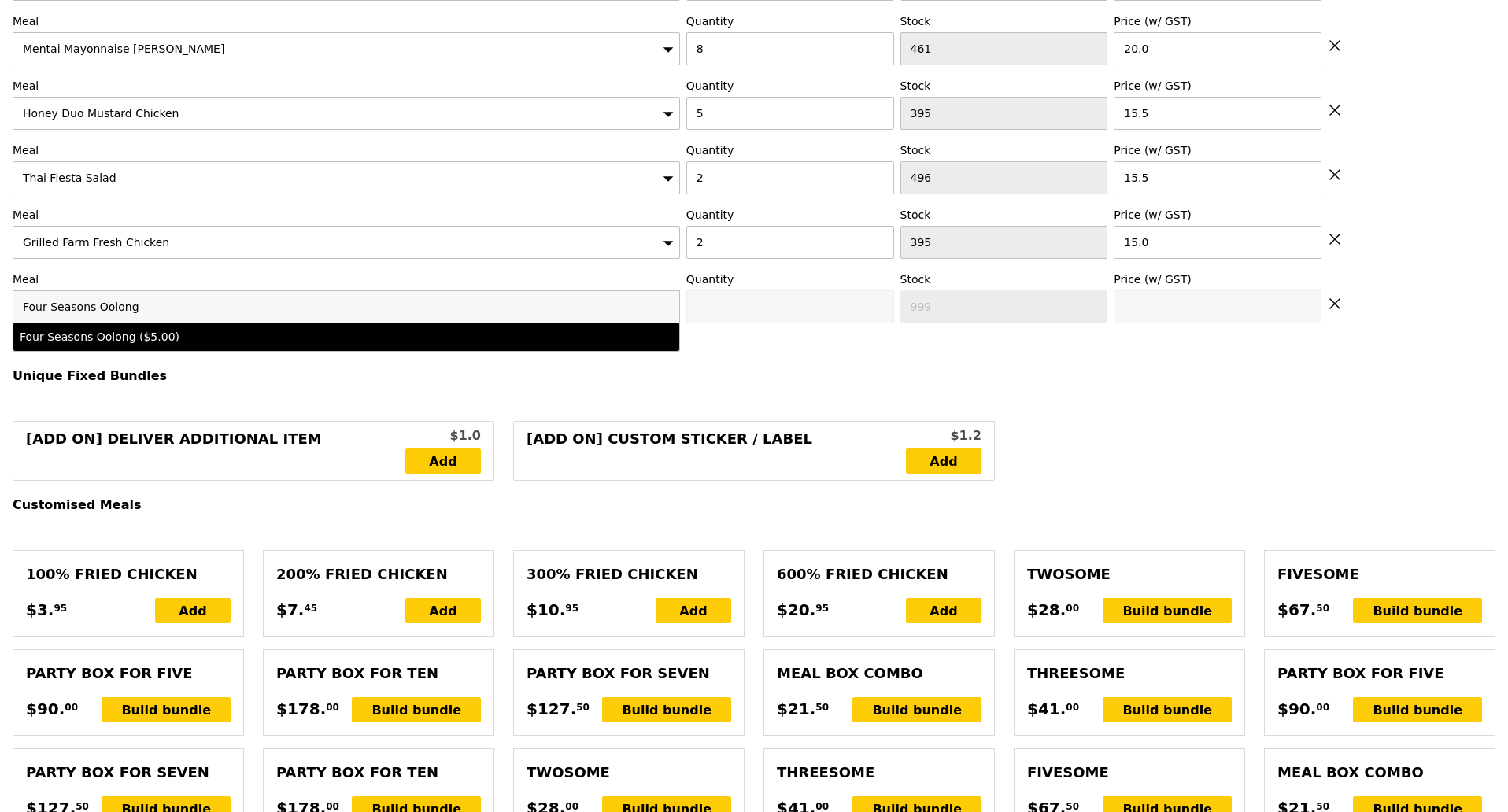
type input "5.0"
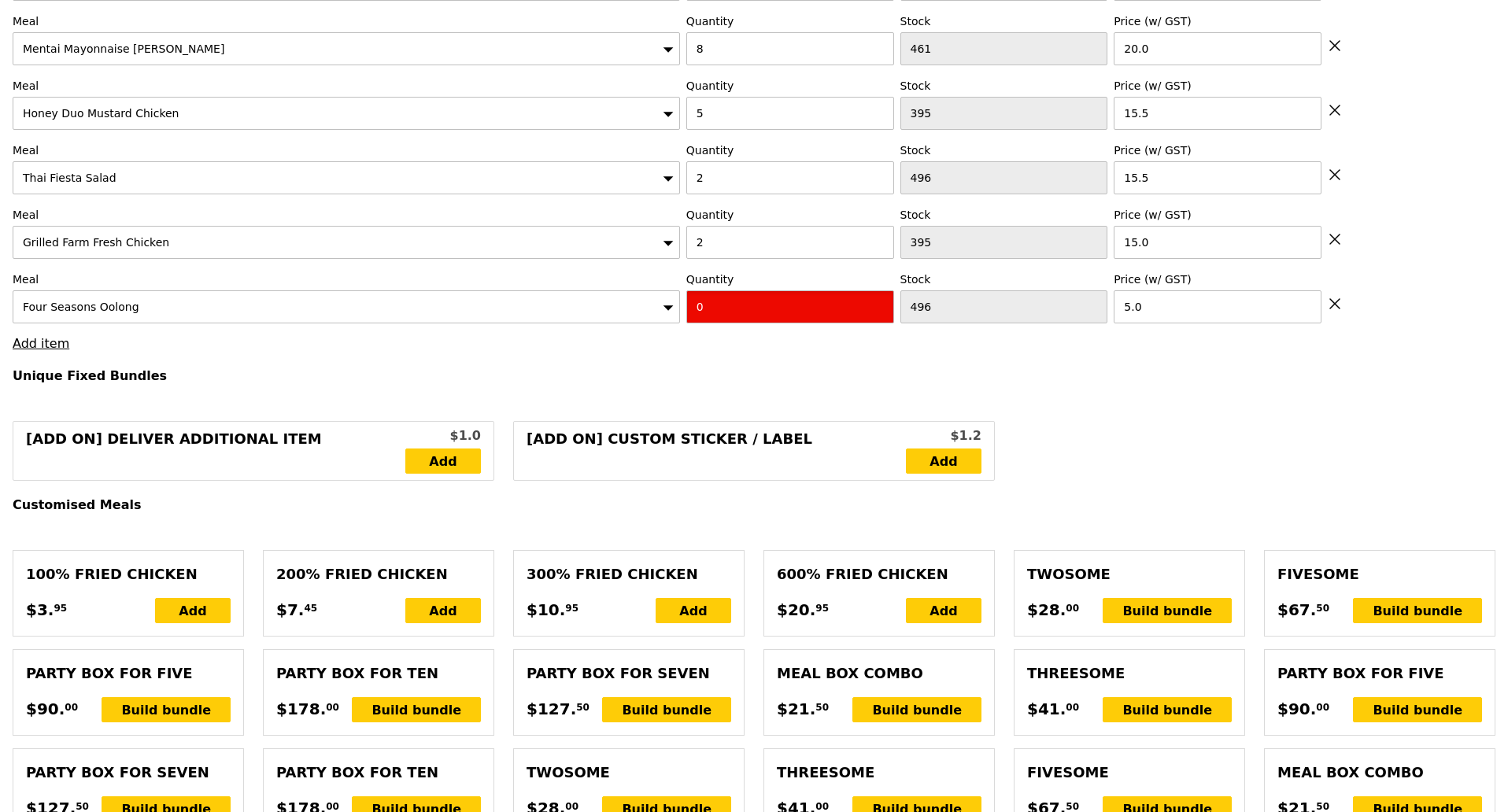
click at [751, 294] on input "0" at bounding box center [790, 306] width 208 height 33
type input "Confirm"
type input "5"
click at [688, 368] on h4 "Unique Fixed Bundles" at bounding box center [754, 376] width 1483 height 15
type input "Loading..."
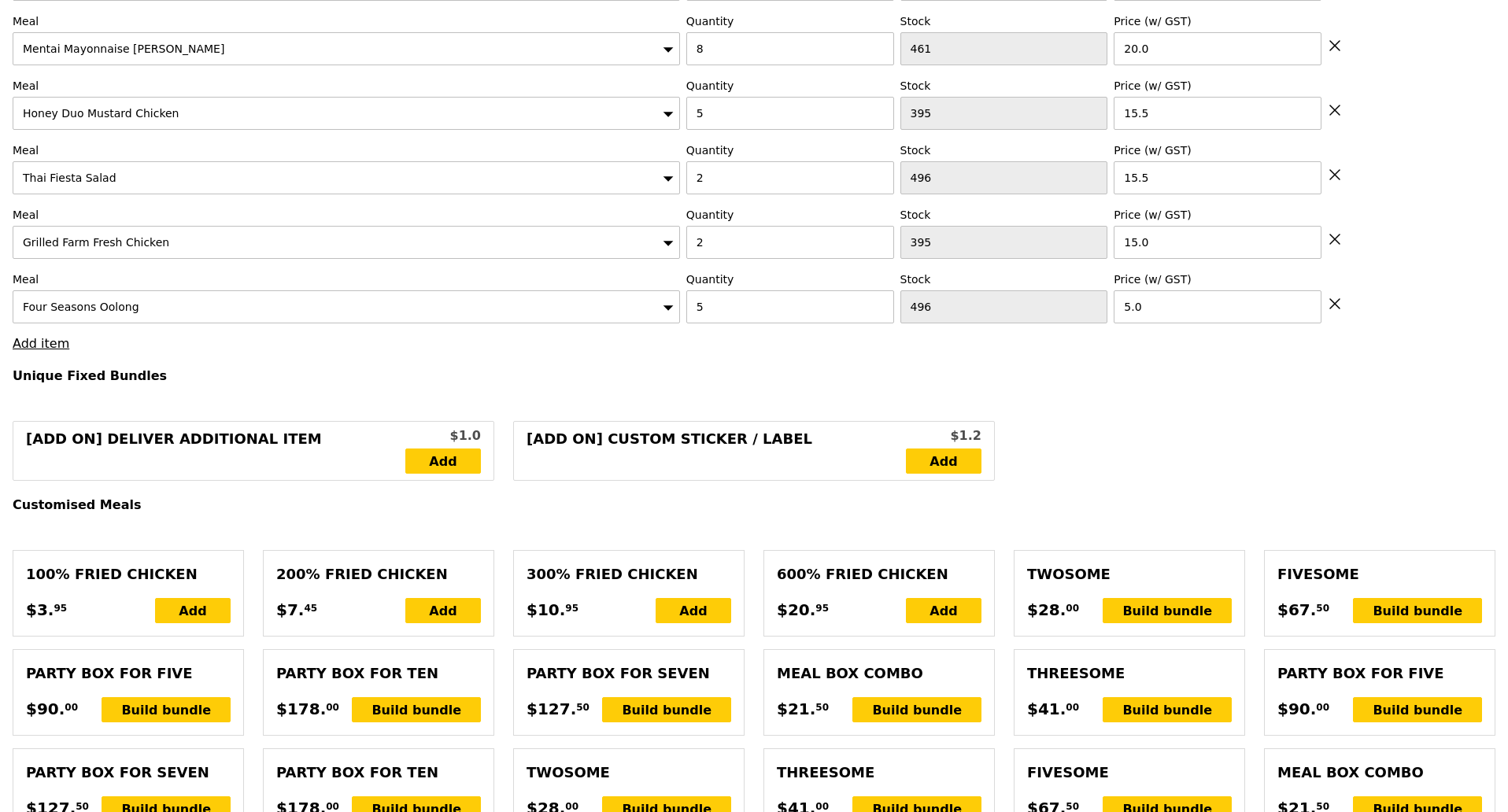
type input "366.50"
type input "370.45"
type input "Confirm"
click at [47, 345] on link "Add item" at bounding box center [41, 343] width 57 height 15
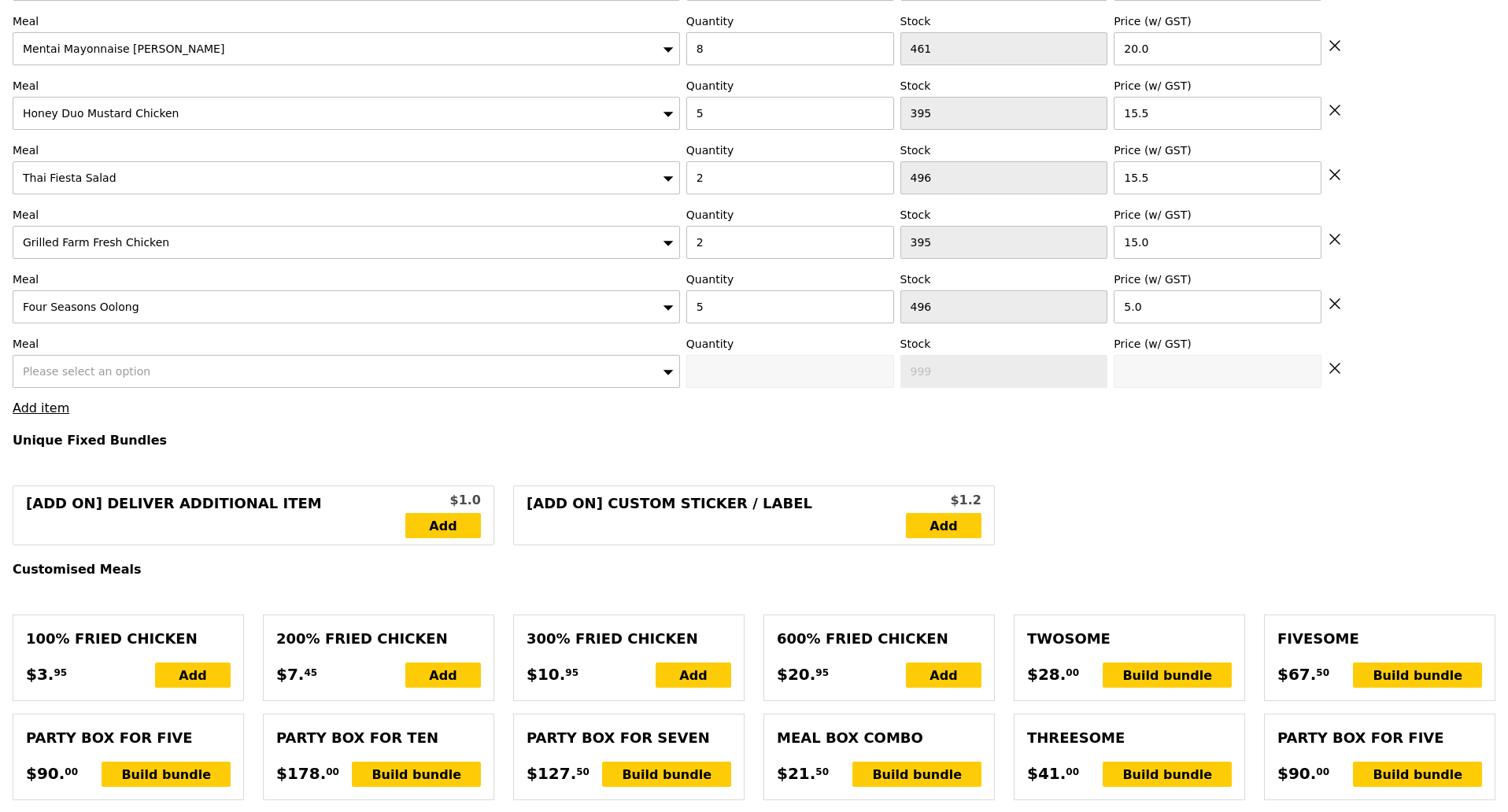
click at [139, 375] on div "Please select an option" at bounding box center [346, 371] width 667 height 33
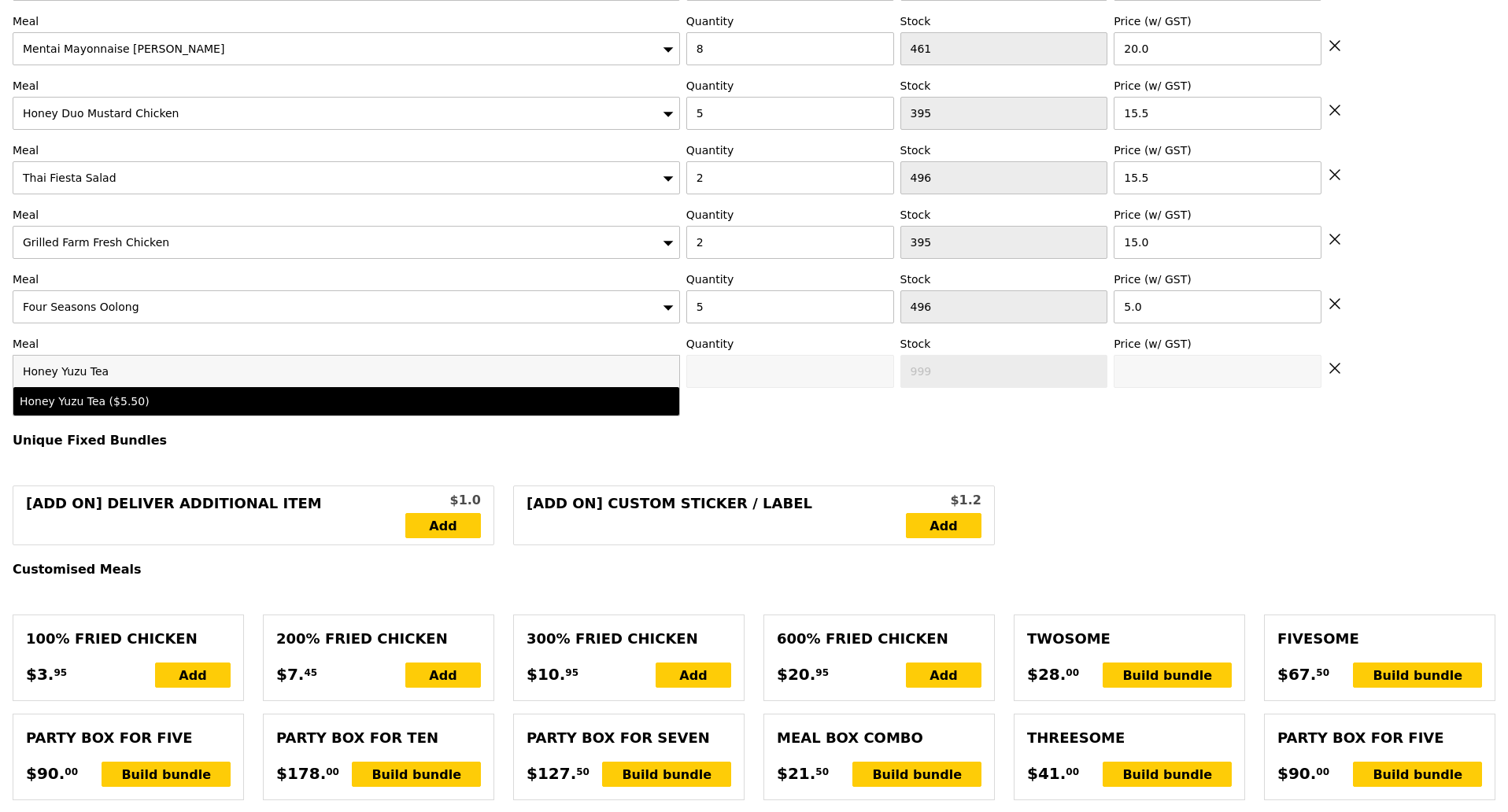
type input "Honey Yuzu Tea"
click at [135, 393] on div "Honey Yuzu Tea ($5.50)" at bounding box center [264, 401] width 490 height 16
type input "Confirm anyway"
type input "0"
type input "493"
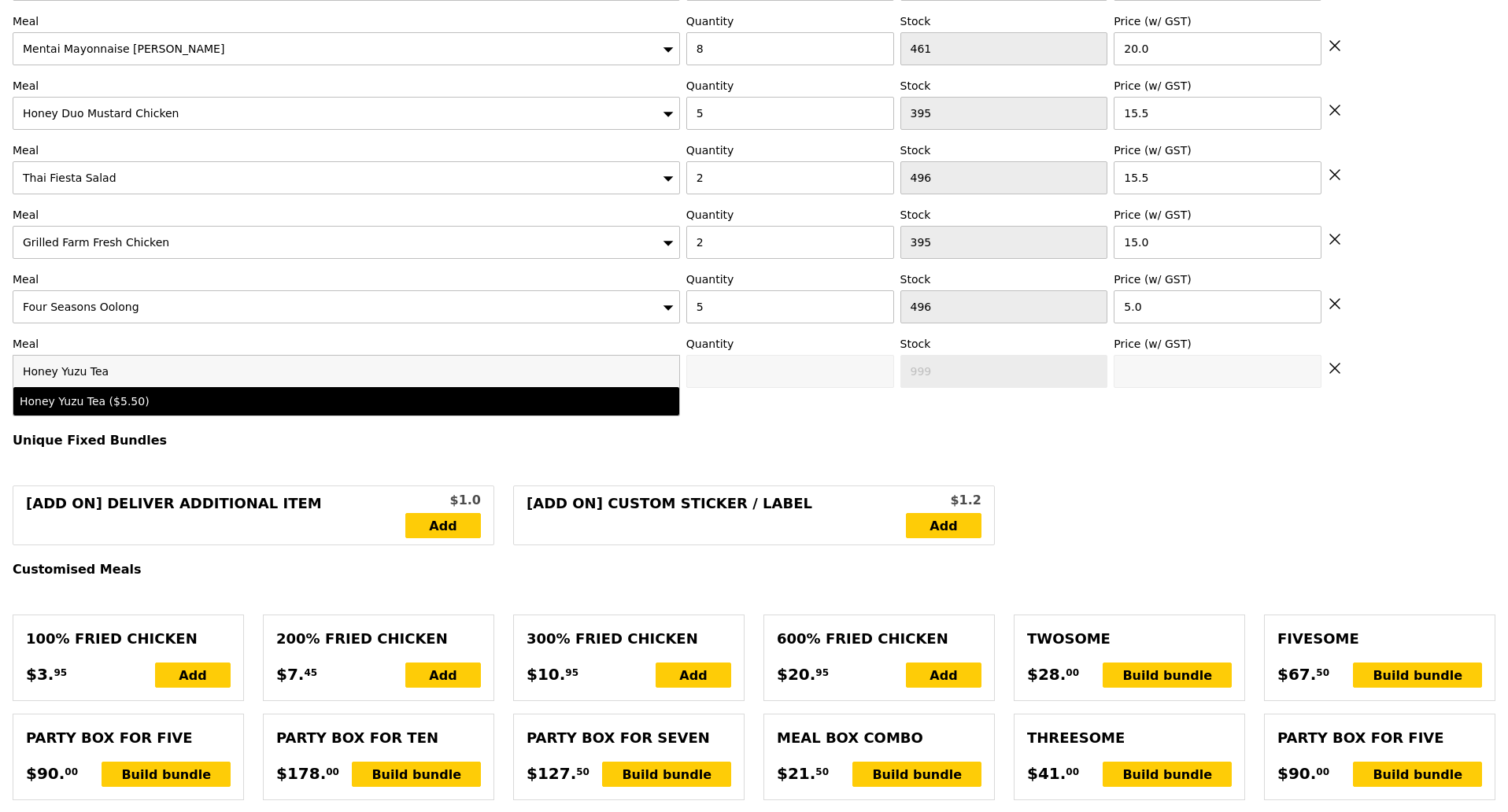
type input "5.5"
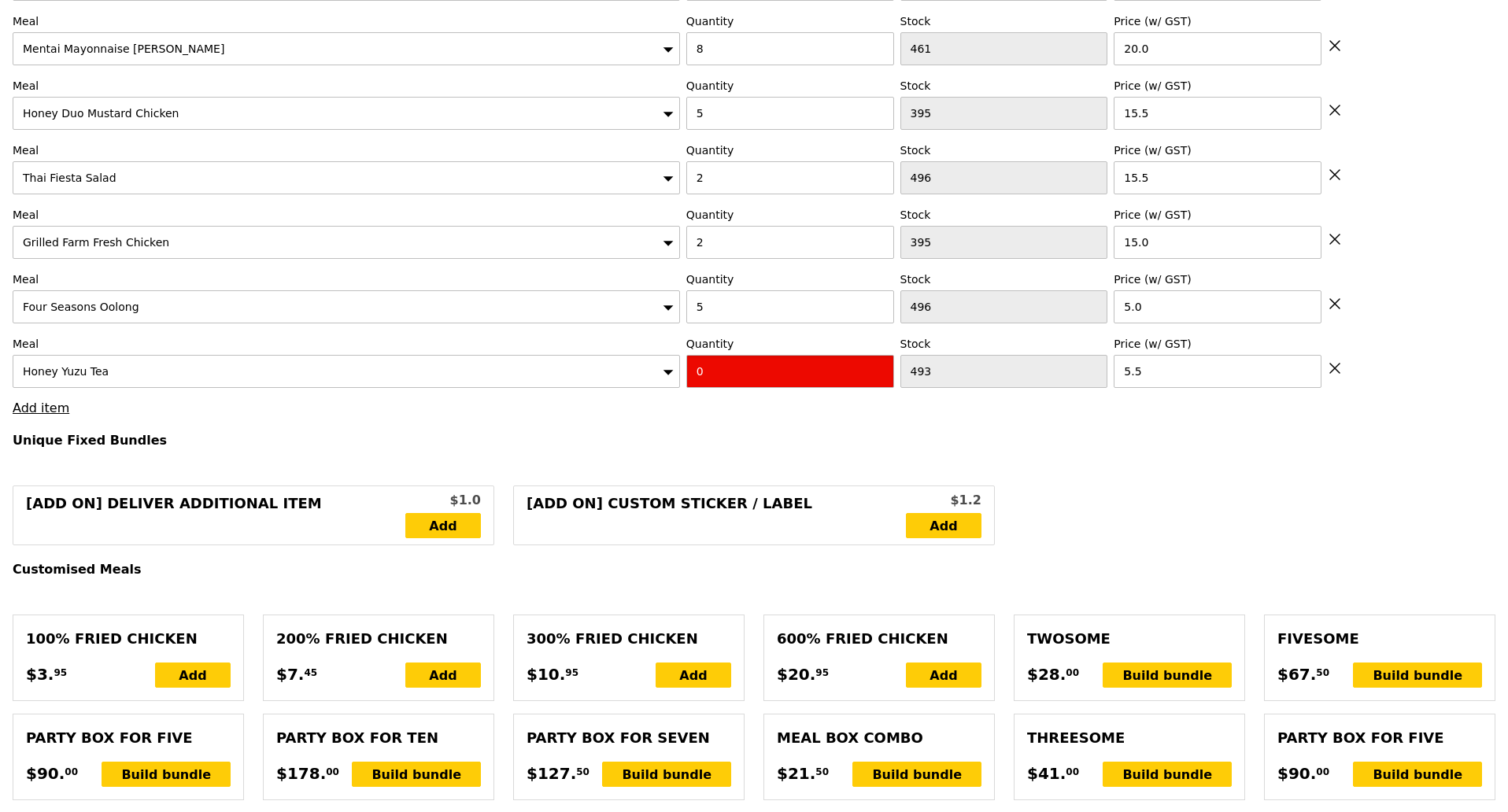
click at [788, 356] on input "0" at bounding box center [790, 371] width 208 height 33
type input "Confirm"
type input "5"
click at [737, 432] on h4 "Unique Fixed Bundles" at bounding box center [754, 440] width 1483 height 15
type input "Loading..."
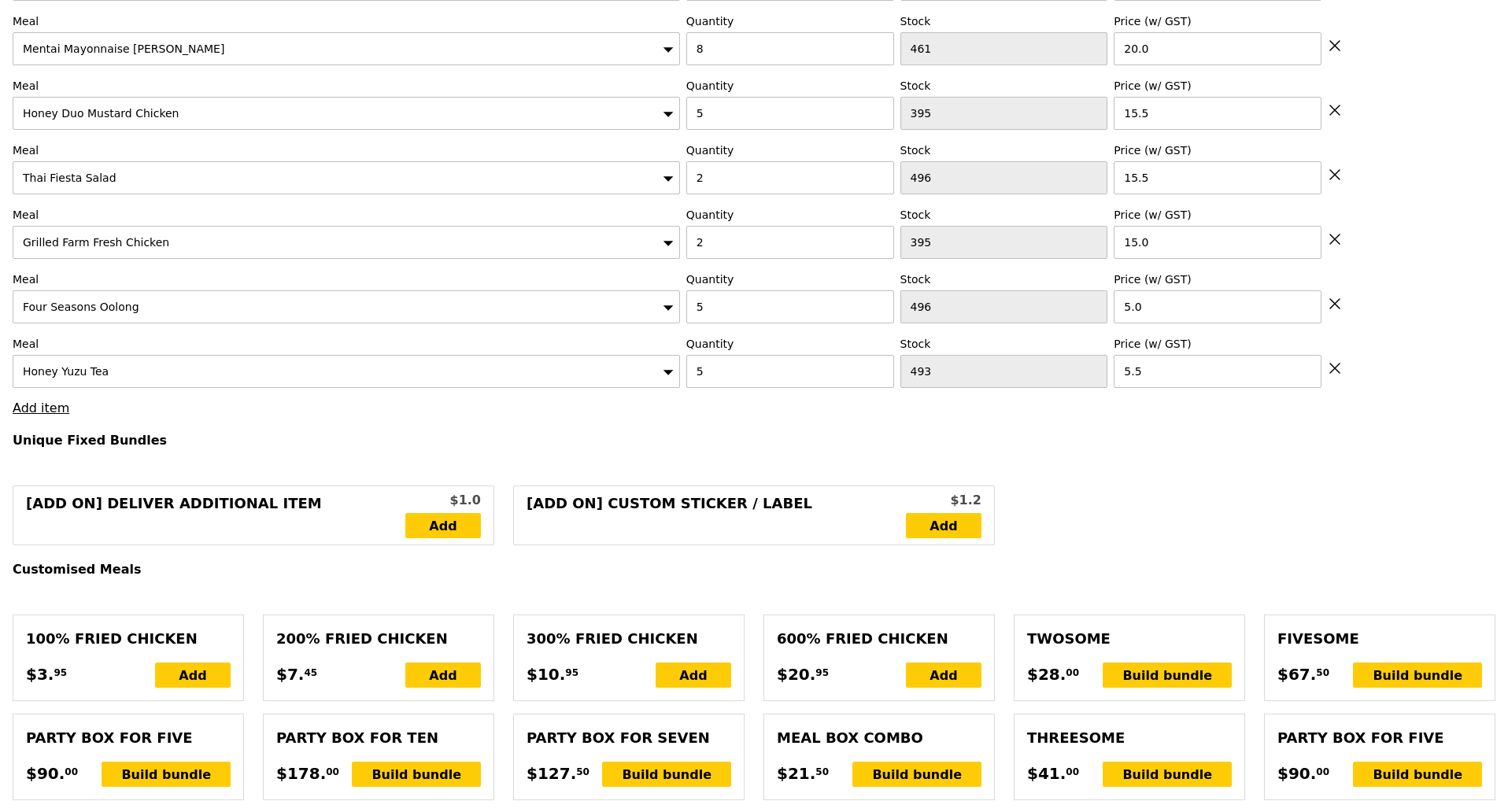
type input "394.00"
type input "397.95"
type input "Confirm"
click at [50, 402] on link "Add item" at bounding box center [41, 408] width 57 height 15
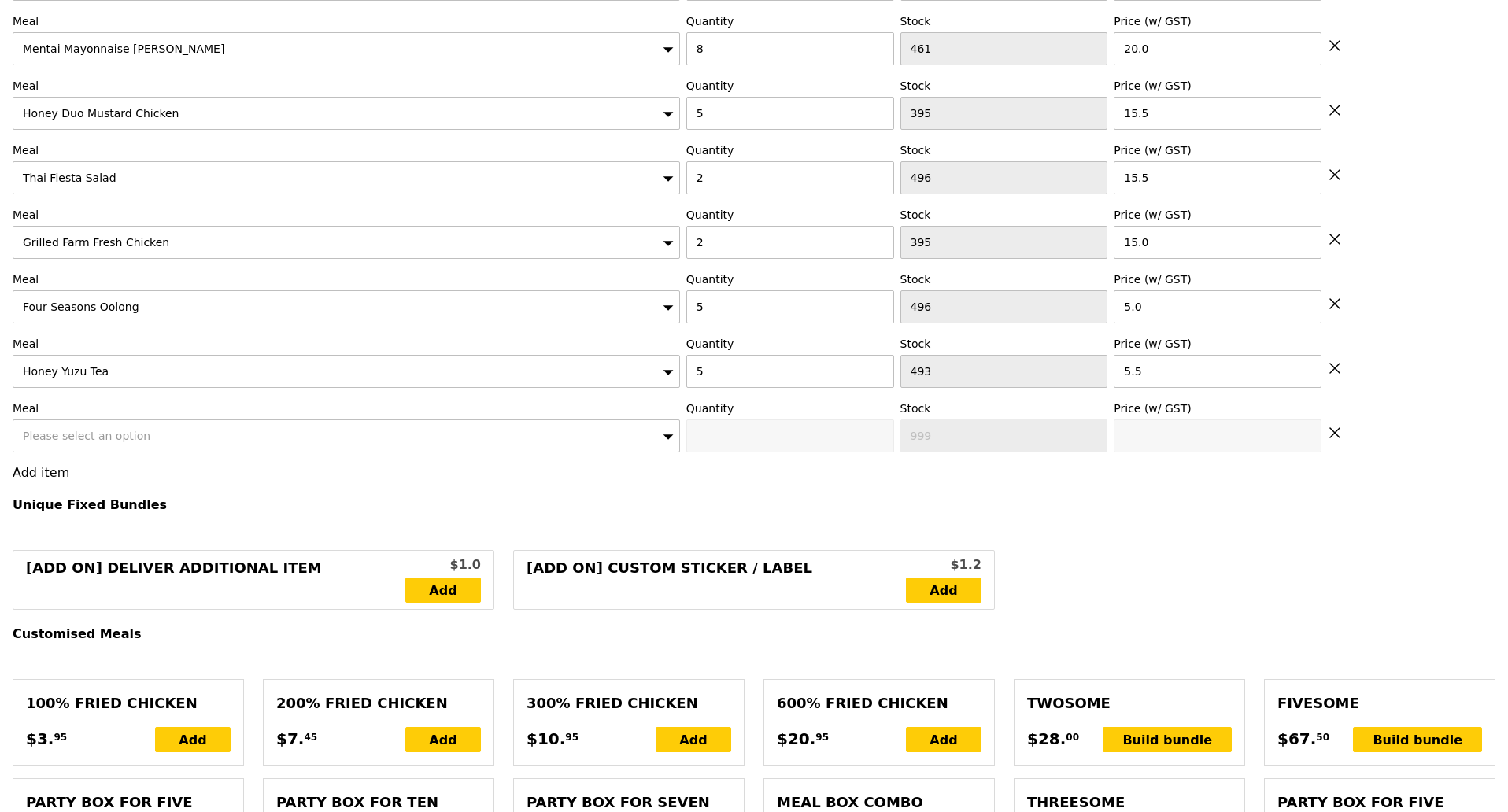
click at [151, 421] on div "Please select an option" at bounding box center [346, 436] width 667 height 33
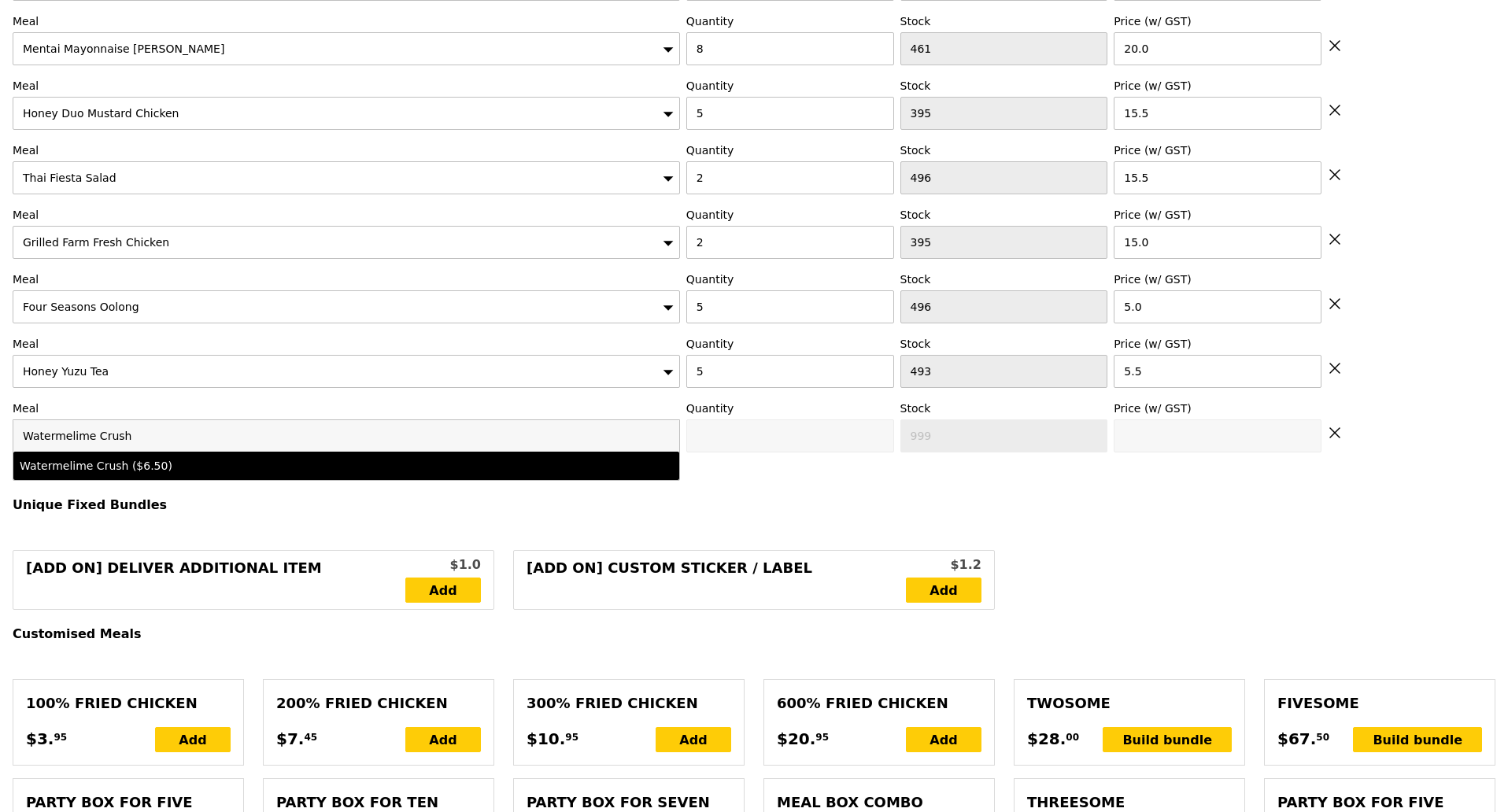
type input "Watermelime Crush"
click at [160, 452] on li "Watermelime Crush ($6.50)" at bounding box center [346, 465] width 666 height 28
type input "Confirm anyway"
type input "0"
type input "500"
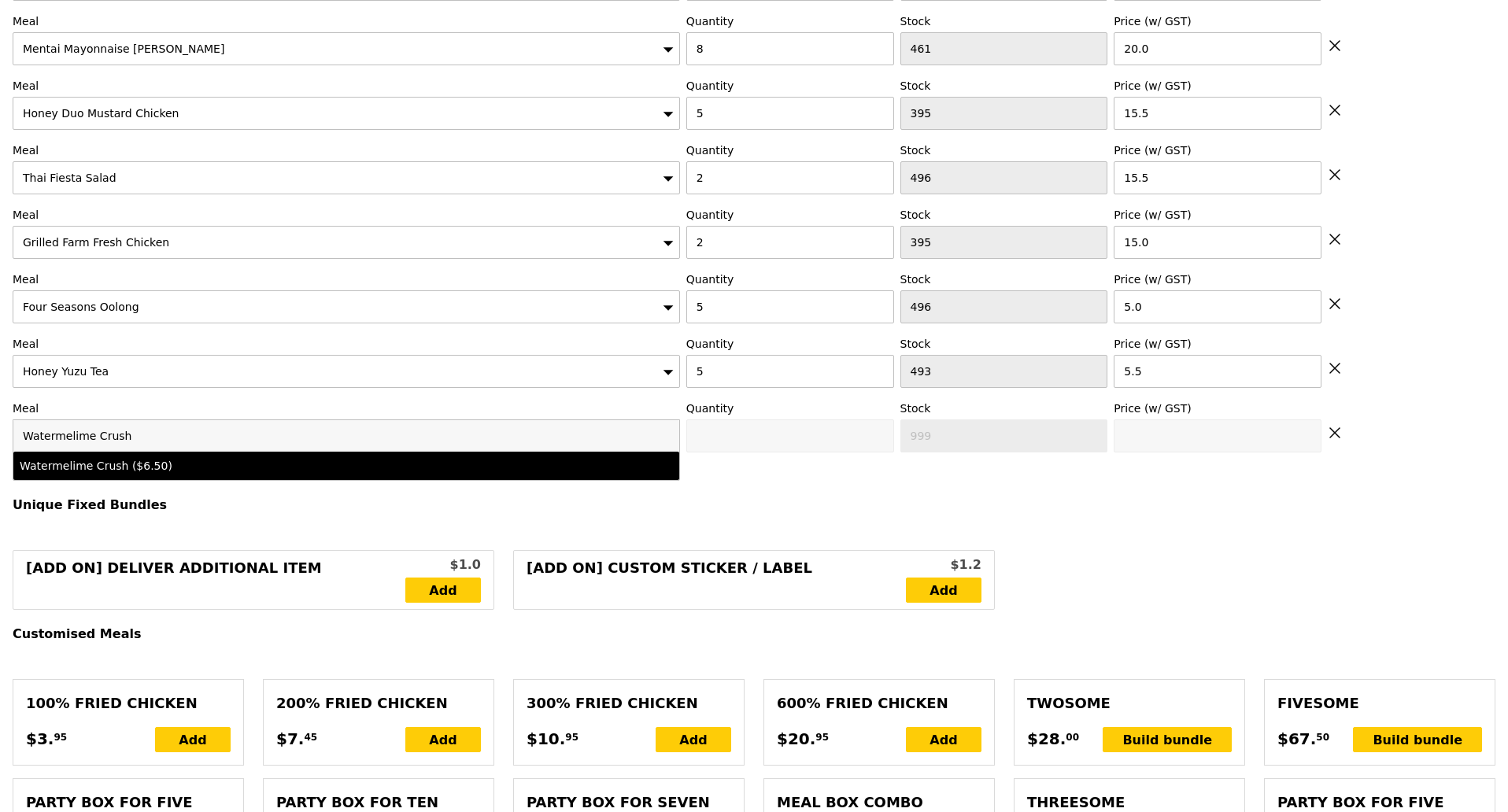
type input "6.5"
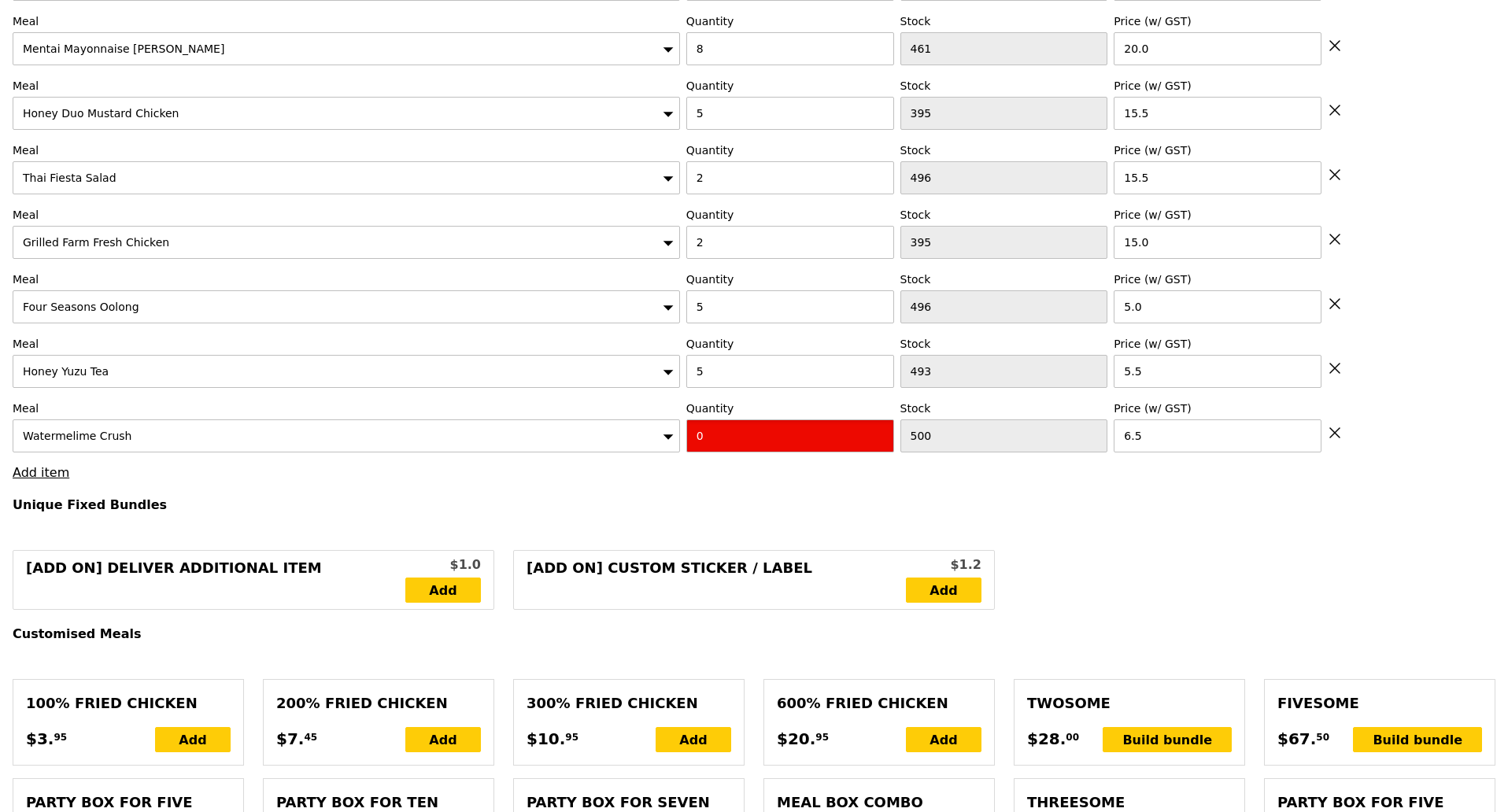
click at [777, 423] on input "0" at bounding box center [790, 436] width 208 height 33
type input "Confirm"
type input "5"
type input "Loading..."
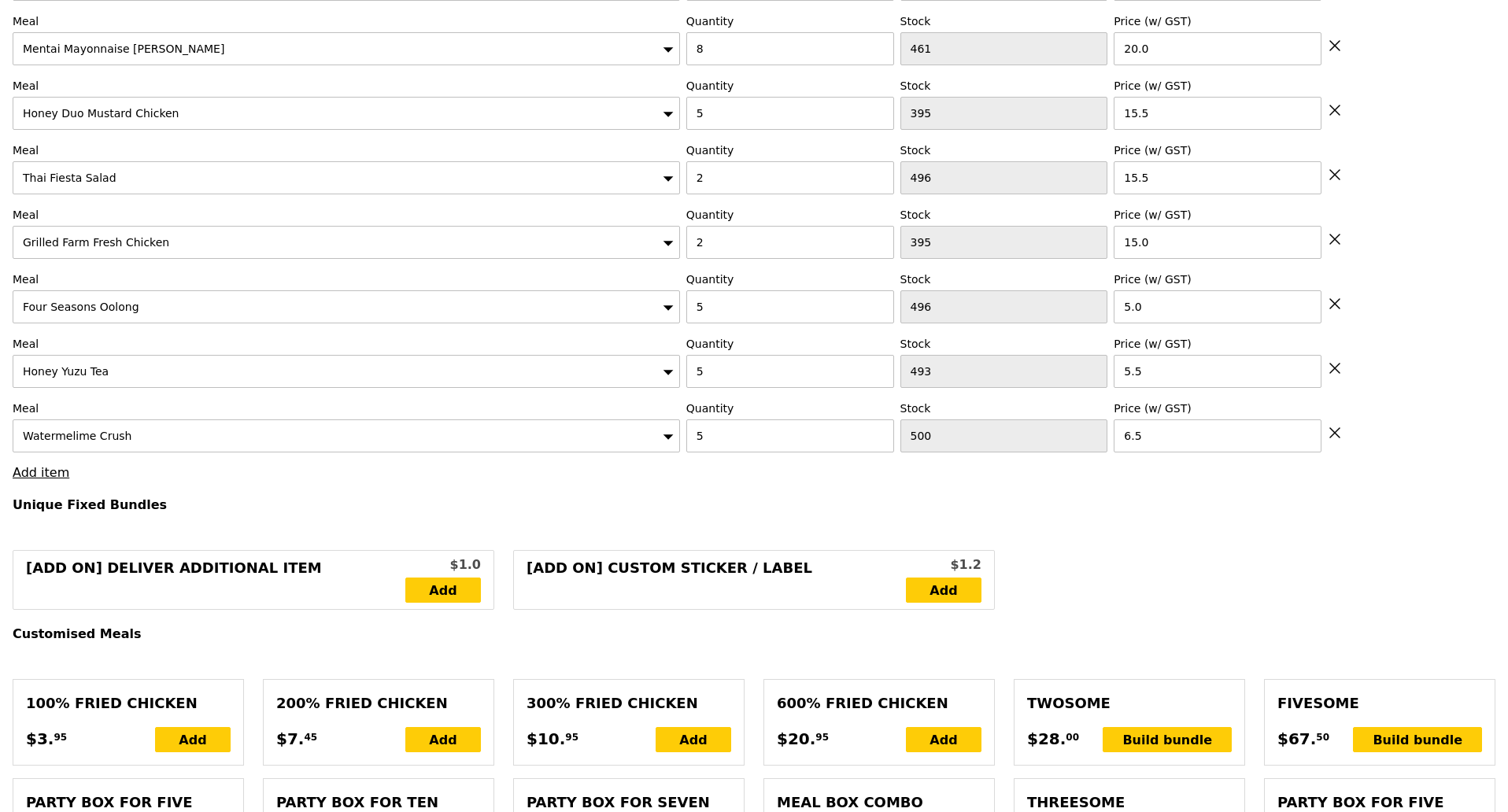
type input "426.50"
type input "430.45"
type input "Confirm"
click at [46, 469] on link "Add item" at bounding box center [41, 472] width 57 height 15
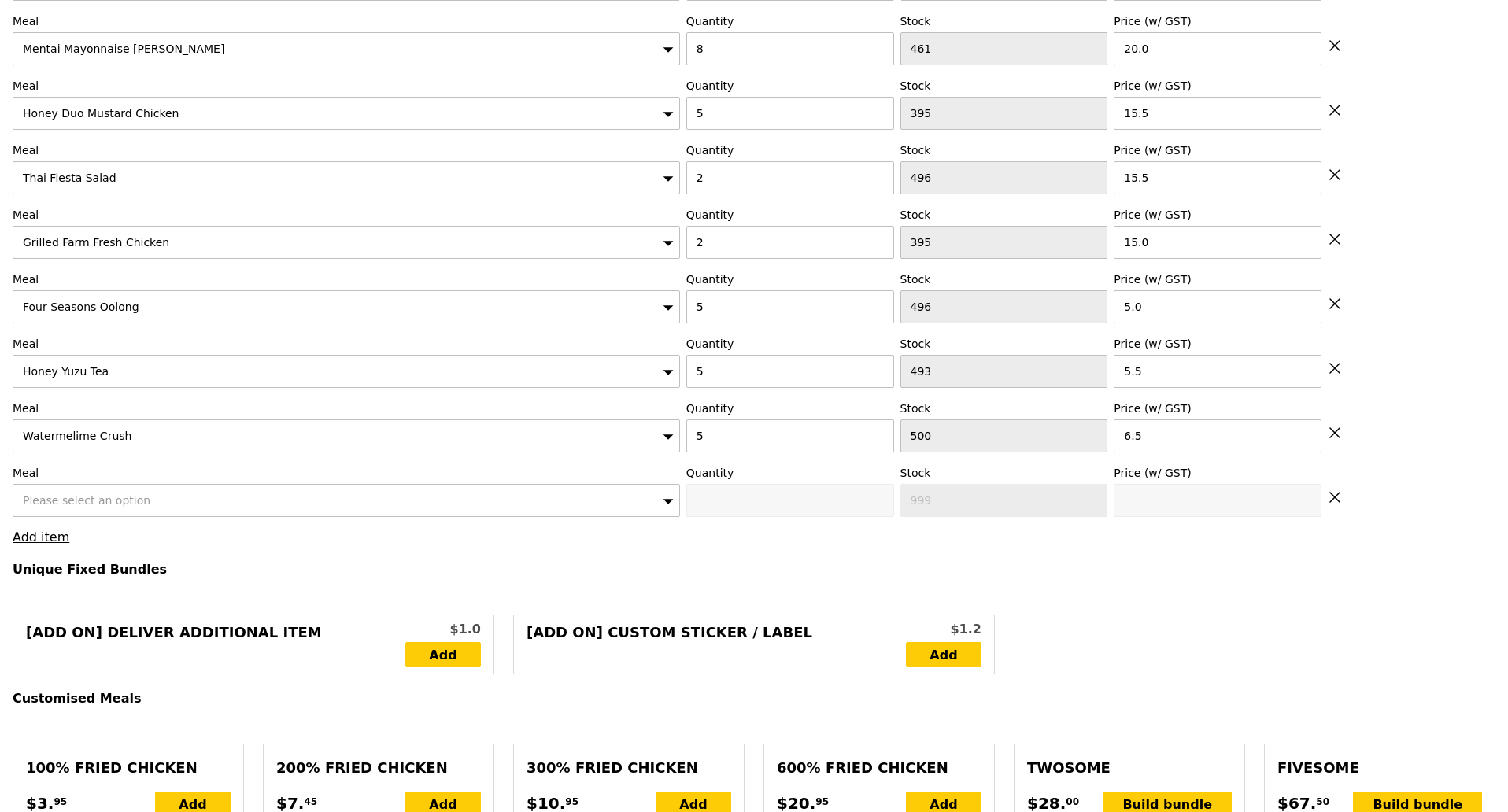
click at [140, 493] on div "Please select an option" at bounding box center [346, 500] width 667 height 33
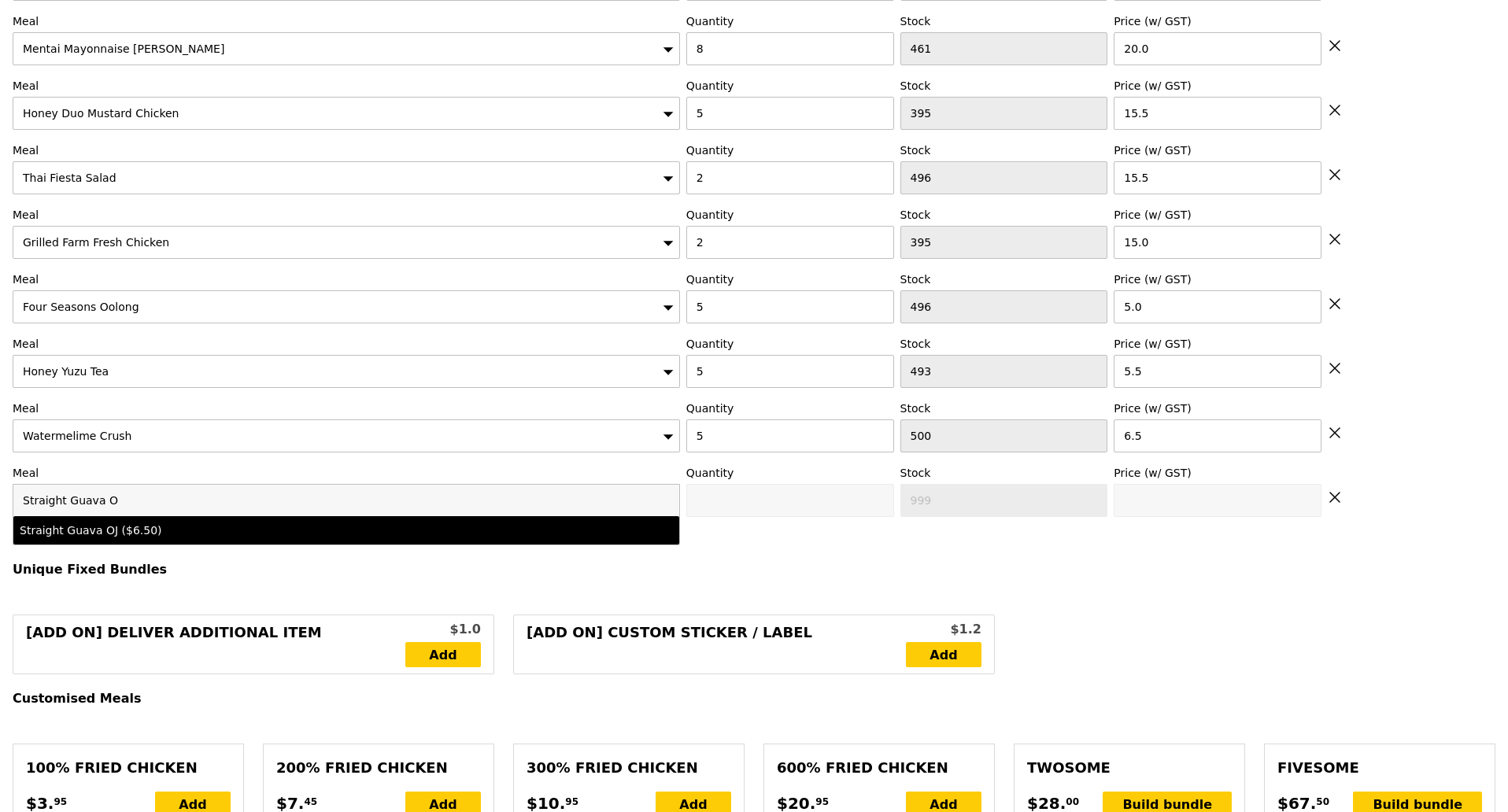
type input "Straight Guava O"
click at [134, 522] on div "Straight Guava OJ ($6.50)" at bounding box center [264, 530] width 490 height 16
type input "Confirm anyway"
type input "0"
type input "497"
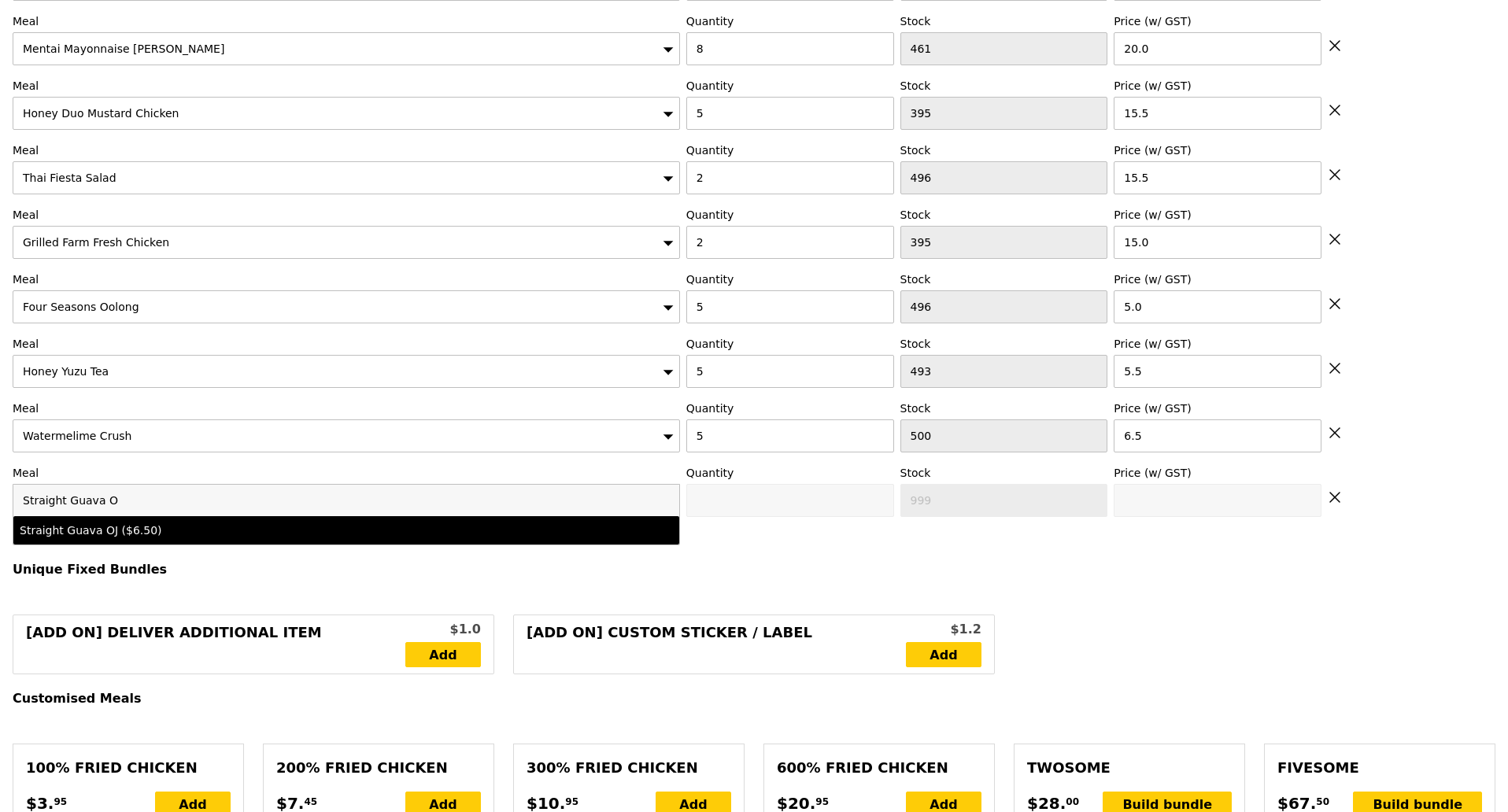
type input "6.5"
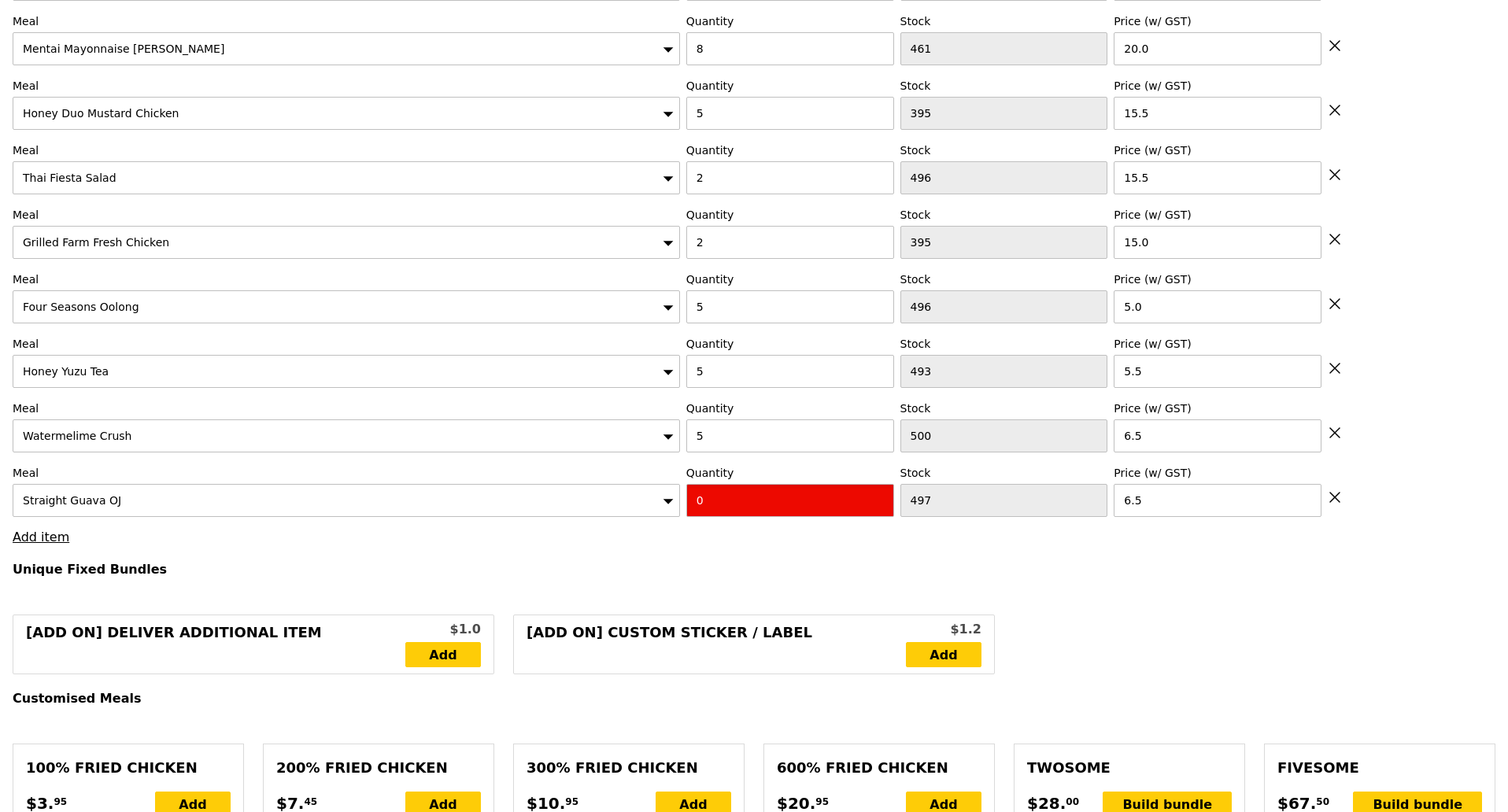
click at [779, 496] on input "0" at bounding box center [790, 500] width 208 height 33
type input "Confirm"
type input "4"
type input "Loading..."
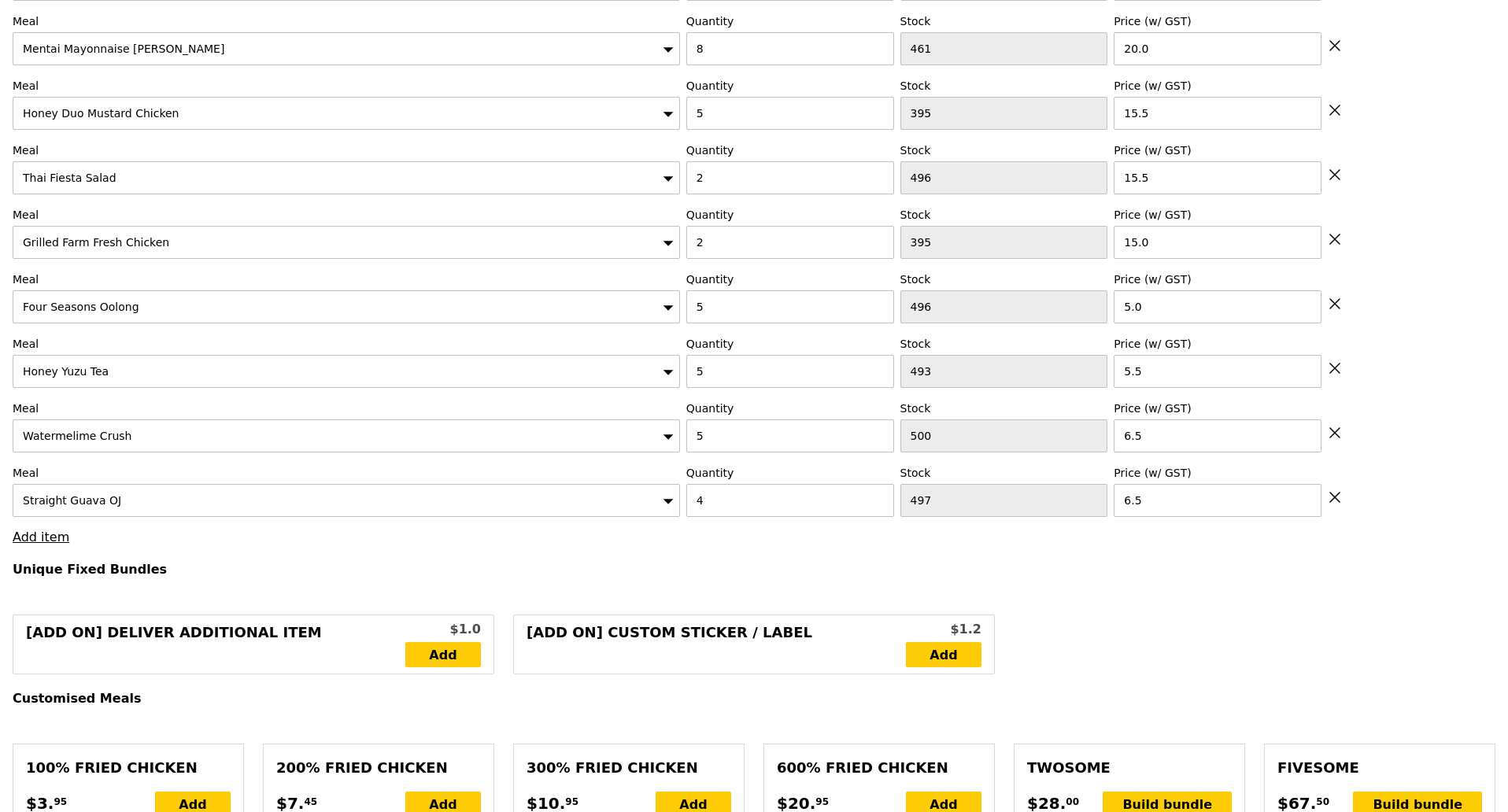
type input "452.50"
type input "456.45"
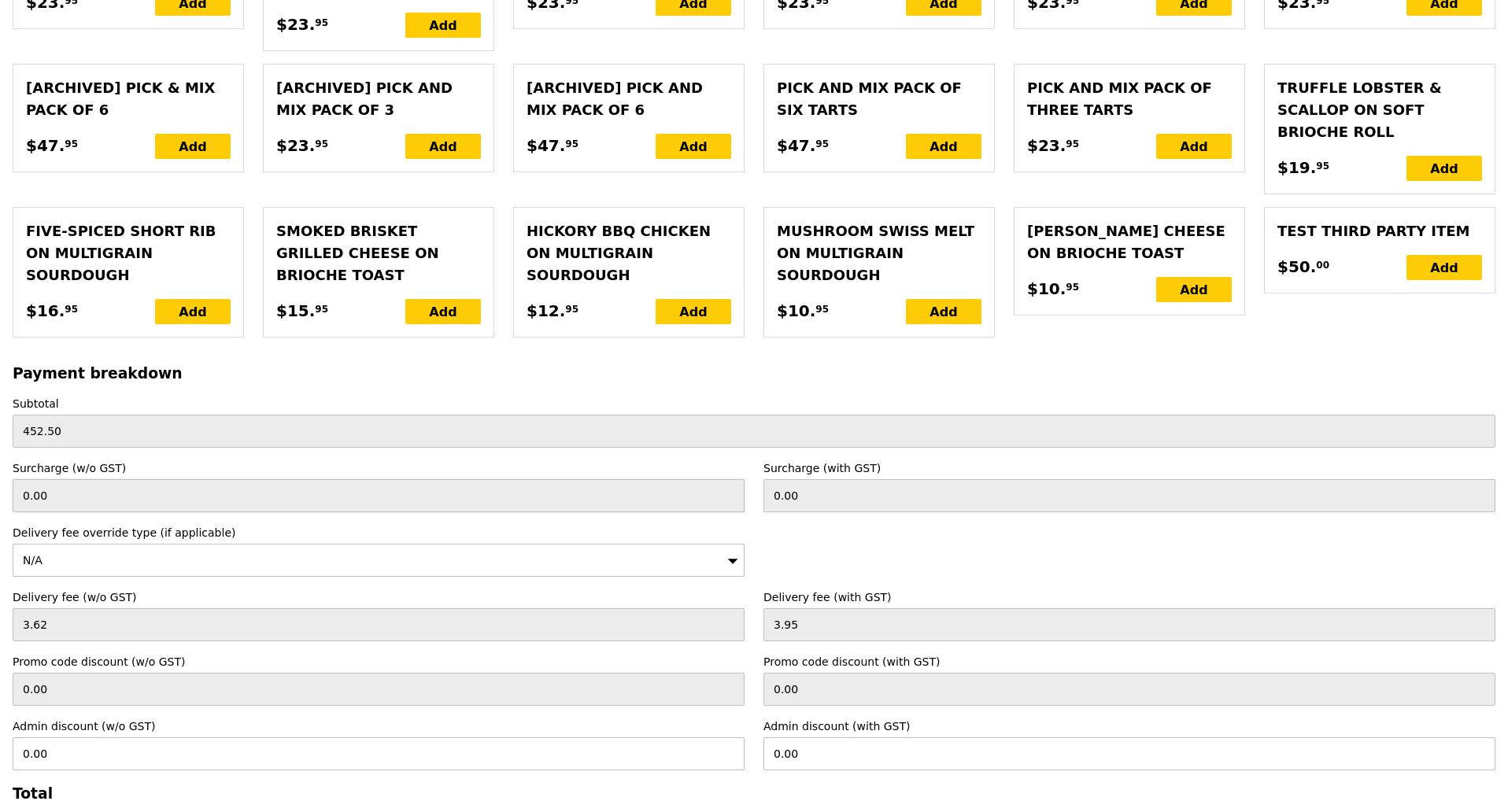
scroll to position [3863, 0]
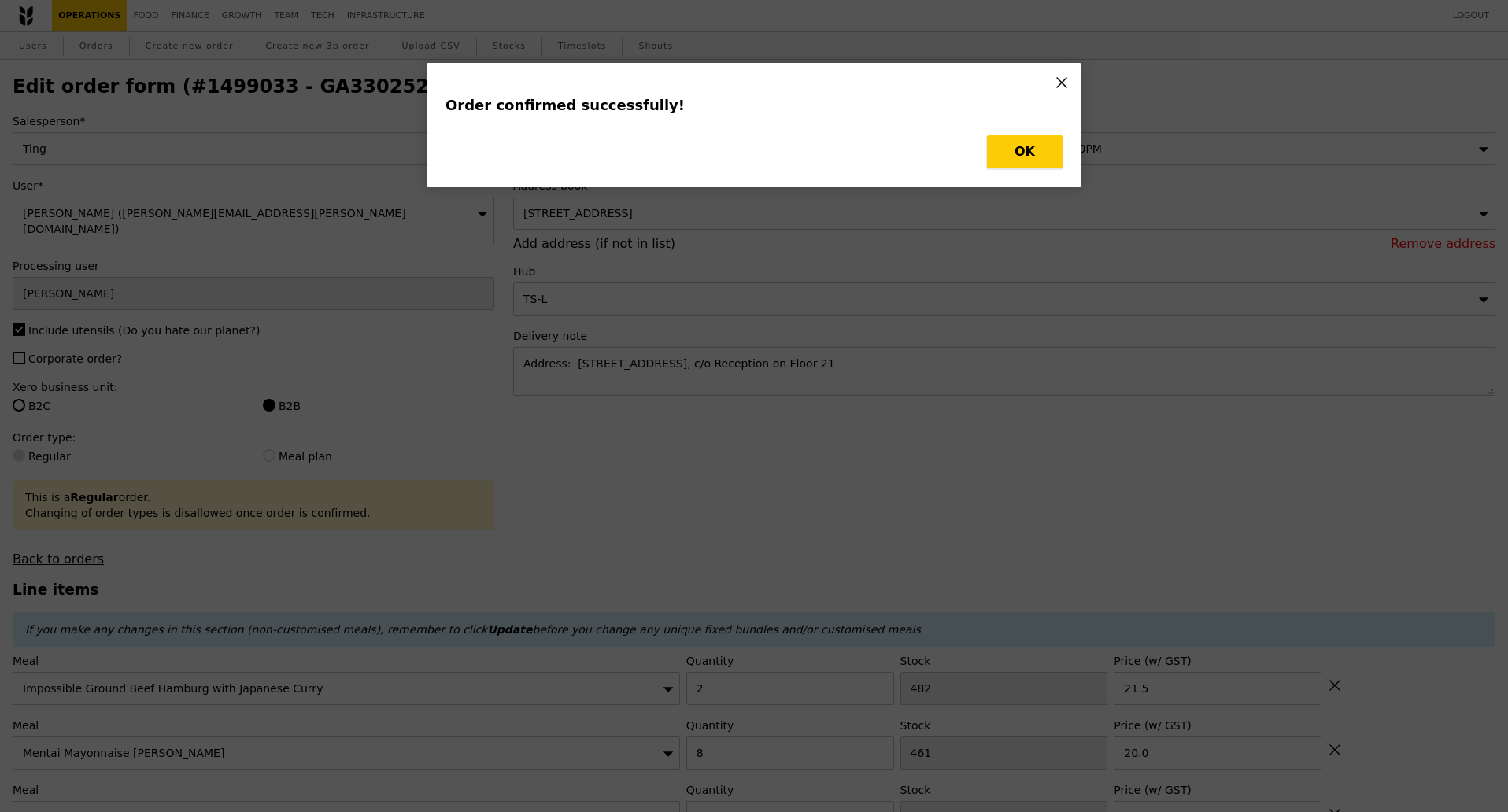
click at [997, 141] on button "OK" at bounding box center [1025, 151] width 75 height 33
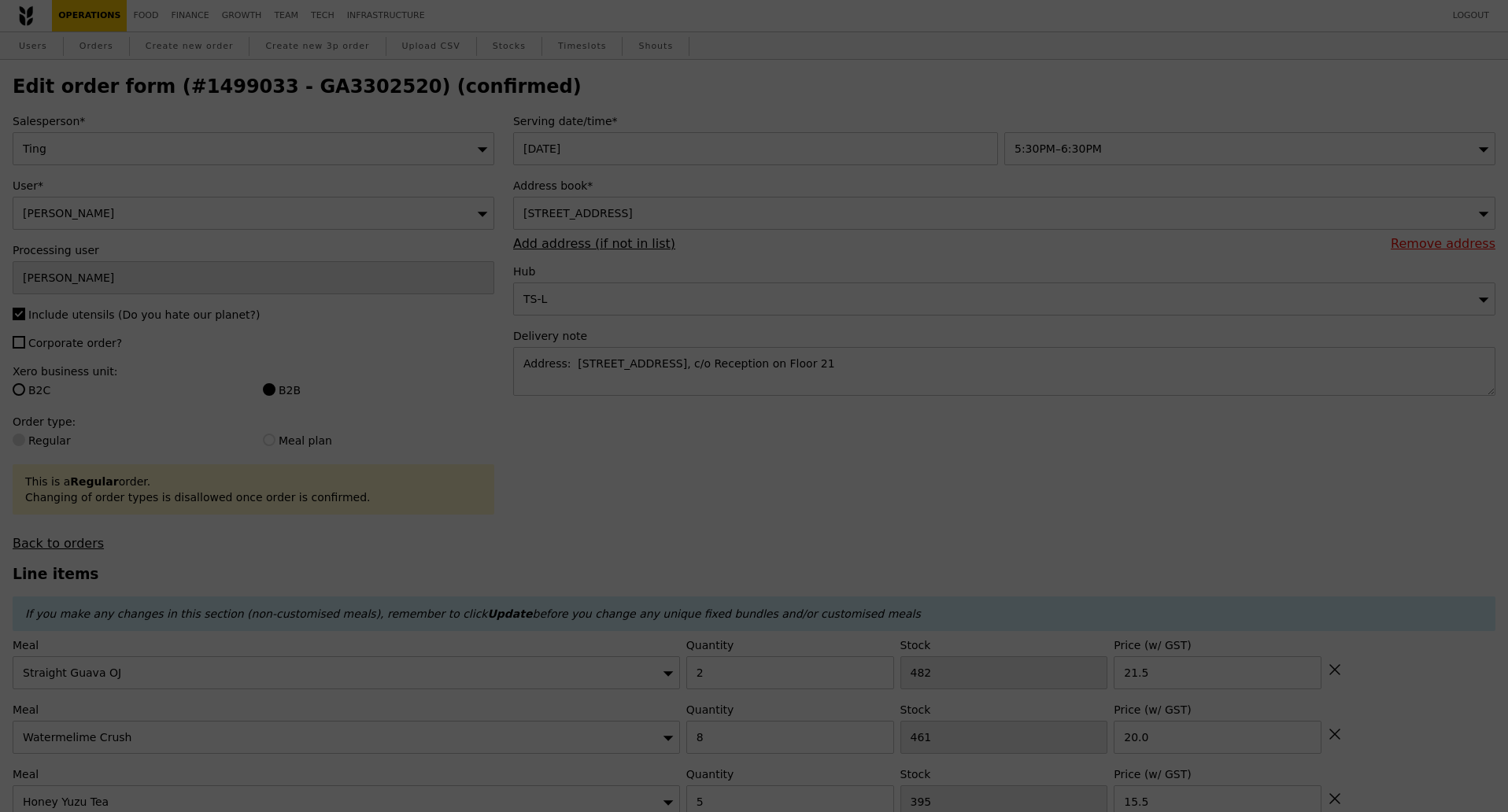
type input "Loading..."
type input "4"
type input "497"
type input "6.50"
type input "5"
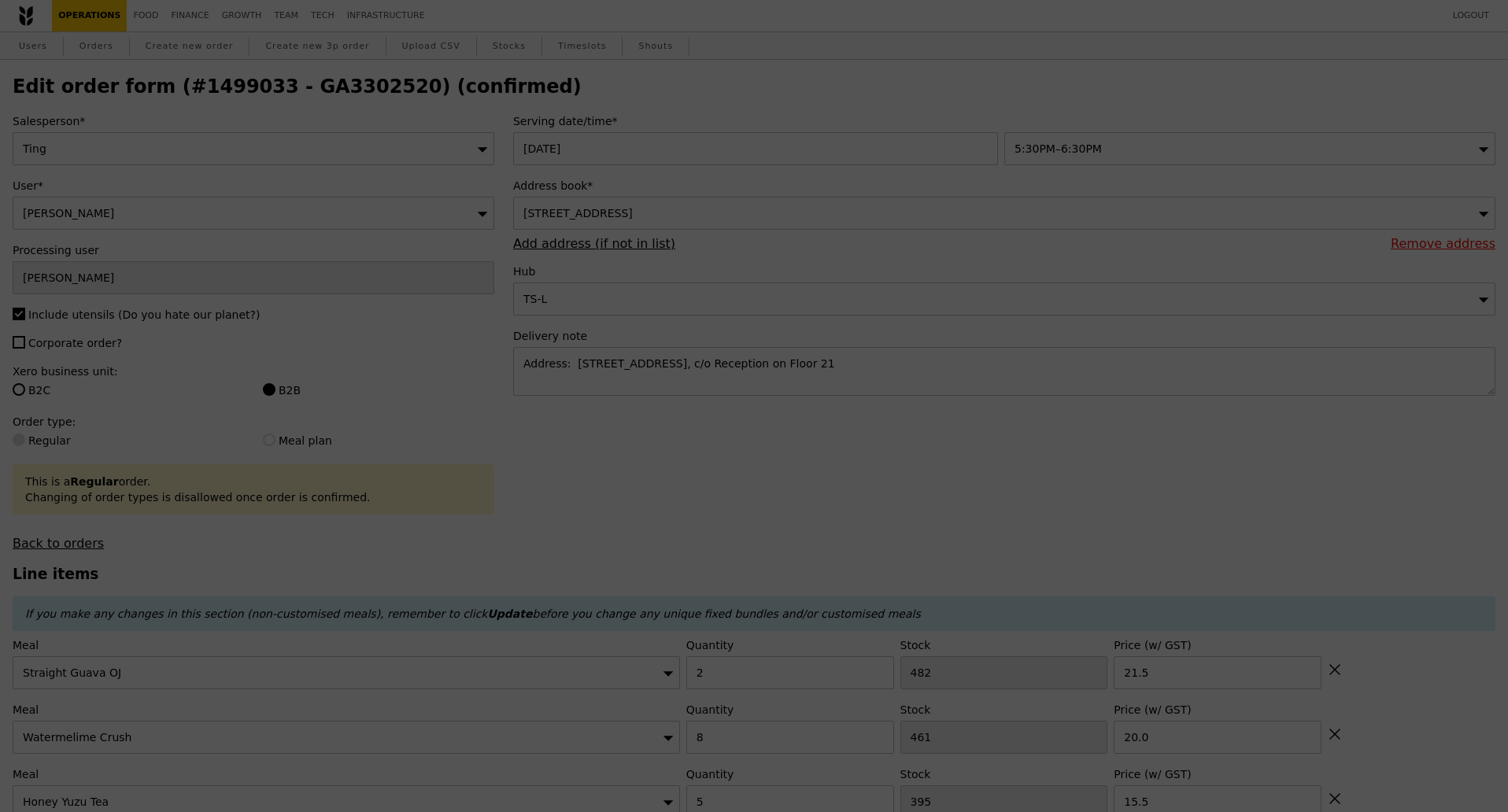
type input "500"
type input "6.50"
type input "493"
type input "5.50"
type input "5"
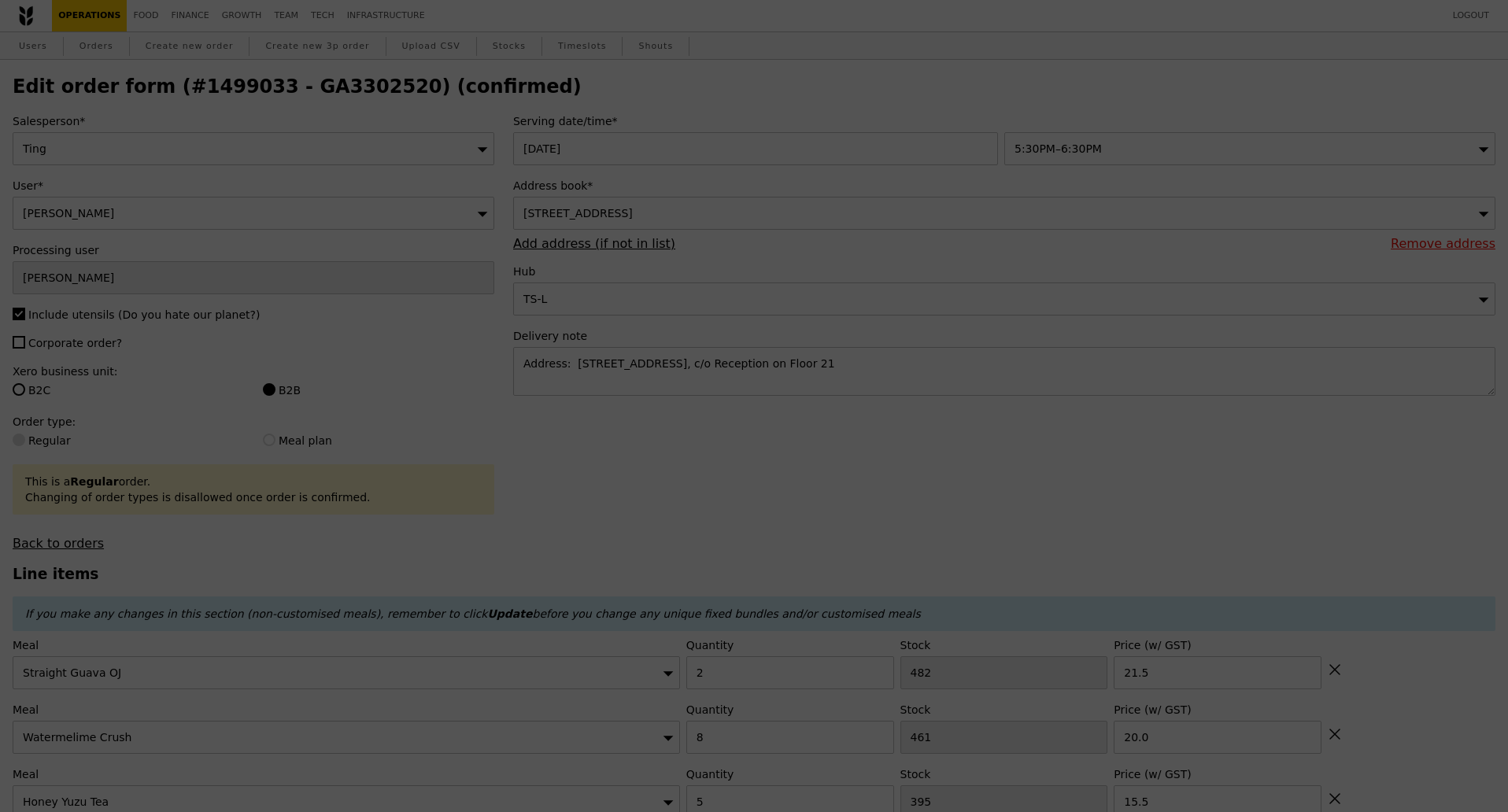
type input "5.00"
type input "15.00"
type input "2"
type input "15.50"
type input "395"
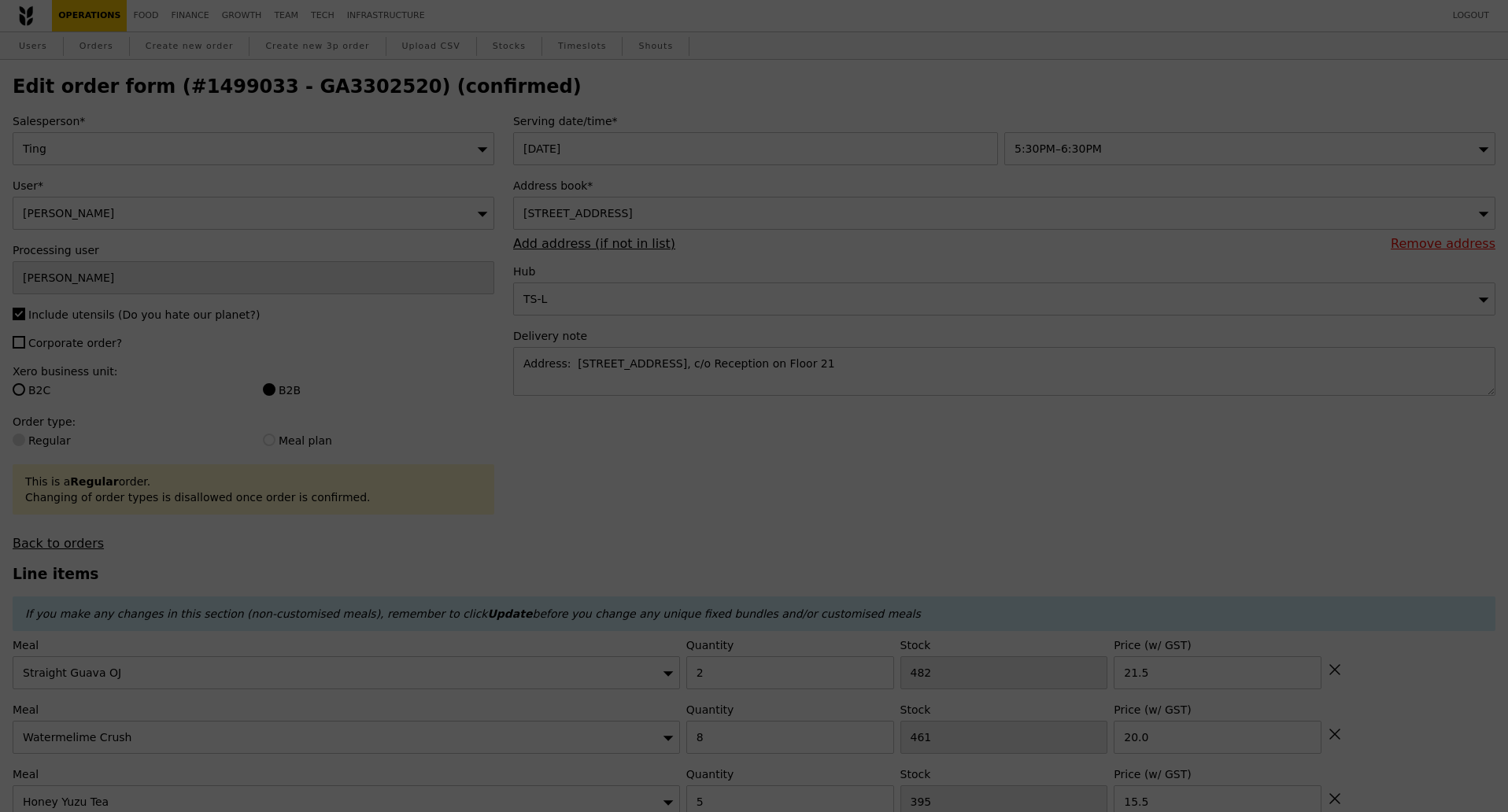
type input "15.50"
type input "8"
type input "461"
type input "20.00"
type input "2"
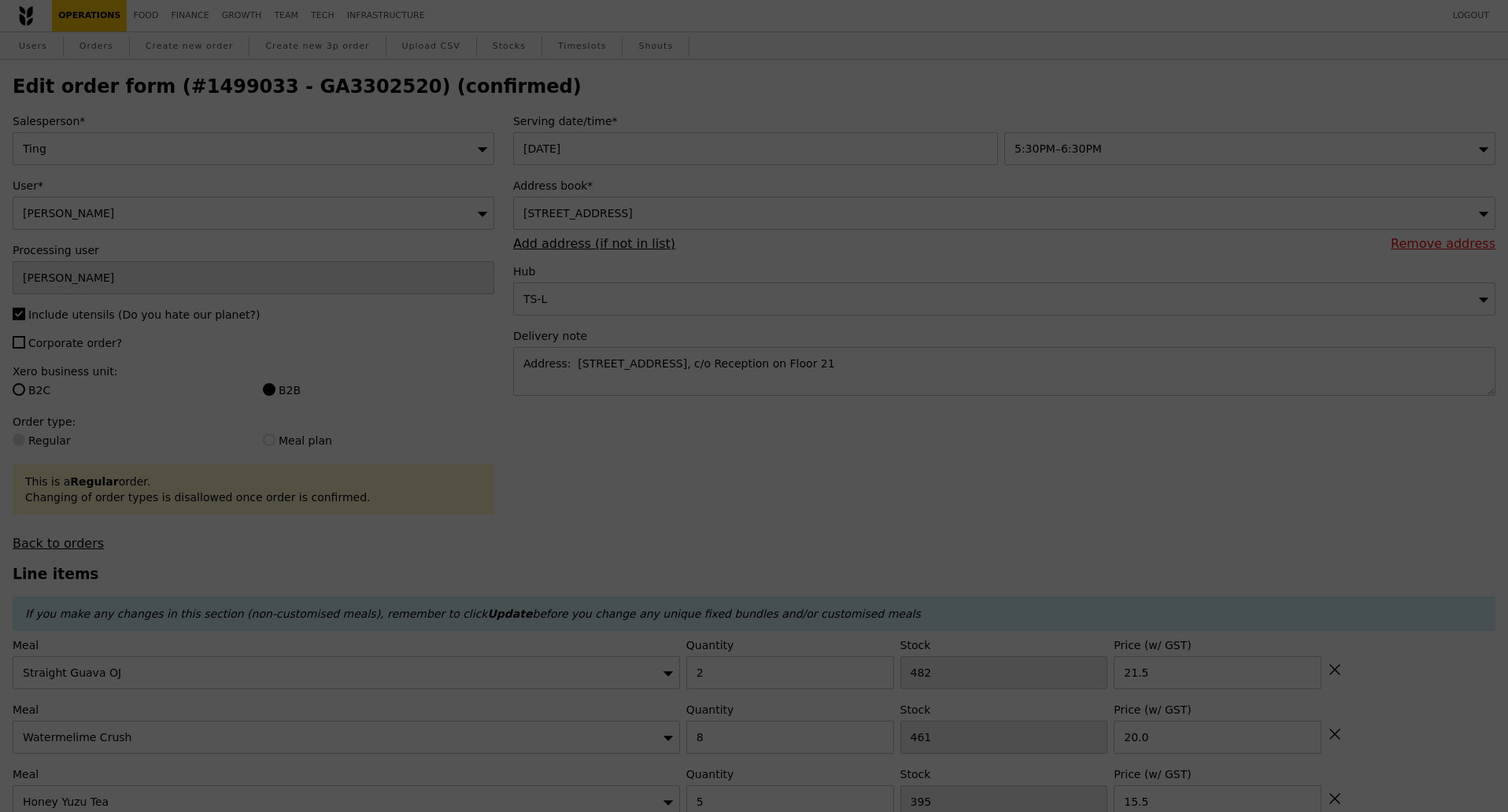
type input "482"
type input "21.50"
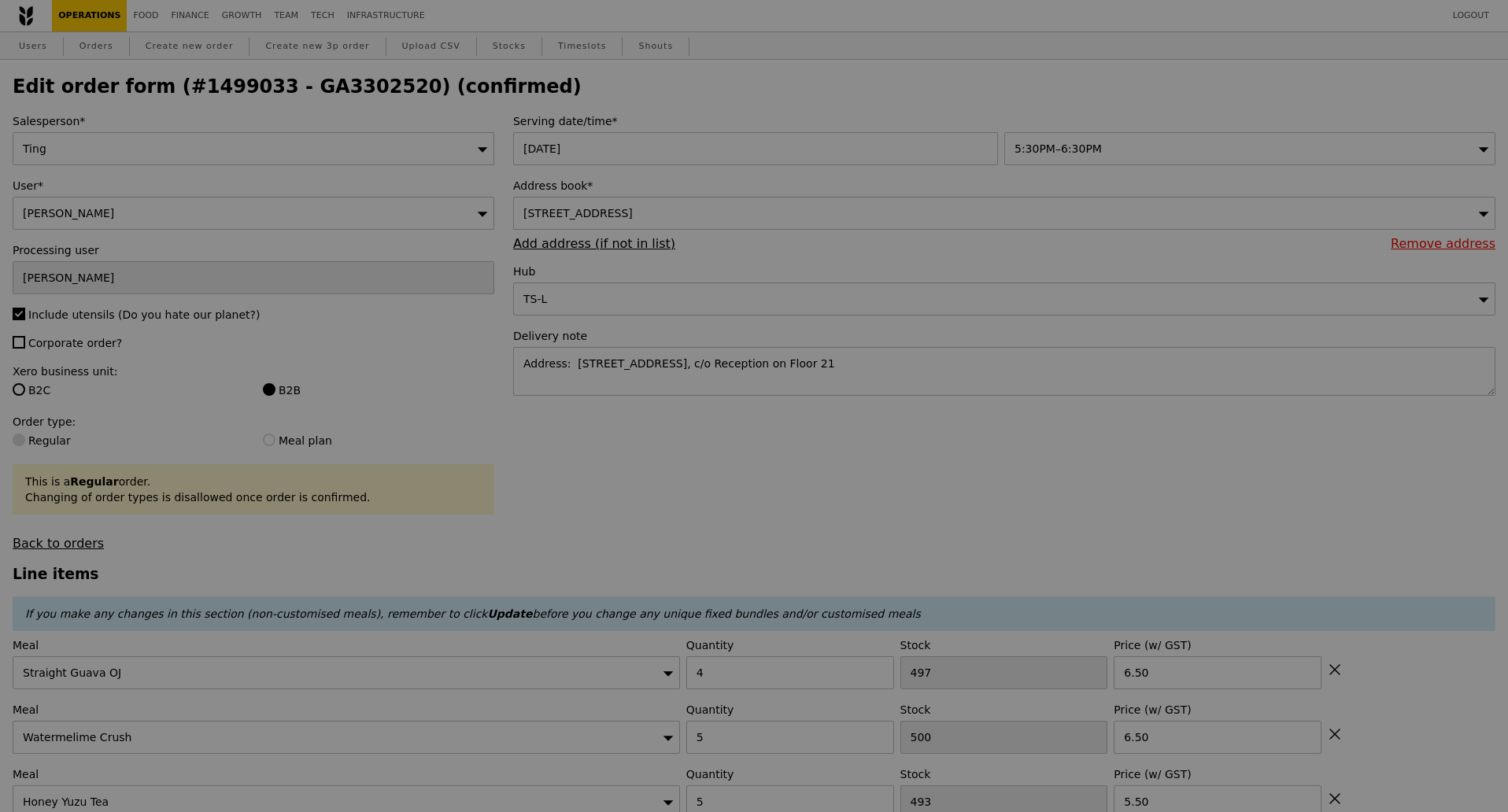
type input "493"
type input "495"
type input "488"
type input "491"
type input "393"
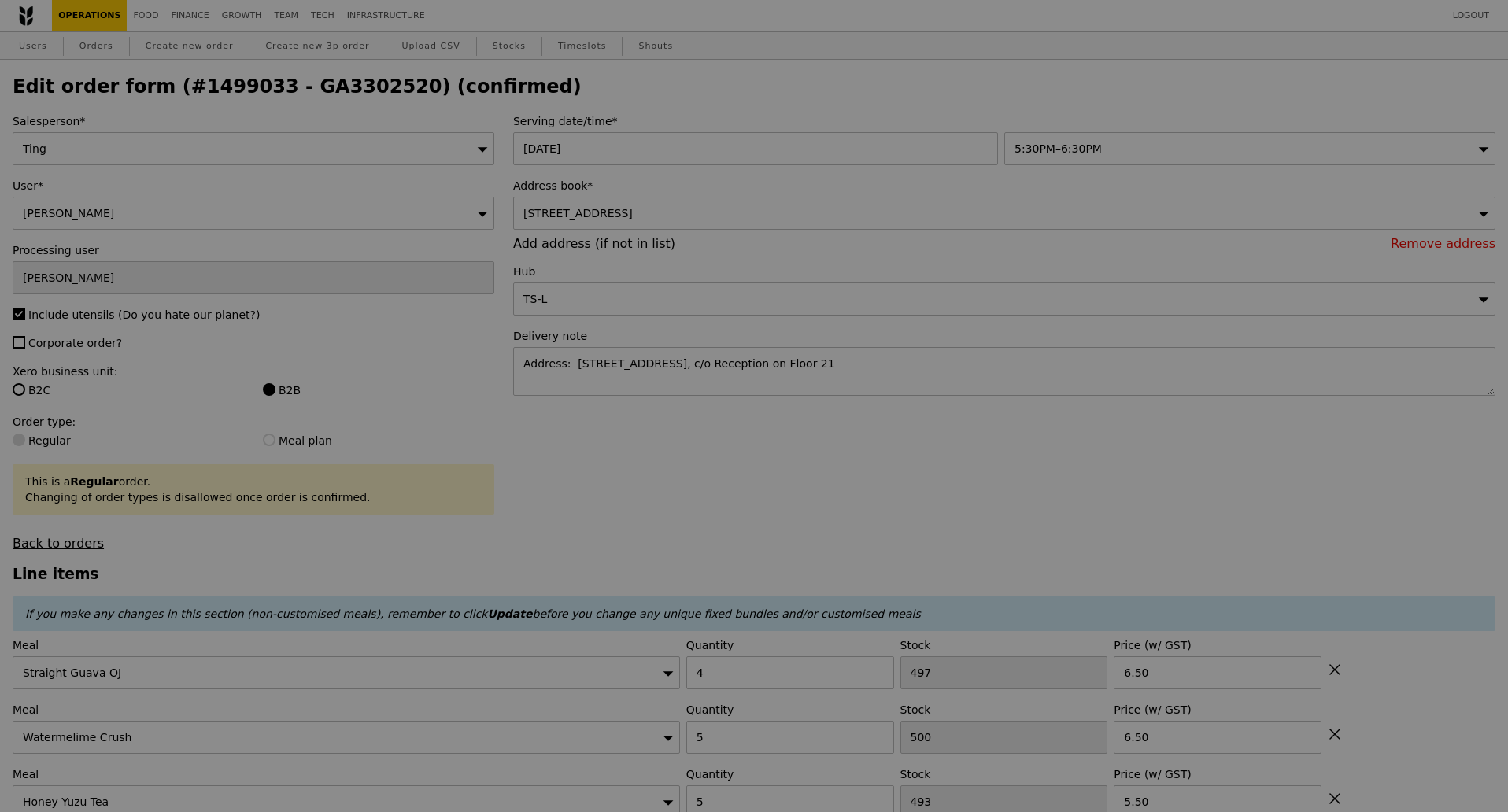
type input "494"
type input "390"
type input "453"
type input "480"
type input "Update"
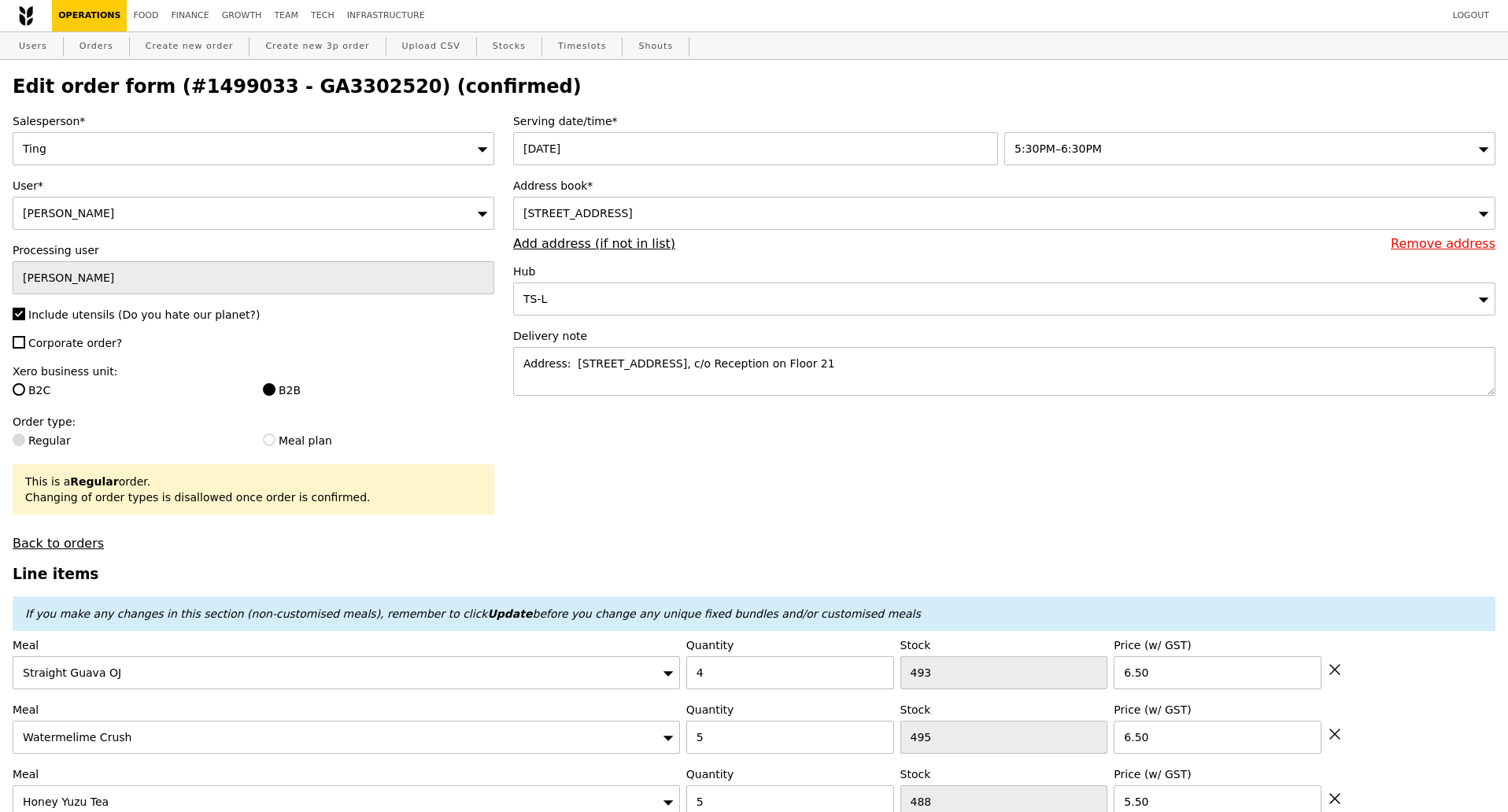
click at [332, 92] on h2 "Edit order form (#1499033 - GA3302520) (confirmed)" at bounding box center [754, 86] width 1483 height 22
copy h2 "GA3302520"
click at [95, 42] on link "Orders" at bounding box center [96, 46] width 46 height 28
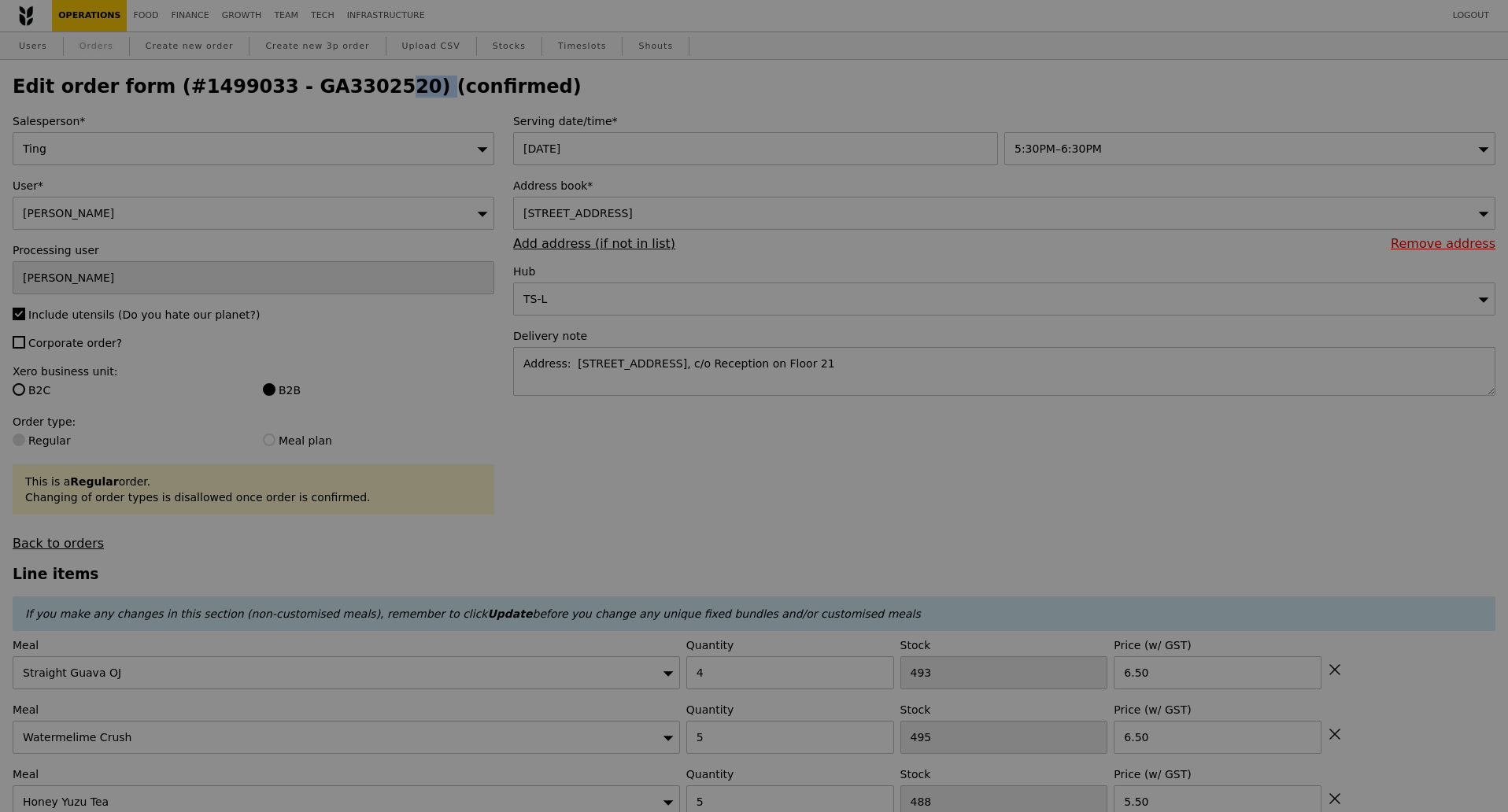
select select "100"
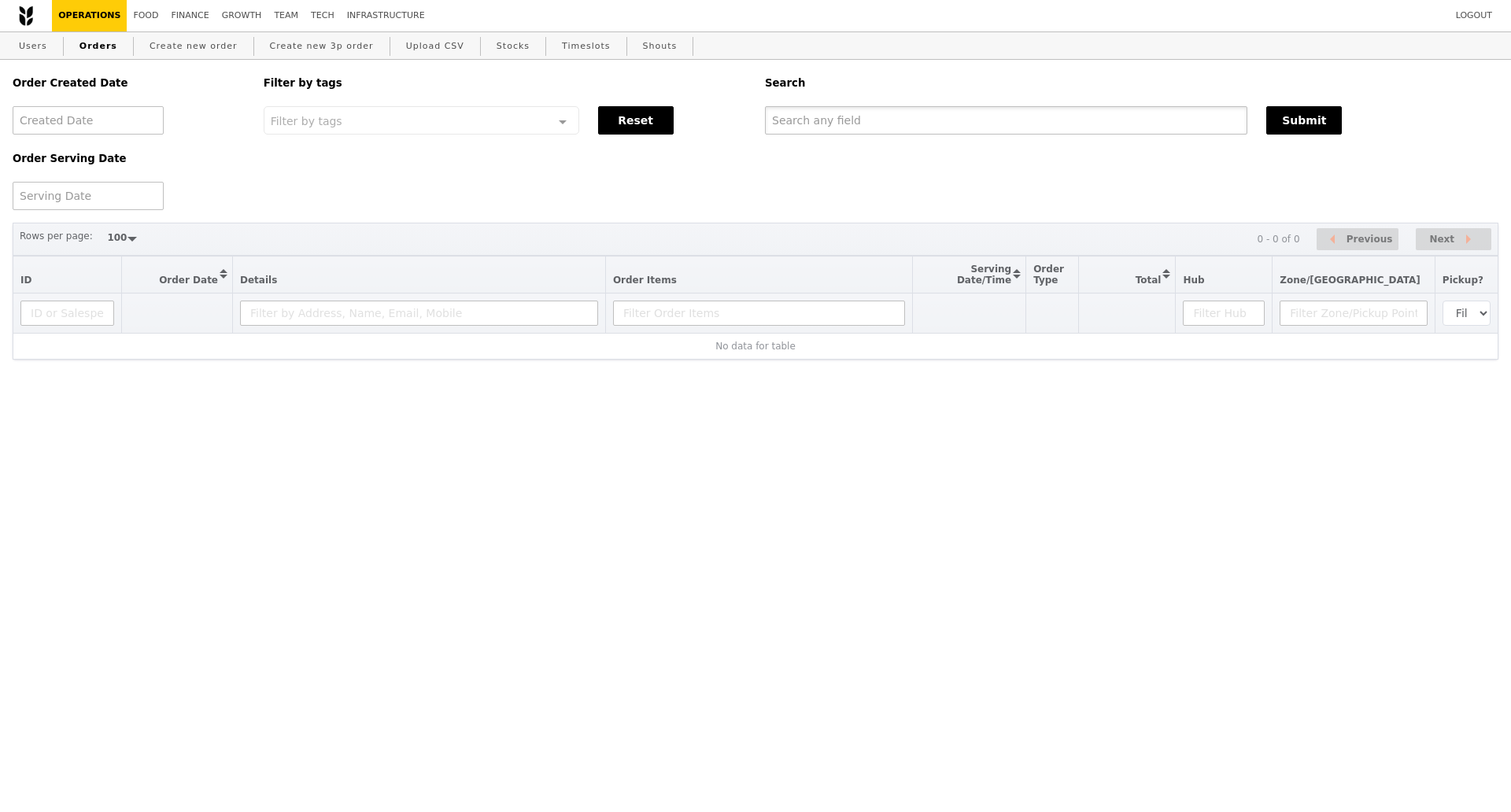
click at [822, 127] on input "text" at bounding box center [1006, 120] width 482 height 28
paste input "GA3302520"
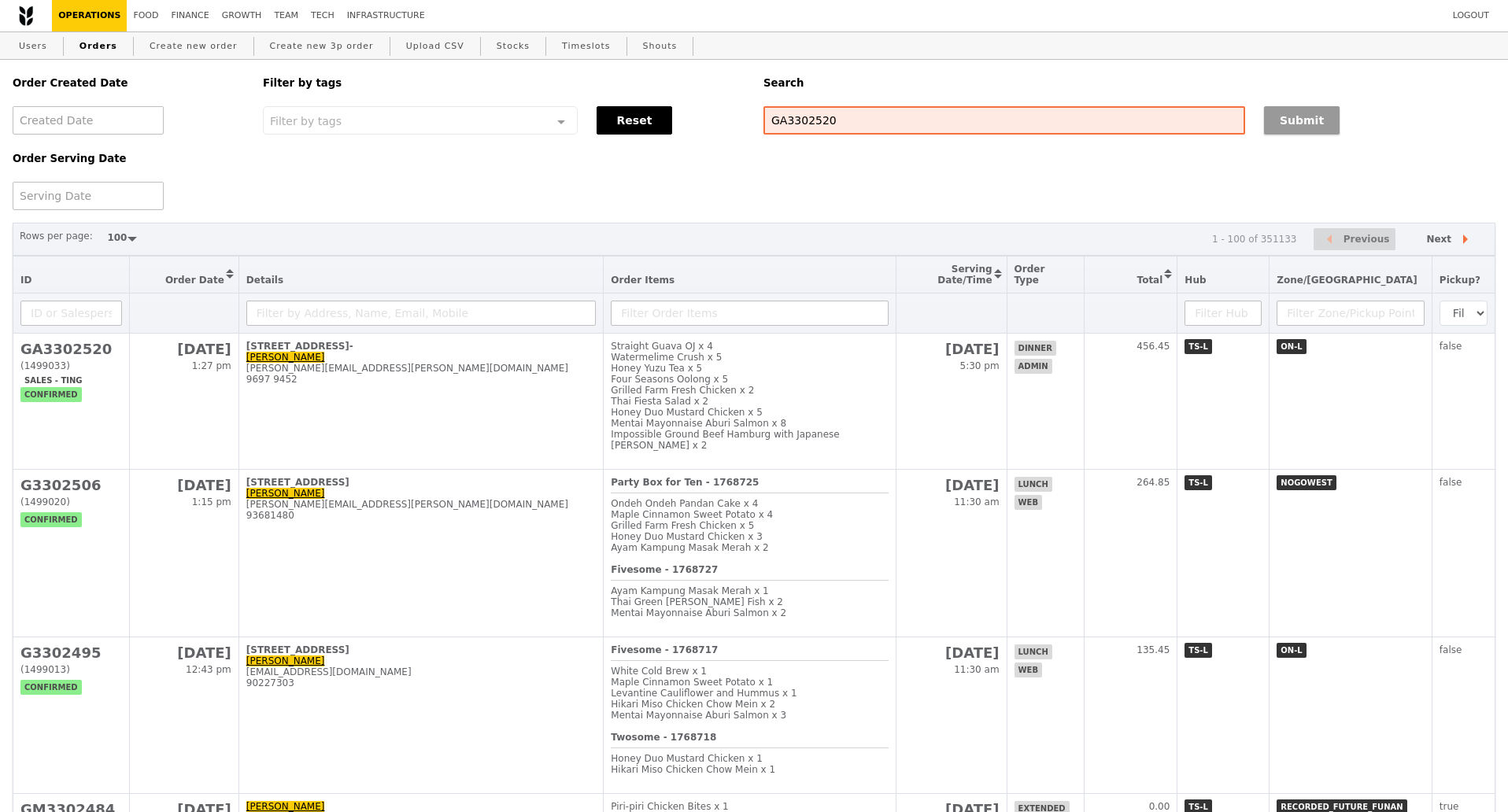
click at [1285, 126] on button "Submit" at bounding box center [1302, 120] width 75 height 28
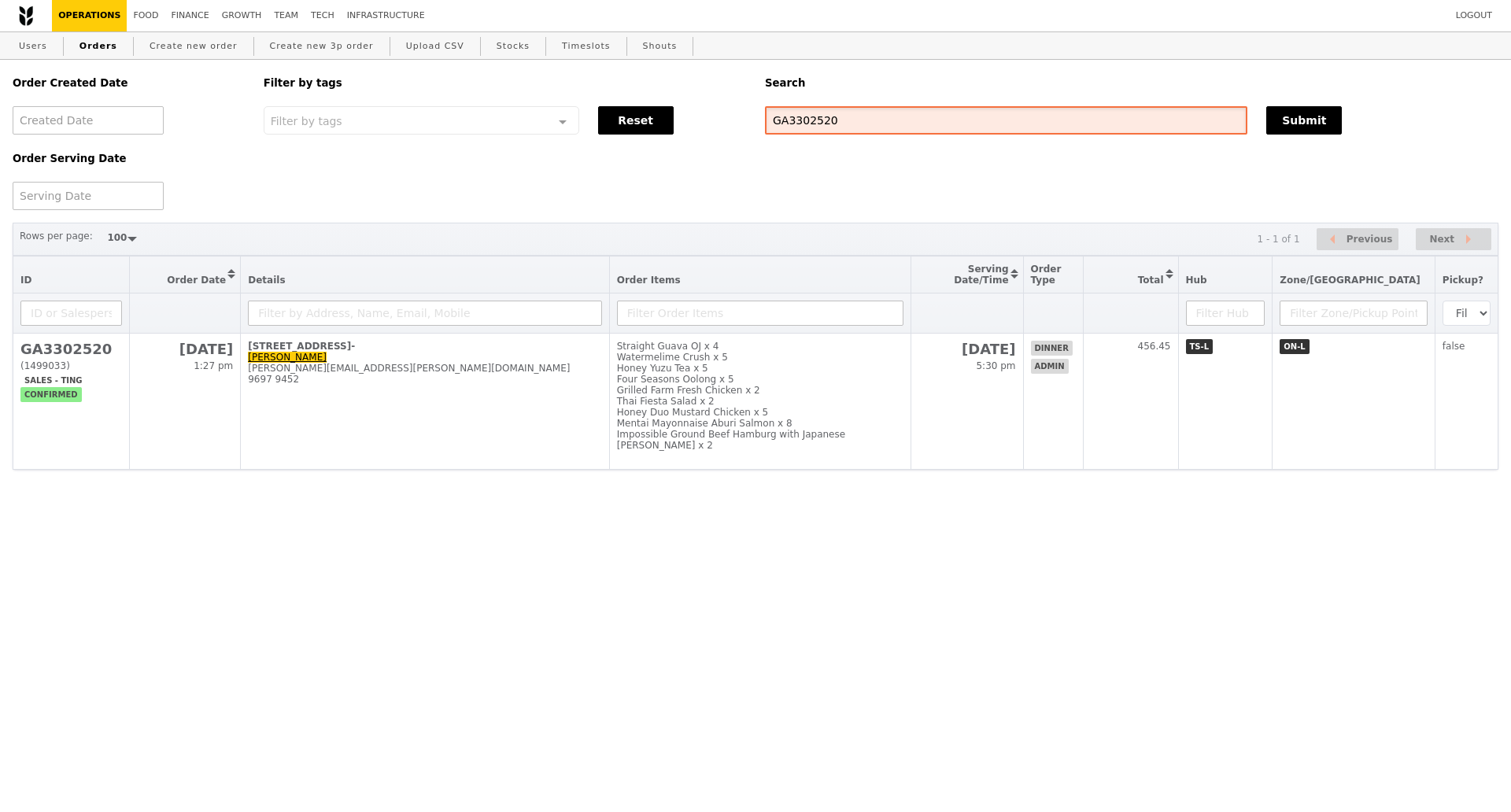
drag, startPoint x: 866, startPoint y: 126, endPoint x: 741, endPoint y: 126, distance: 125.0
click at [741, 126] on div "Order Created Date Order Serving Date Filter by tags Filter by tags Meal_Plan W…" at bounding box center [756, 135] width 1505 height 151
paste input "3300745"
type input "G3300745"
click at [1294, 131] on button "Submit" at bounding box center [1304, 120] width 75 height 28
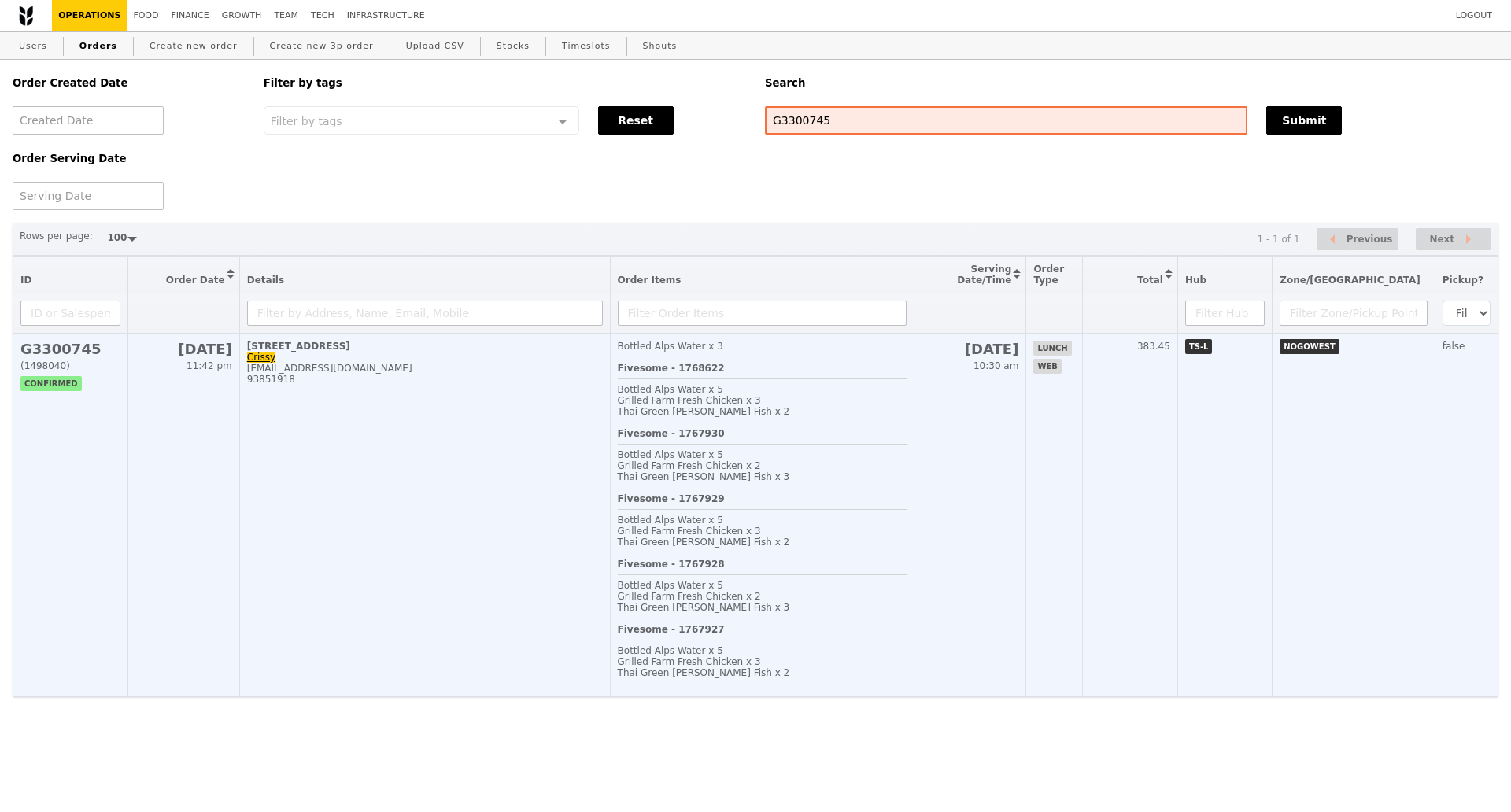
click at [455, 549] on td "2 Corporation Road, #06-00 Crissy crissychua@hotmail.com 93851918" at bounding box center [425, 516] width 371 height 364
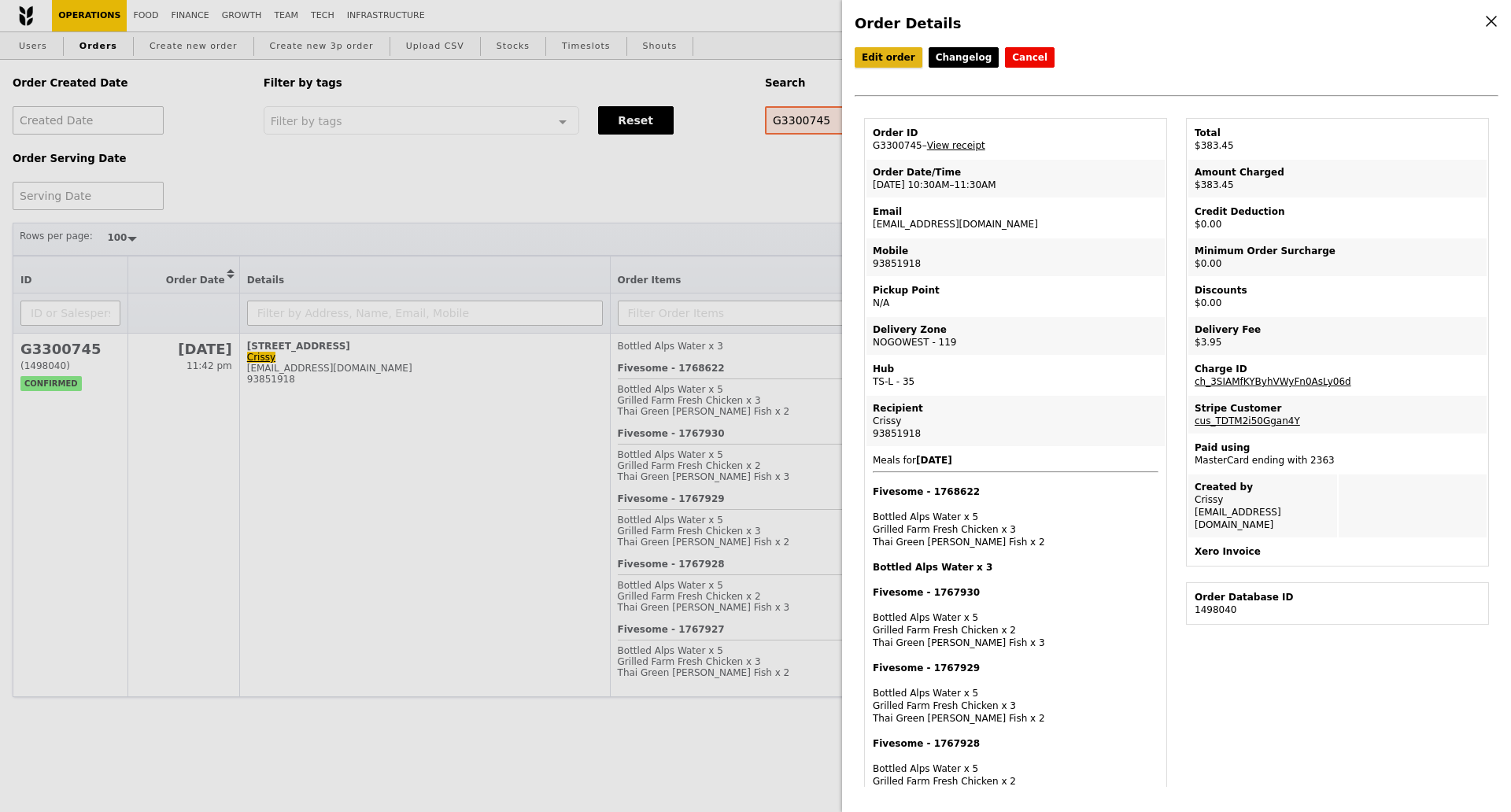
click at [871, 60] on link "Edit order" at bounding box center [888, 58] width 67 height 21
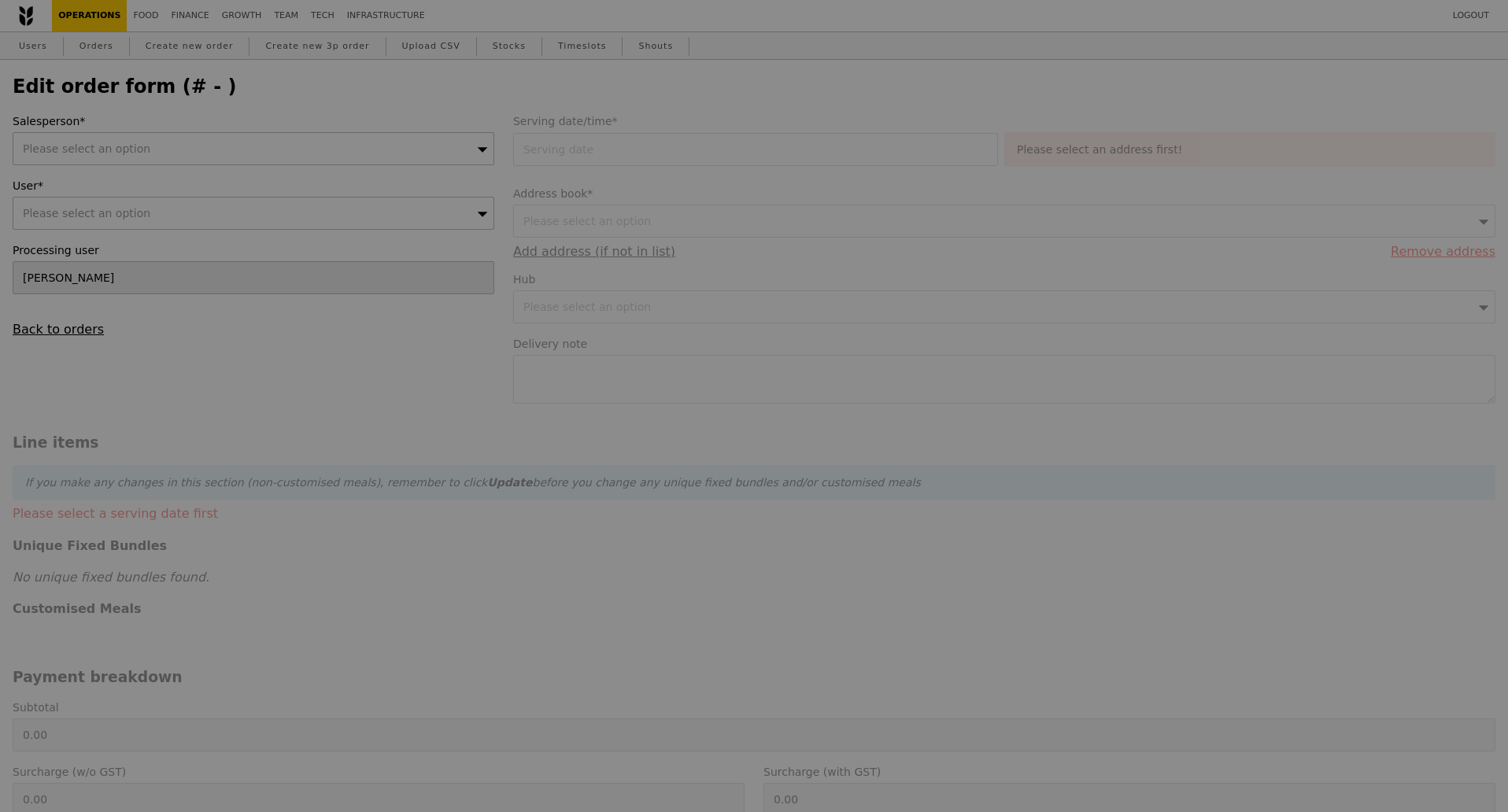
type input "16 Oct 2025"
type textarea "Please reach by 10:30, thanks"
type input "379.50"
type input "2.71"
type input "2.95"
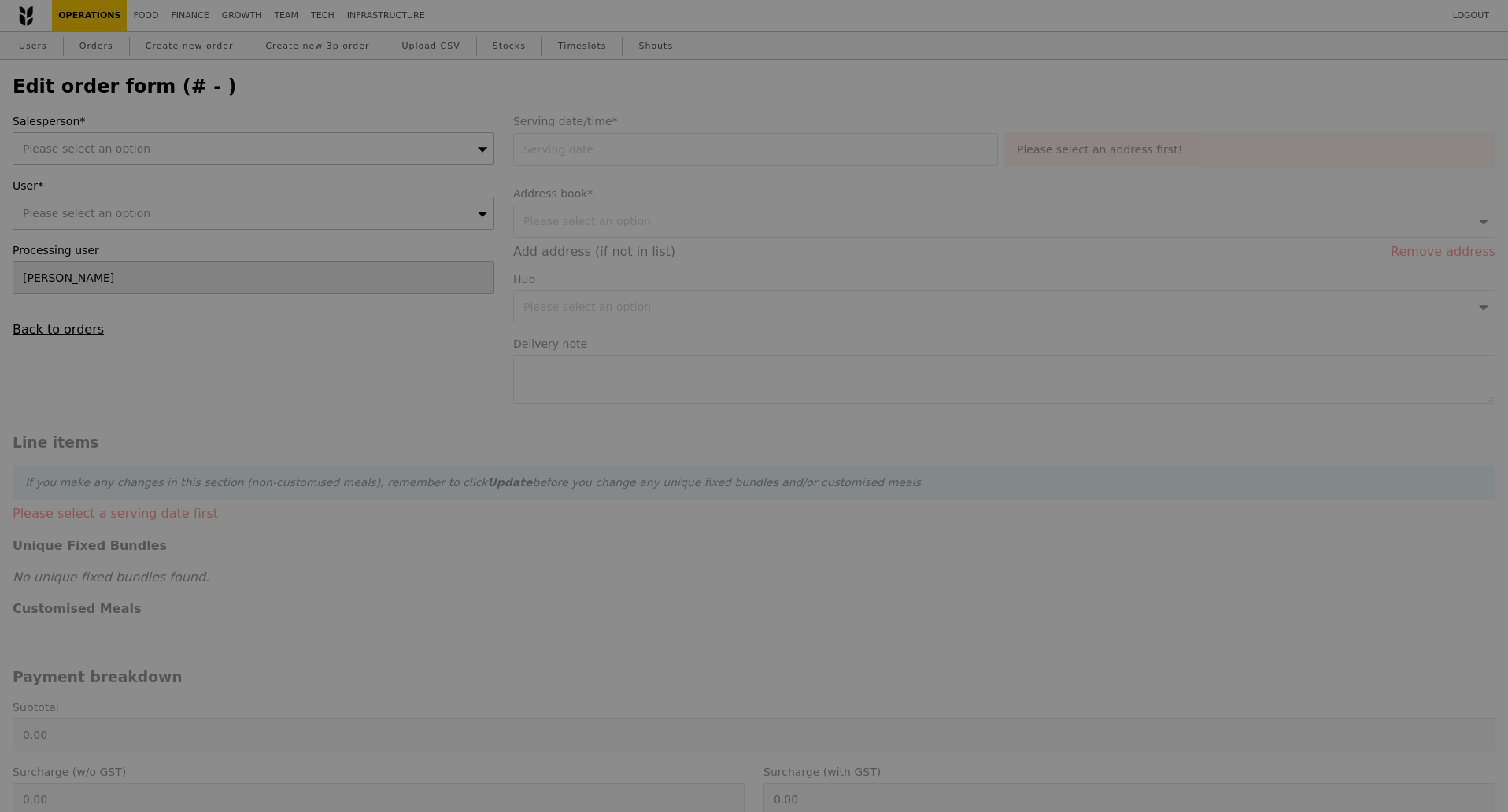
type input "382.45"
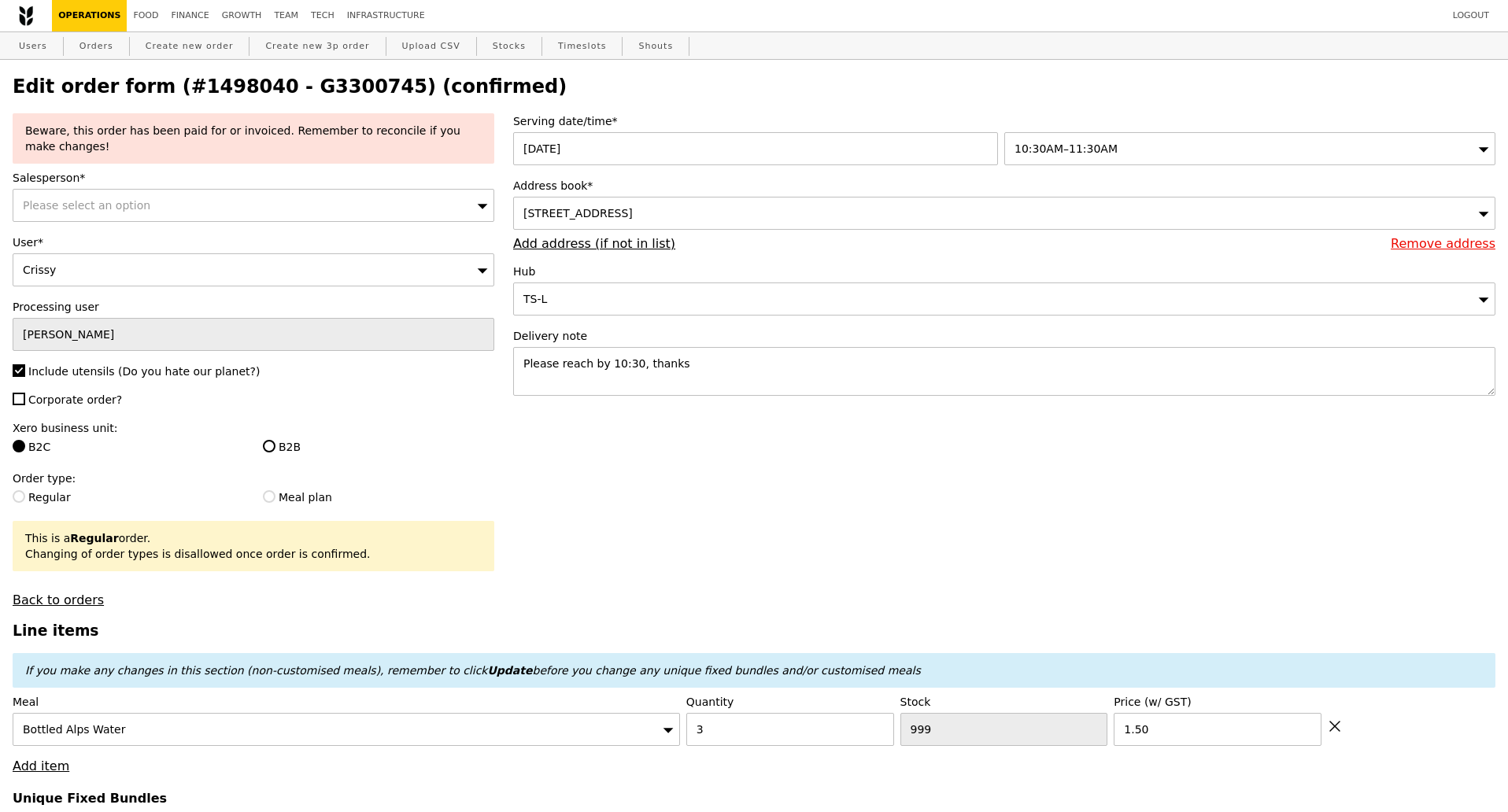
type input "Update"
type input "442"
click at [674, 371] on textarea "Please reach by 10:30, thanks" at bounding box center [1005, 371] width 982 height 49
paste textarea "Please use the main lobby lift Level 6 (Food drop point table)"
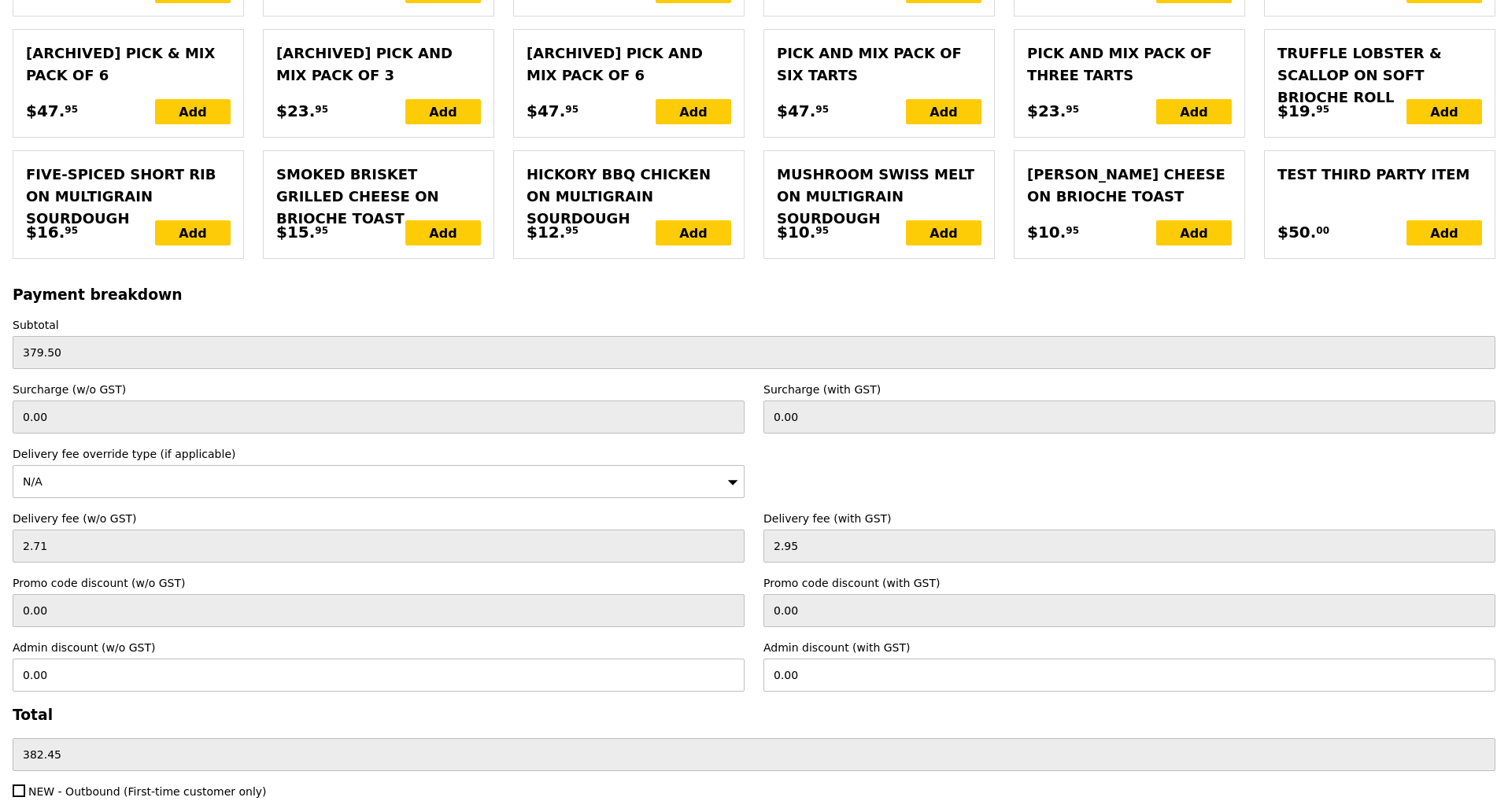
scroll to position [3648, 0]
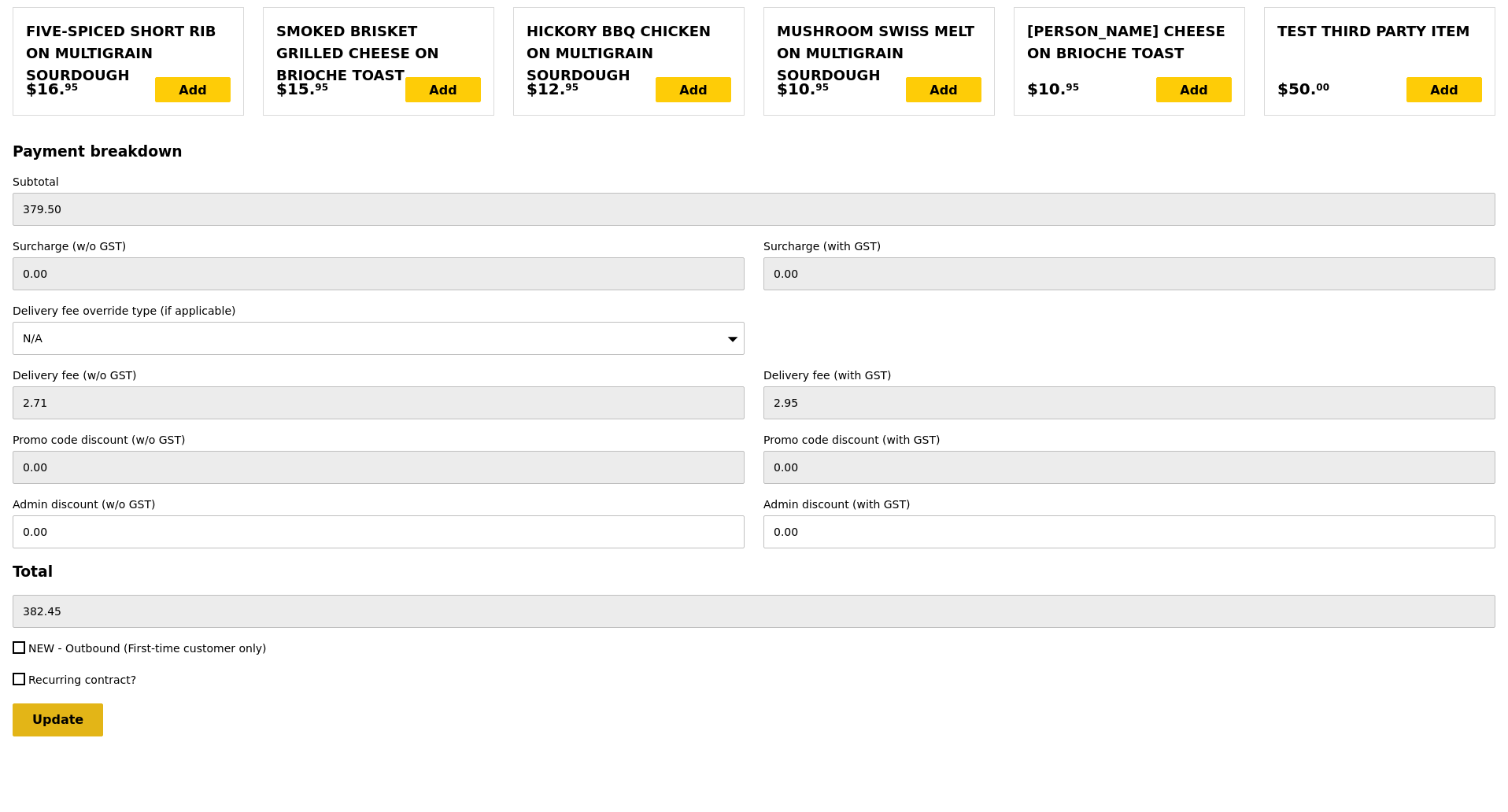
type textarea "Please reach by 10:30, thanks Please use the main lobby lift Level 6 (Food drop…"
click at [54, 708] on input "Update" at bounding box center [58, 719] width 91 height 33
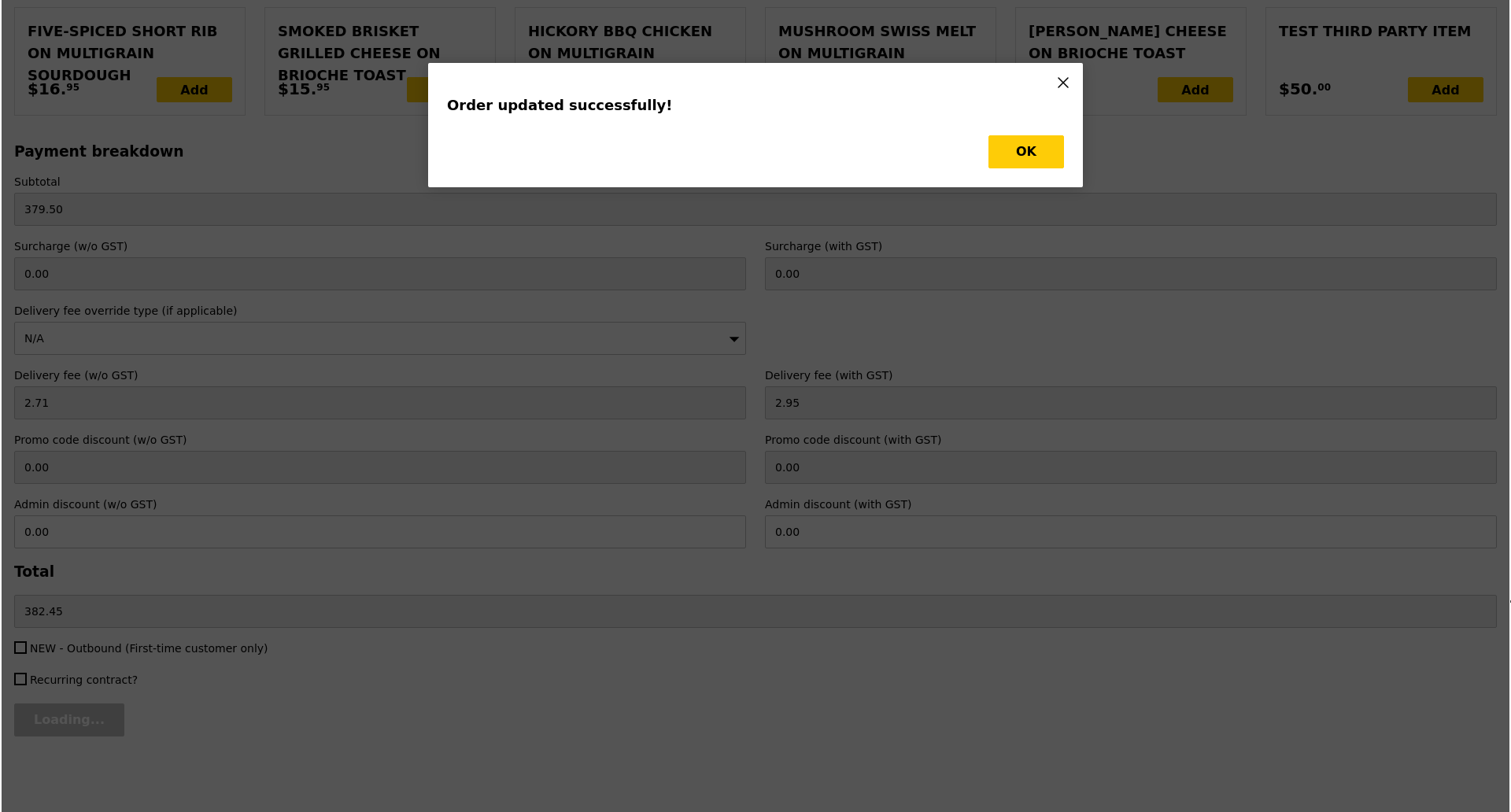
scroll to position [0, 0]
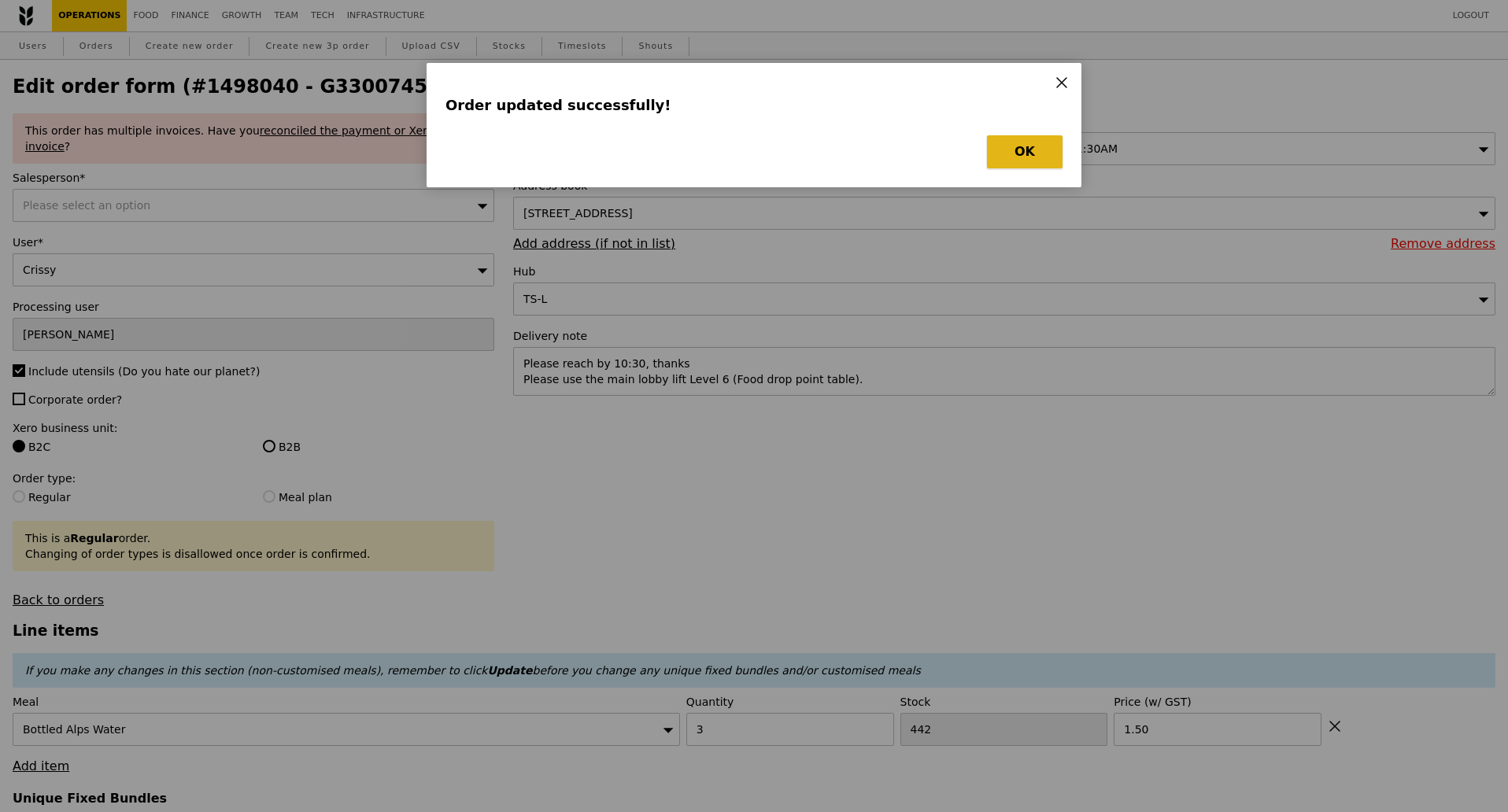
click at [1035, 154] on button "OK" at bounding box center [1025, 151] width 75 height 33
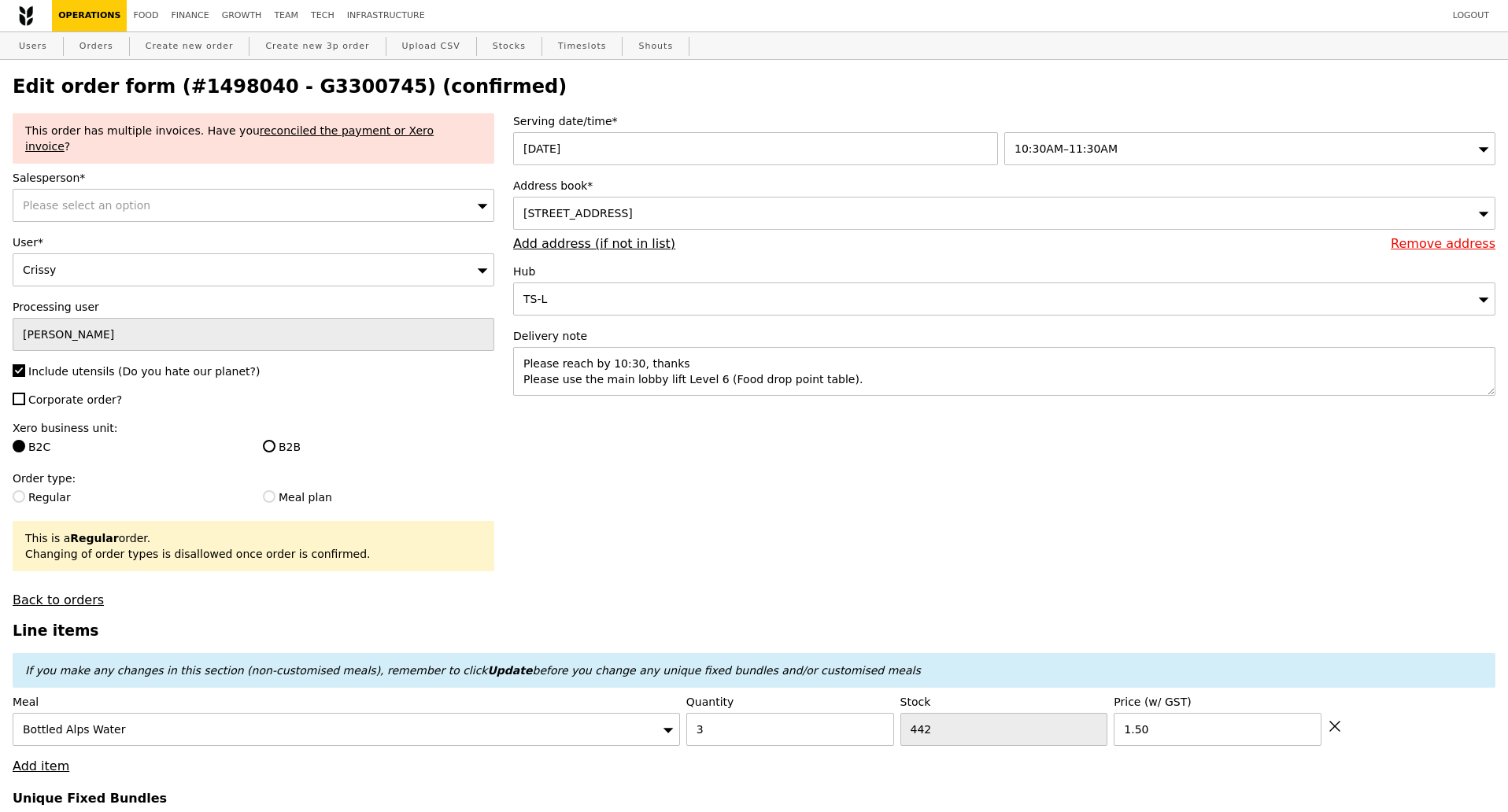
type input "Update"
click at [314, 77] on h2 "Edit order form (#1498040 - G3300745) (confirmed)" at bounding box center [754, 86] width 1483 height 22
copy h2 "G3300745"
click at [96, 50] on link "Orders" at bounding box center [96, 46] width 46 height 28
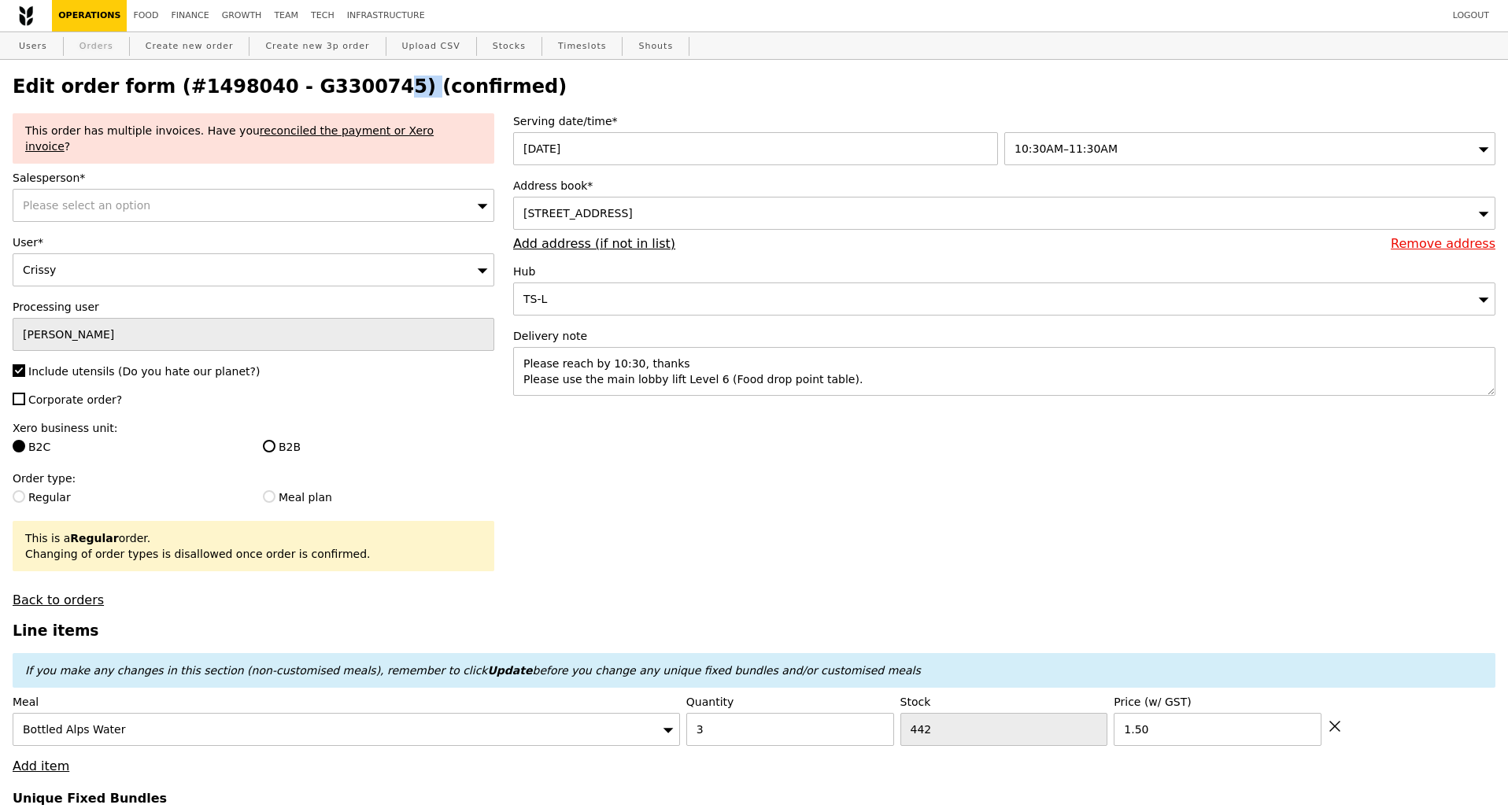
select select "100"
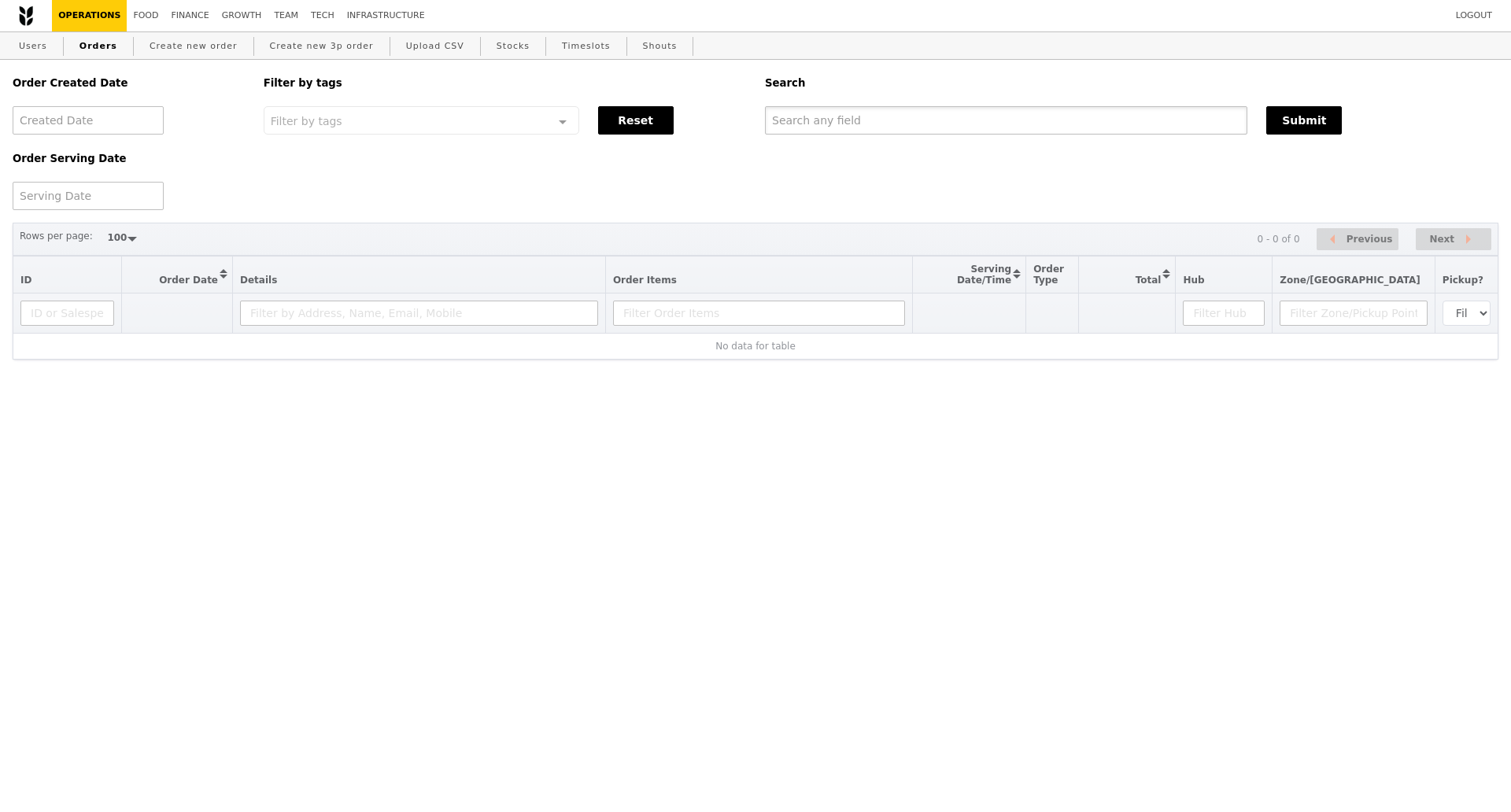
click at [818, 120] on input "text" at bounding box center [1006, 120] width 482 height 28
paste input "G3300745"
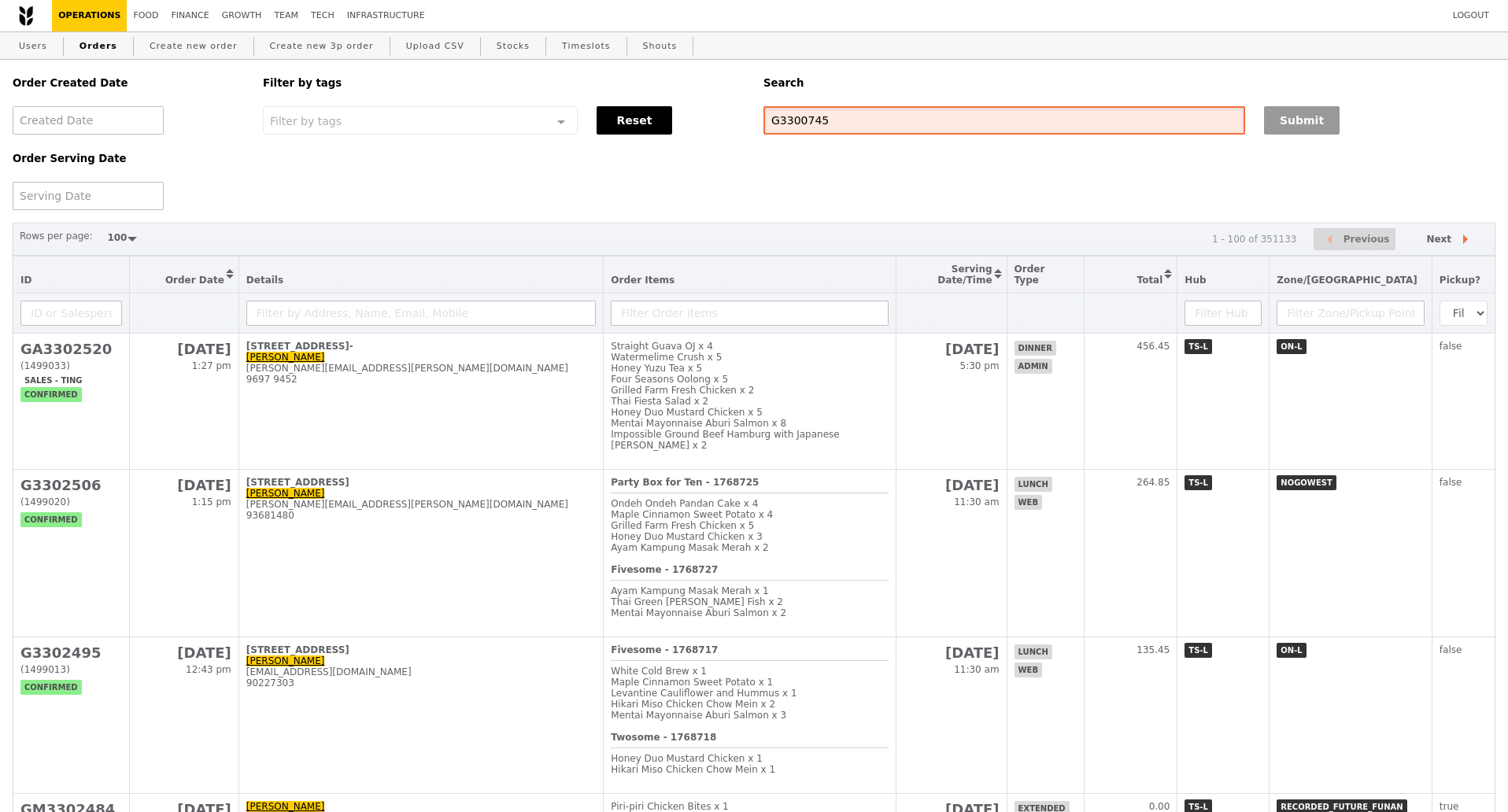
type input "G3300745"
click at [1317, 128] on button "Submit" at bounding box center [1302, 120] width 75 height 28
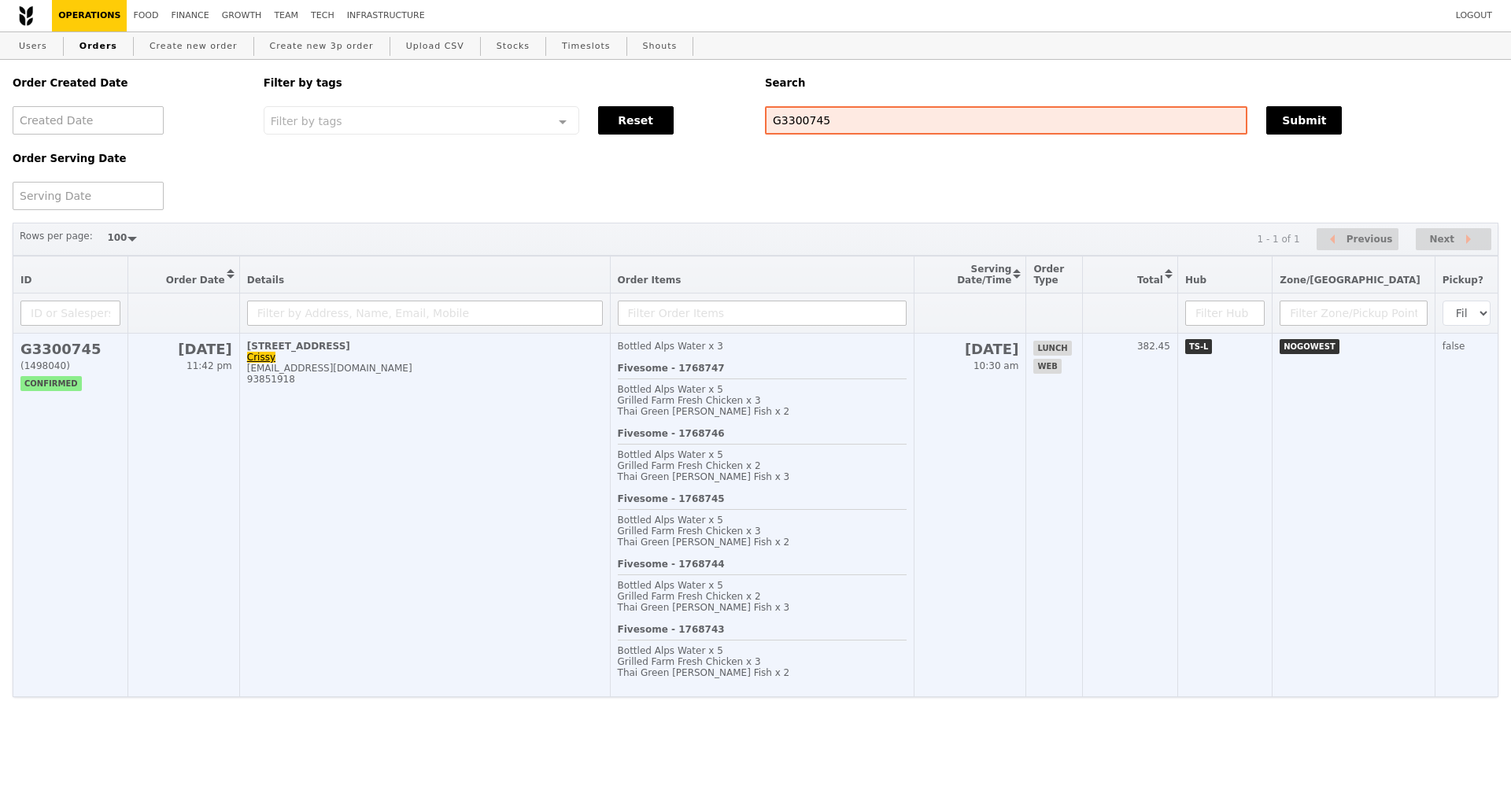
click at [588, 480] on td "2 Corporation Road, #06-00 Crissy crissychua@hotmail.com 93851918" at bounding box center [425, 516] width 371 height 364
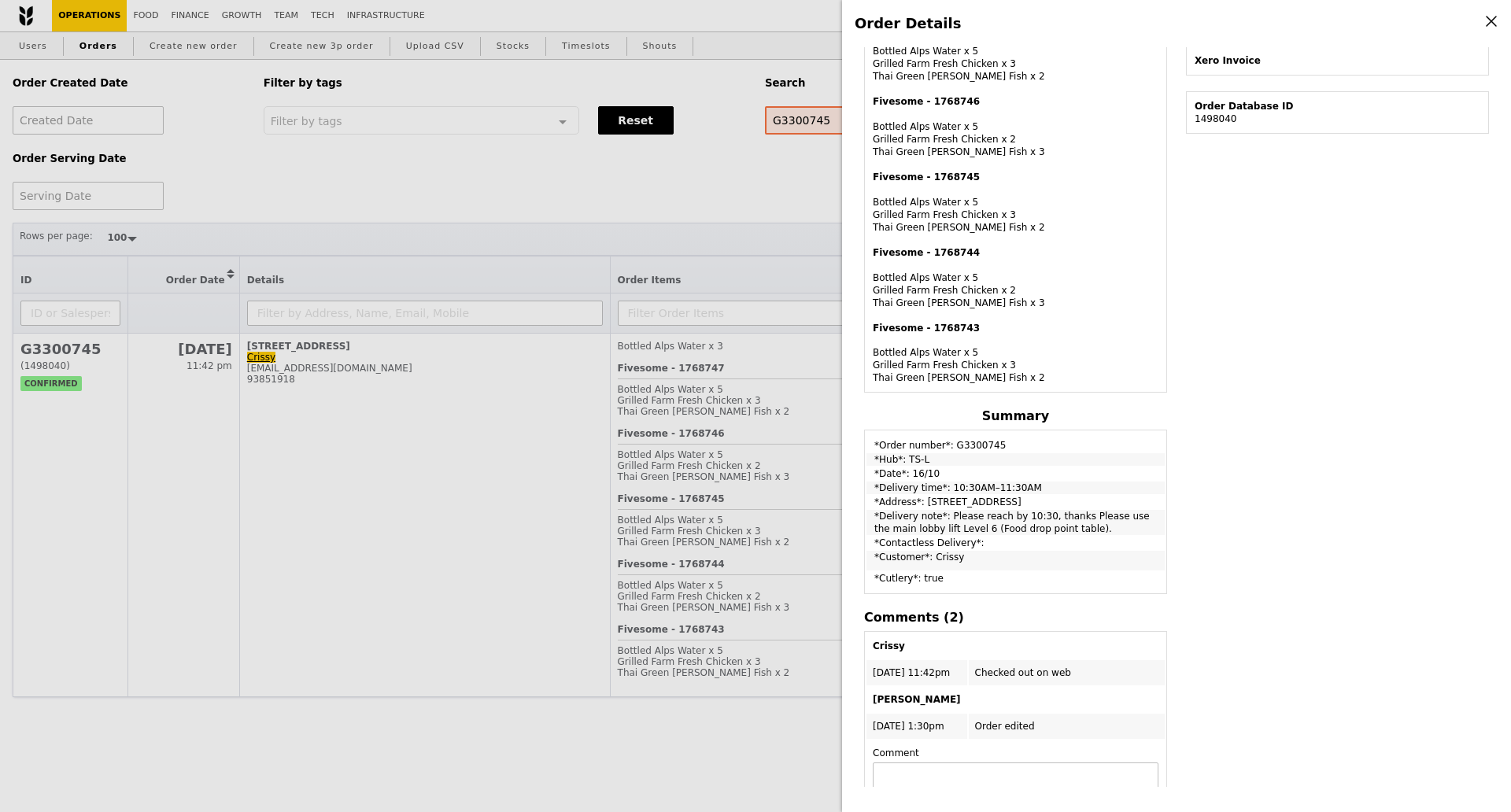
scroll to position [492, 0]
